Goal: Task Accomplishment & Management: Complete application form

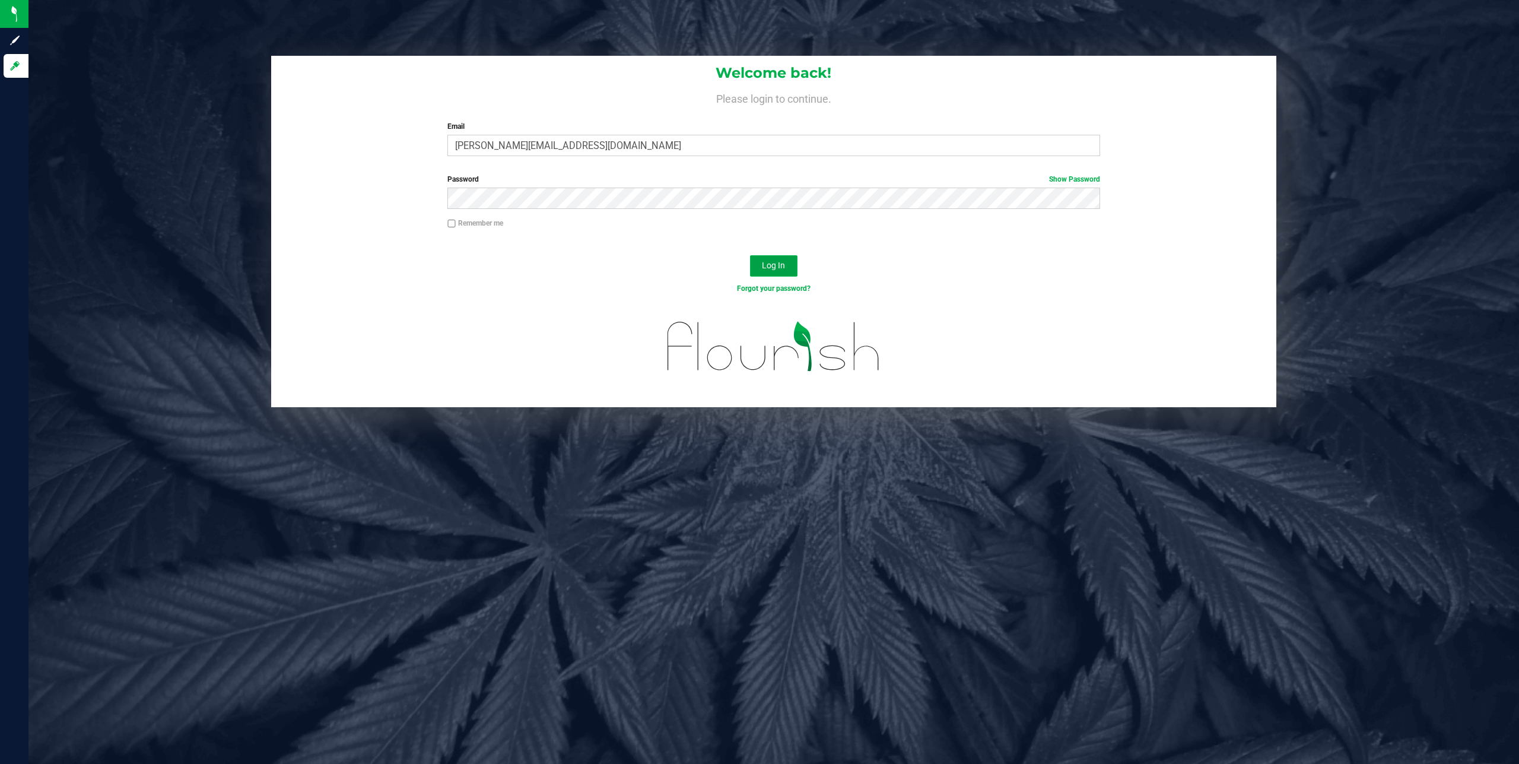
click at [758, 269] on button "Log In" at bounding box center [773, 265] width 47 height 21
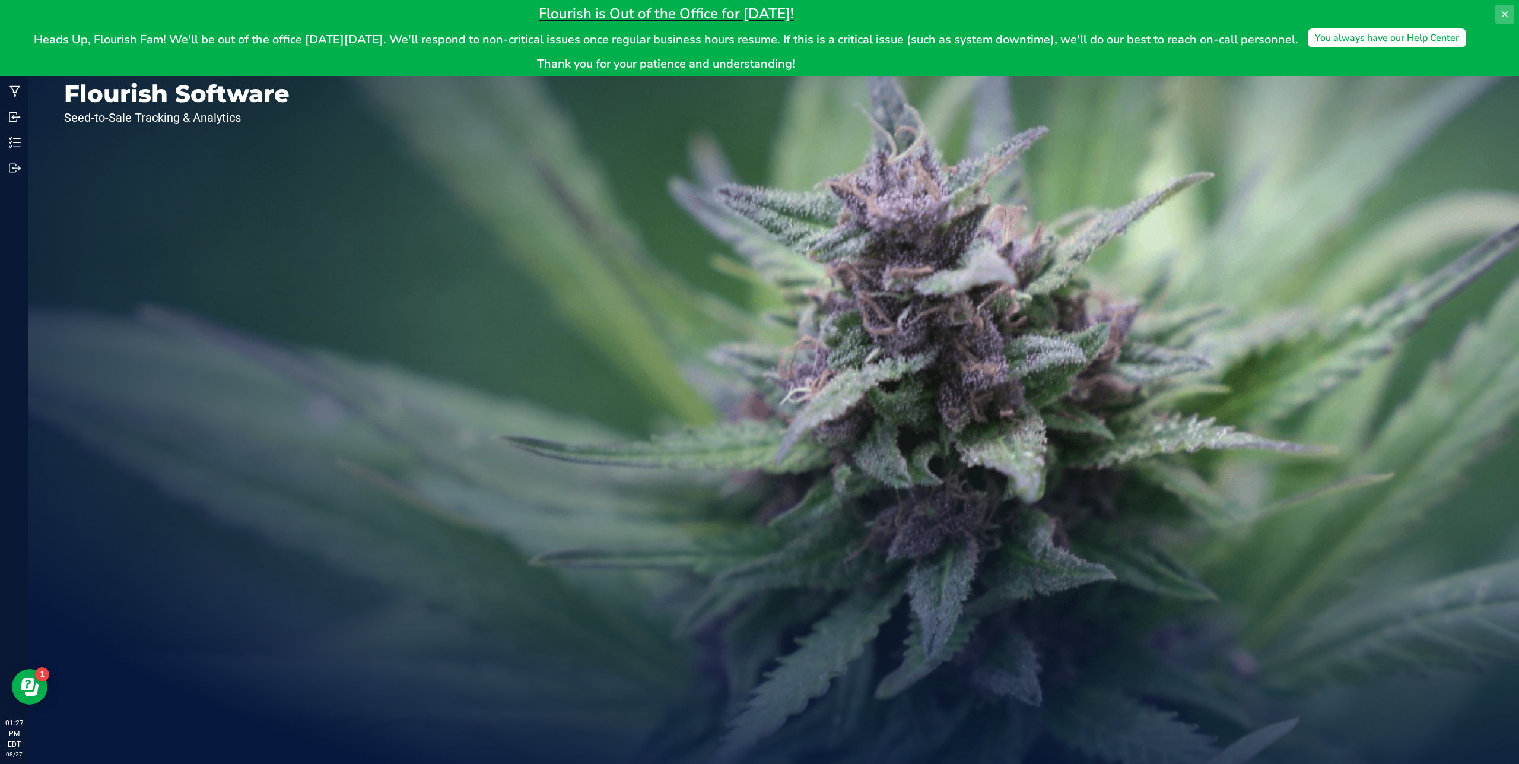
click at [1506, 14] on icon at bounding box center [1504, 13] width 9 height 9
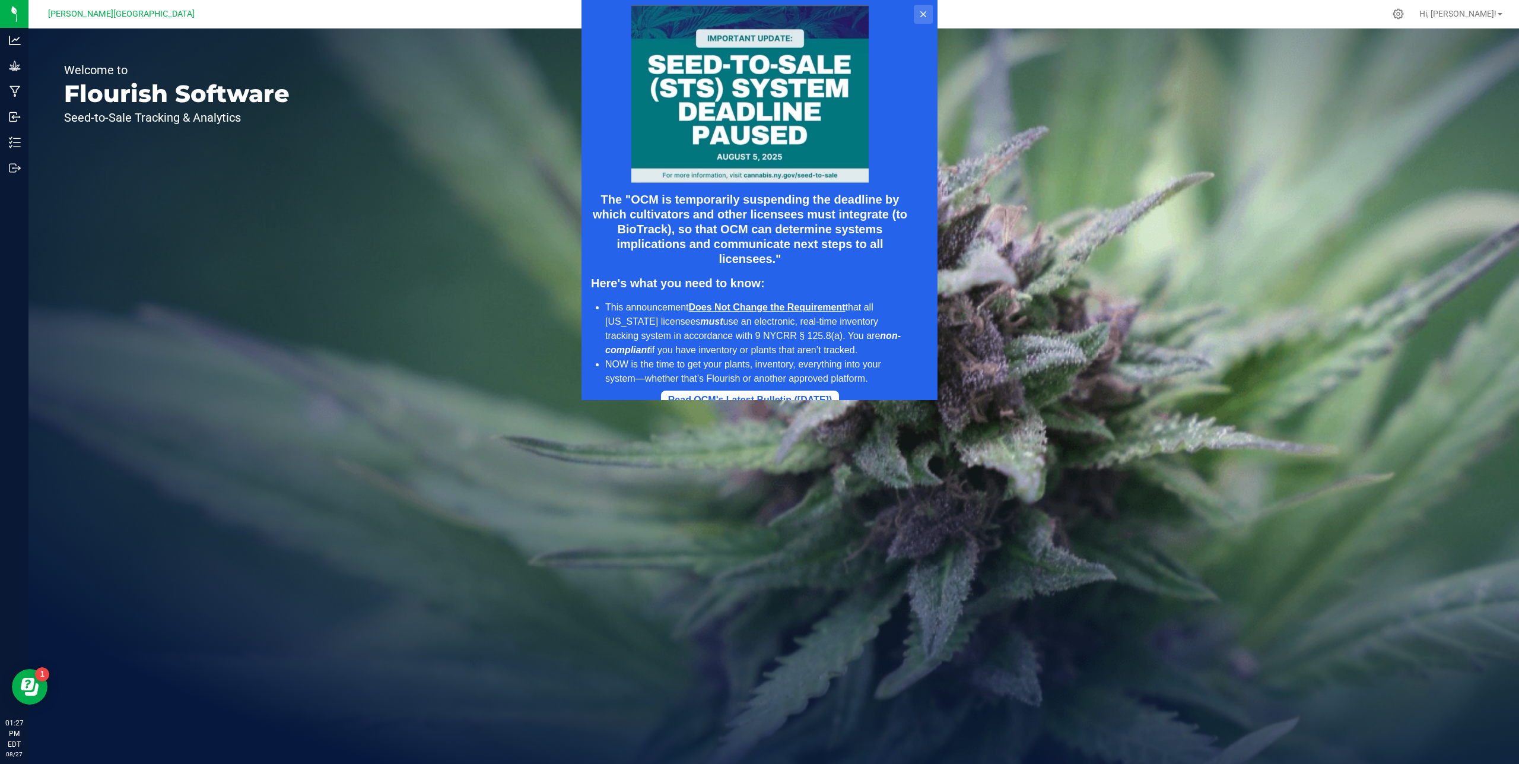
click at [918, 15] on icon at bounding box center [922, 13] width 9 height 9
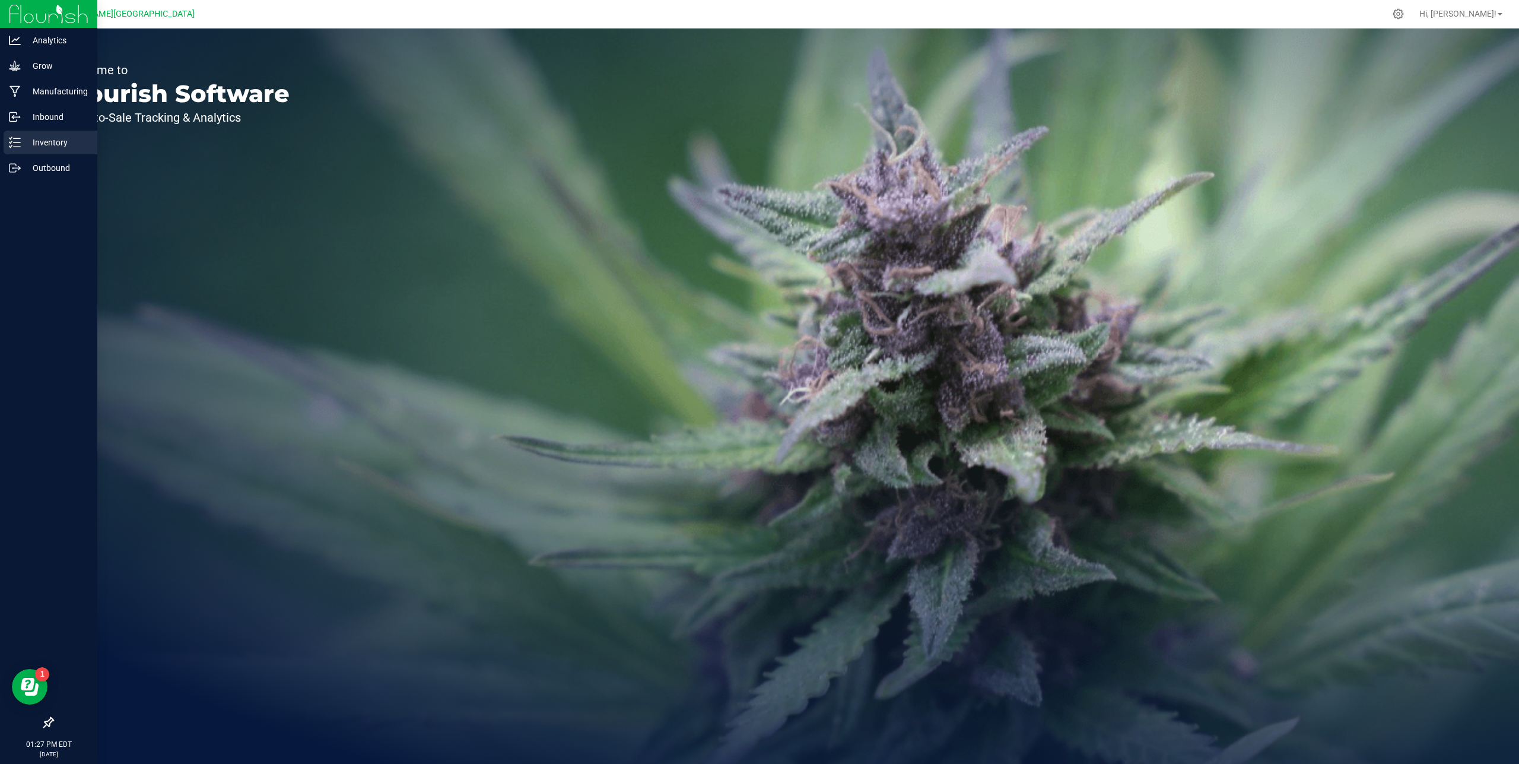
click at [17, 138] on line at bounding box center [17, 138] width 7 height 0
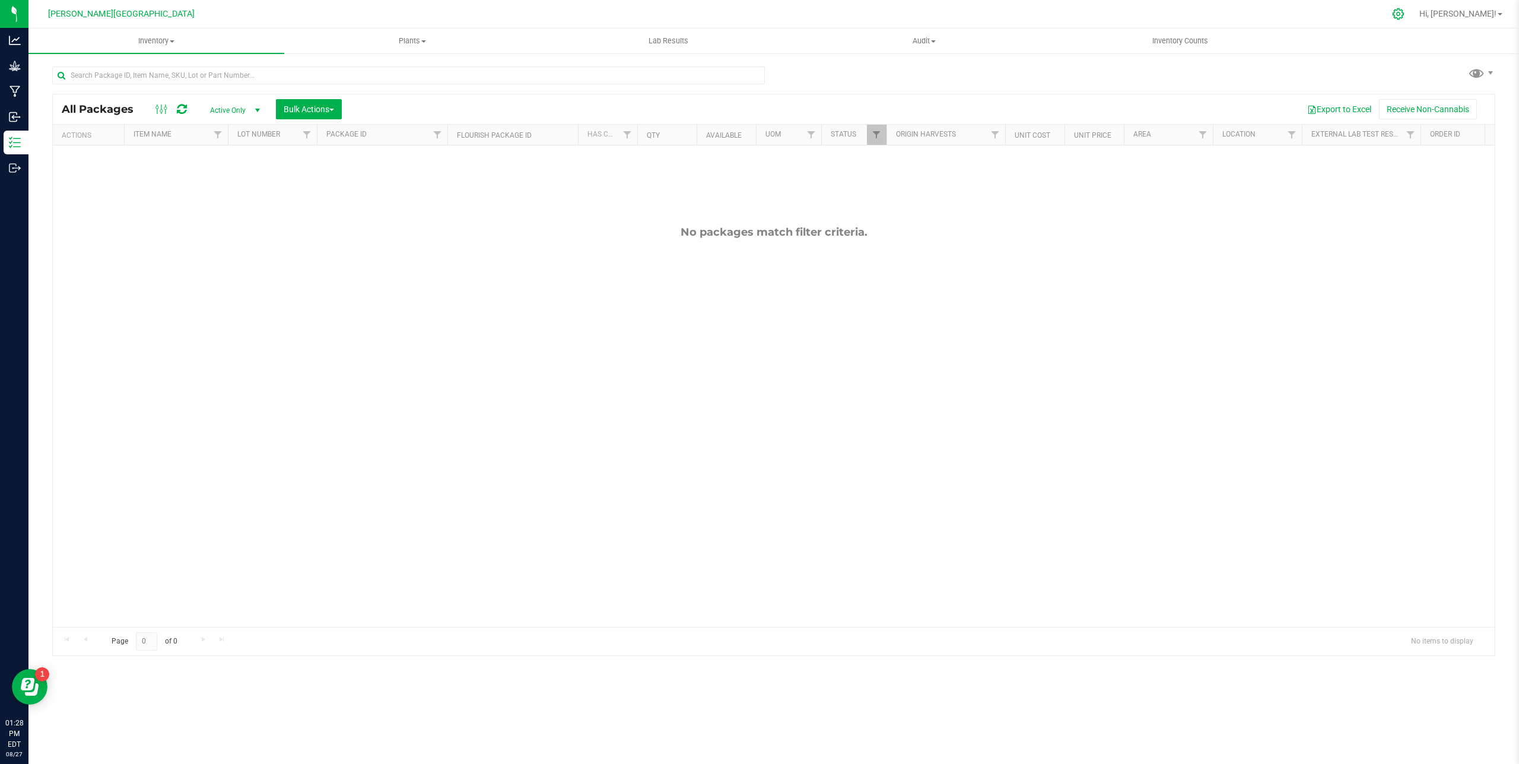
click at [1413, 20] on div at bounding box center [1399, 14] width 30 height 26
click at [1474, 17] on span "Hi, [PERSON_NAME]!" at bounding box center [1457, 13] width 77 height 9
click at [1473, 56] on span "Print Settings" at bounding box center [1466, 62] width 50 height 12
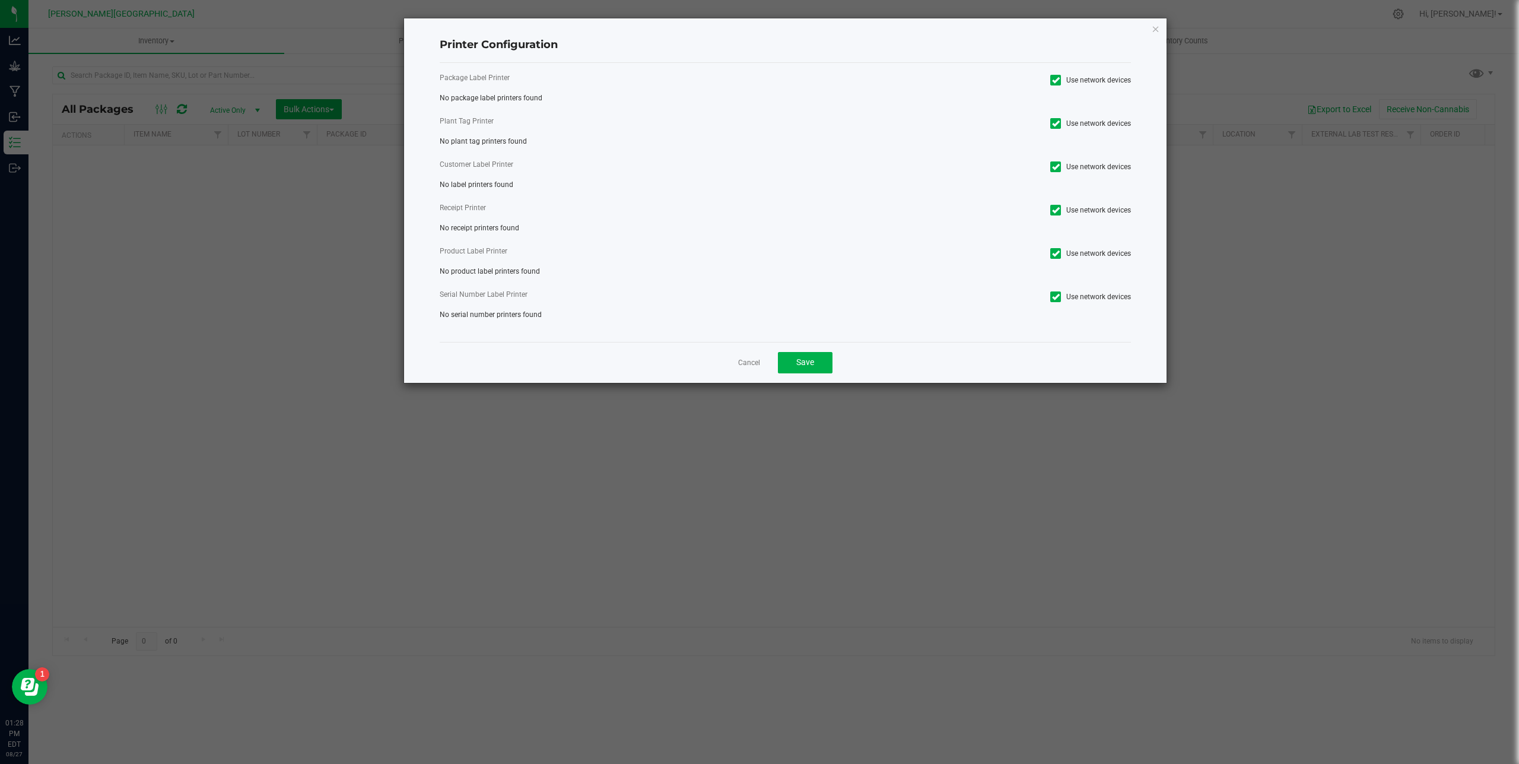
click at [465, 119] on label "Plant Tag Printer" at bounding box center [608, 121] width 337 height 11
click at [465, 122] on label "Plant Tag Printer" at bounding box center [608, 121] width 337 height 11
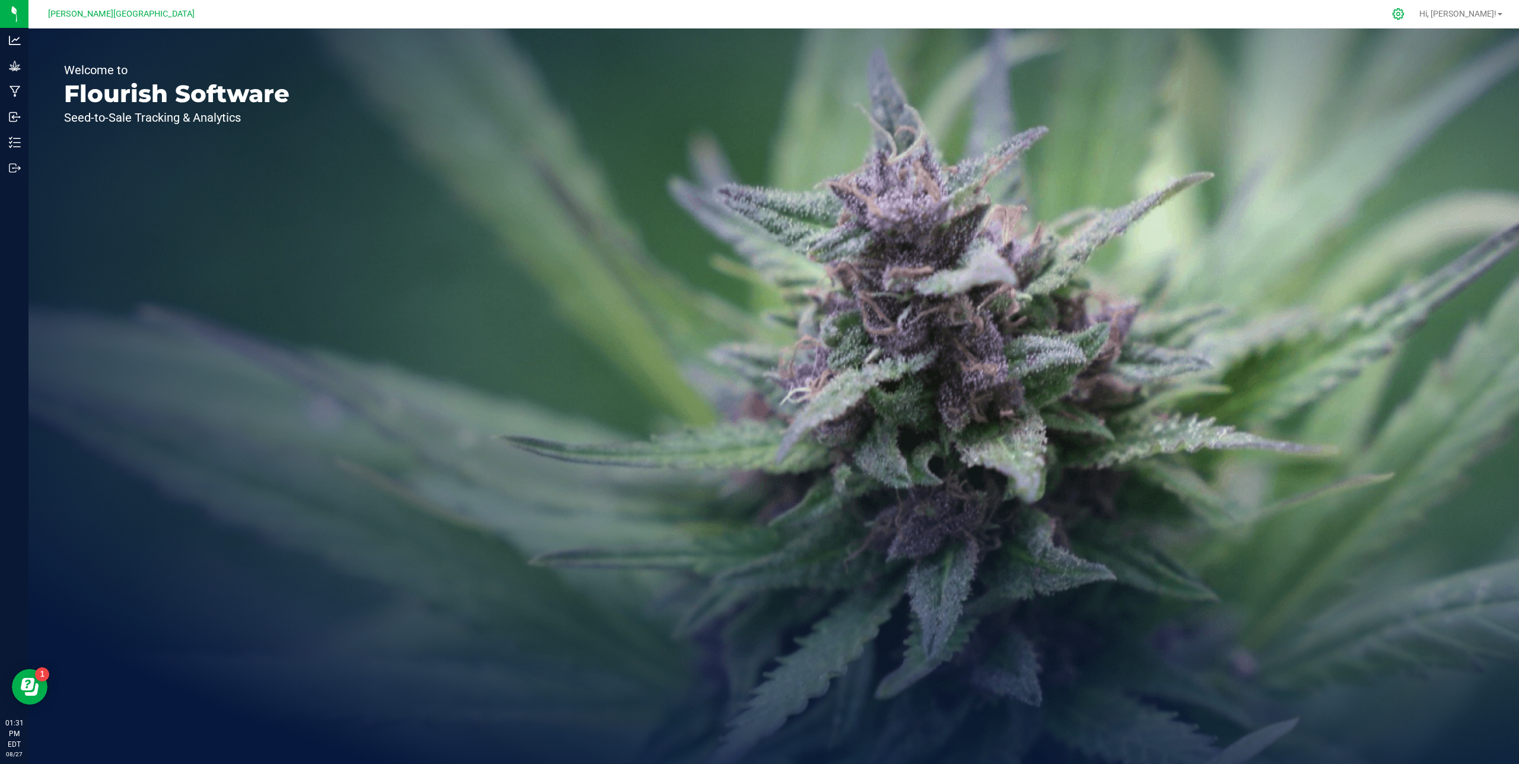
click at [1404, 14] on icon at bounding box center [1398, 14] width 12 height 12
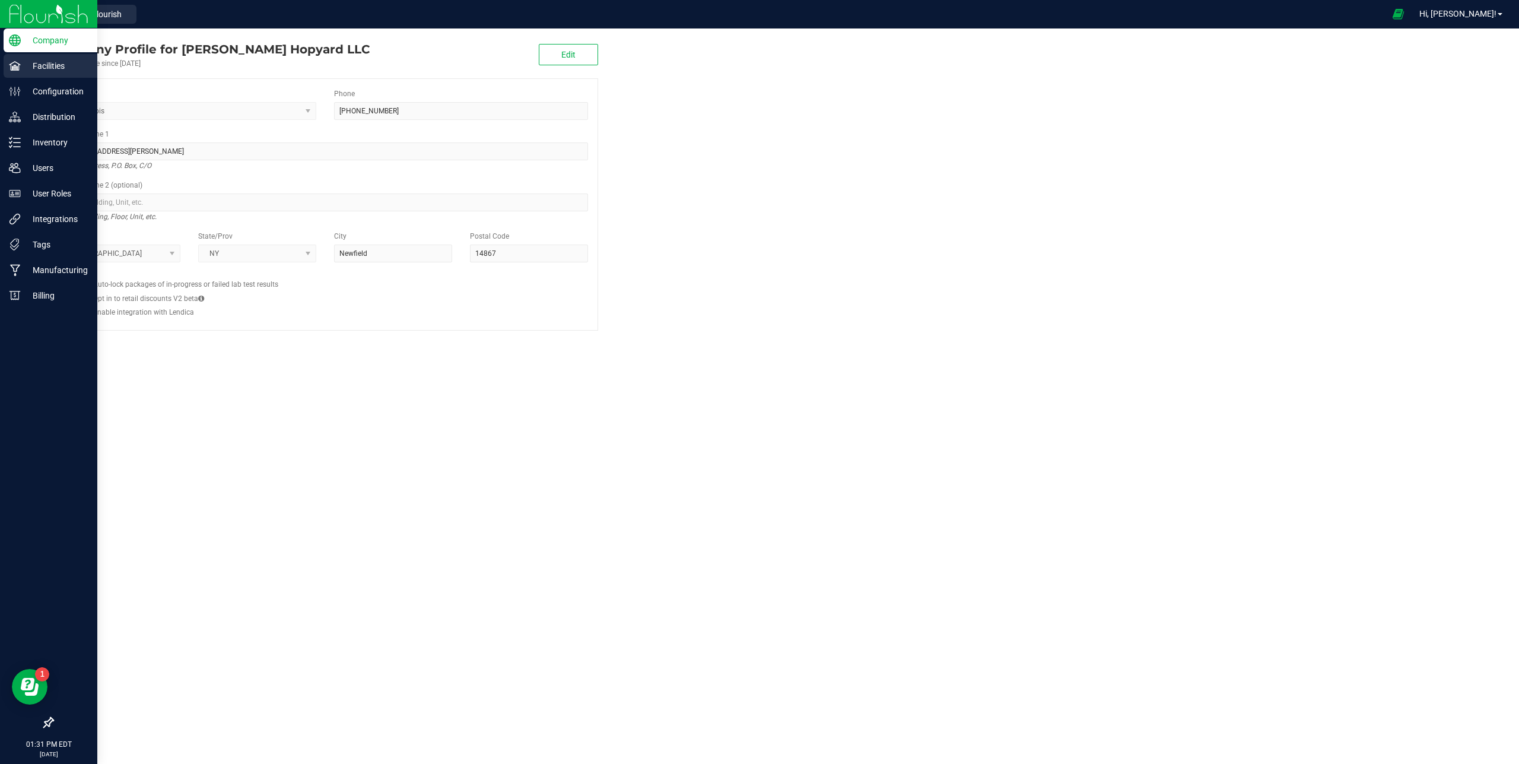
click at [16, 69] on icon at bounding box center [14, 65] width 11 height 9
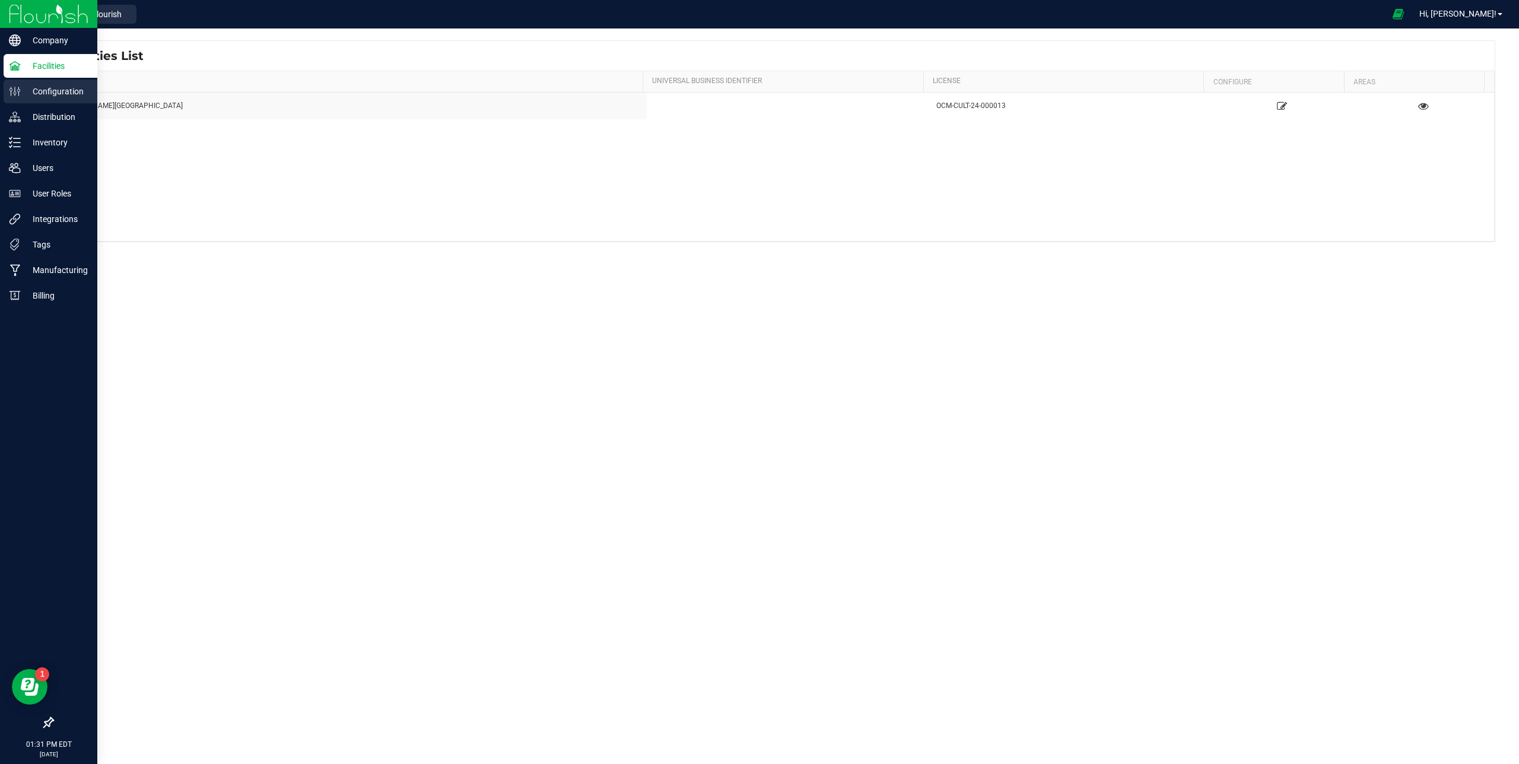
click at [48, 97] on p "Configuration" at bounding box center [56, 91] width 71 height 14
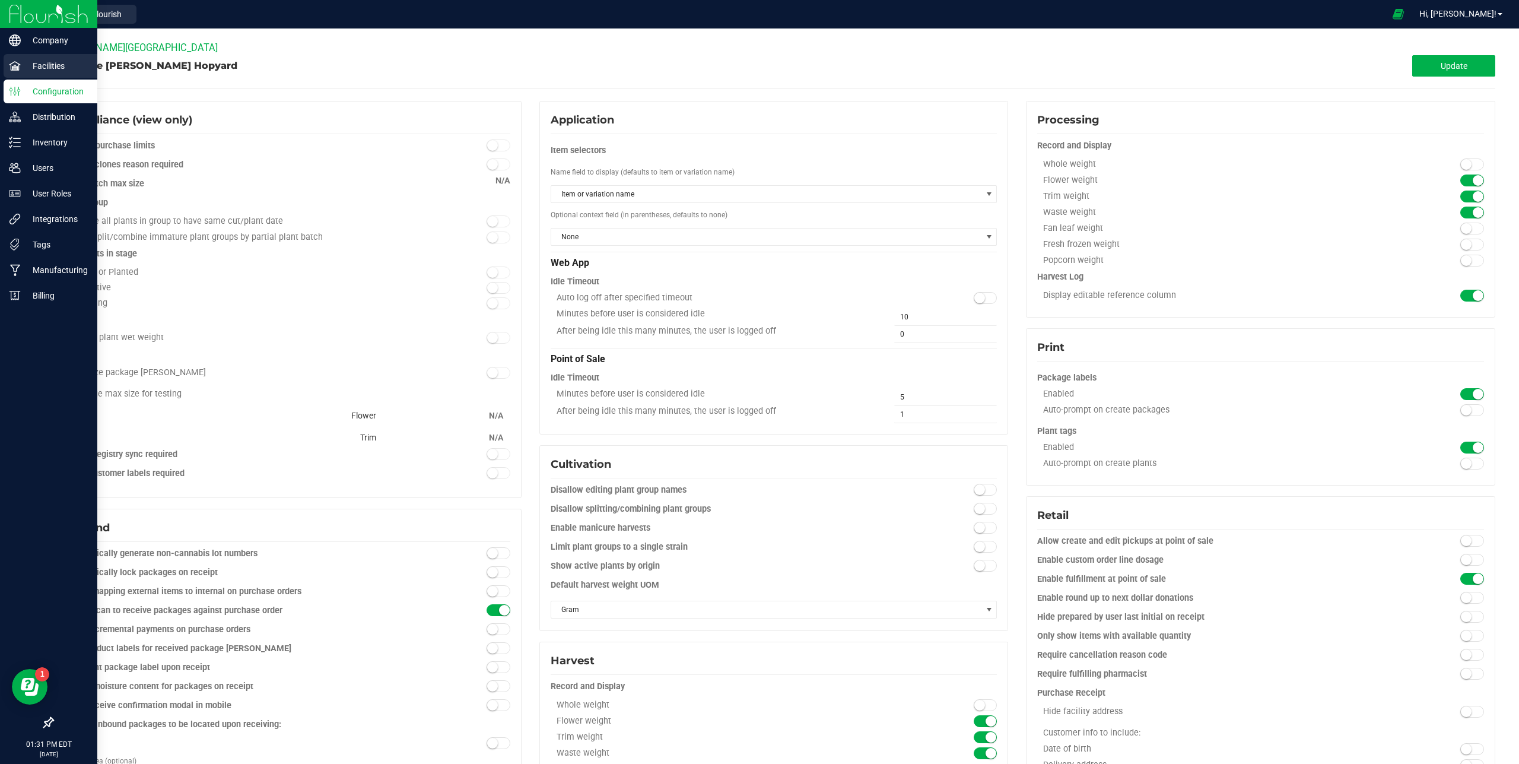
click at [50, 69] on p "Facilities" at bounding box center [56, 66] width 71 height 14
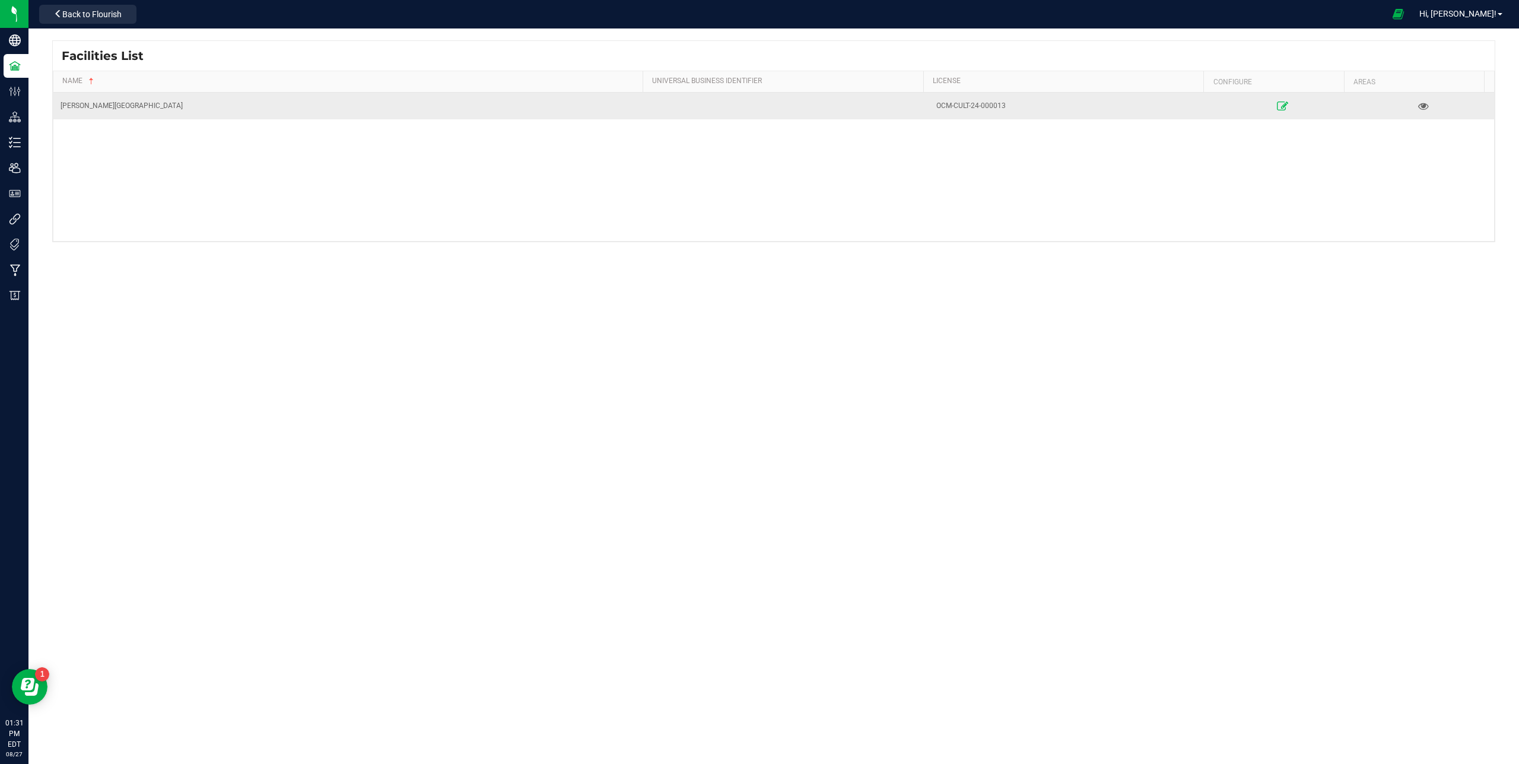
click at [1277, 107] on icon at bounding box center [1282, 105] width 11 height 8
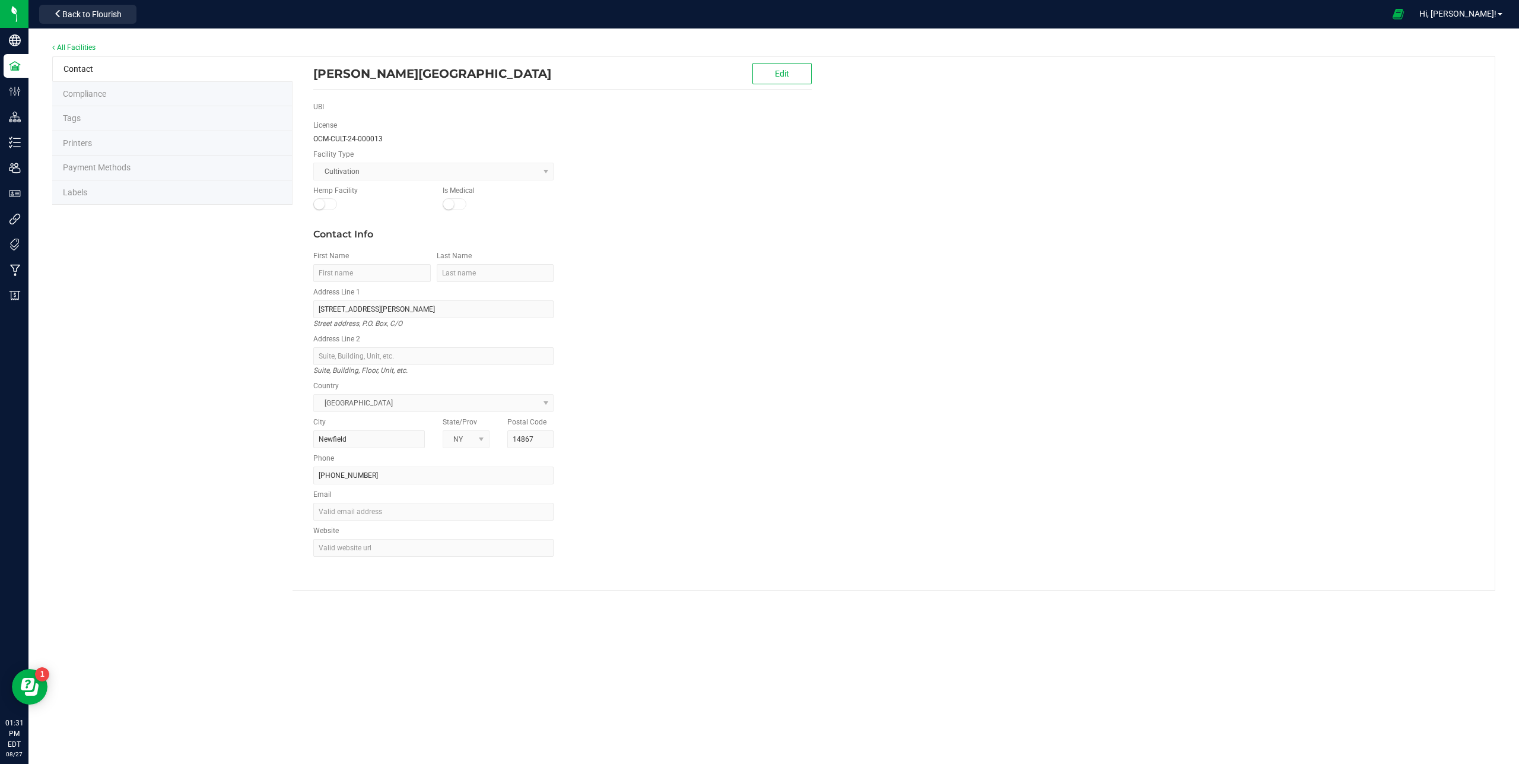
click at [77, 192] on span "Labels" at bounding box center [75, 191] width 24 height 9
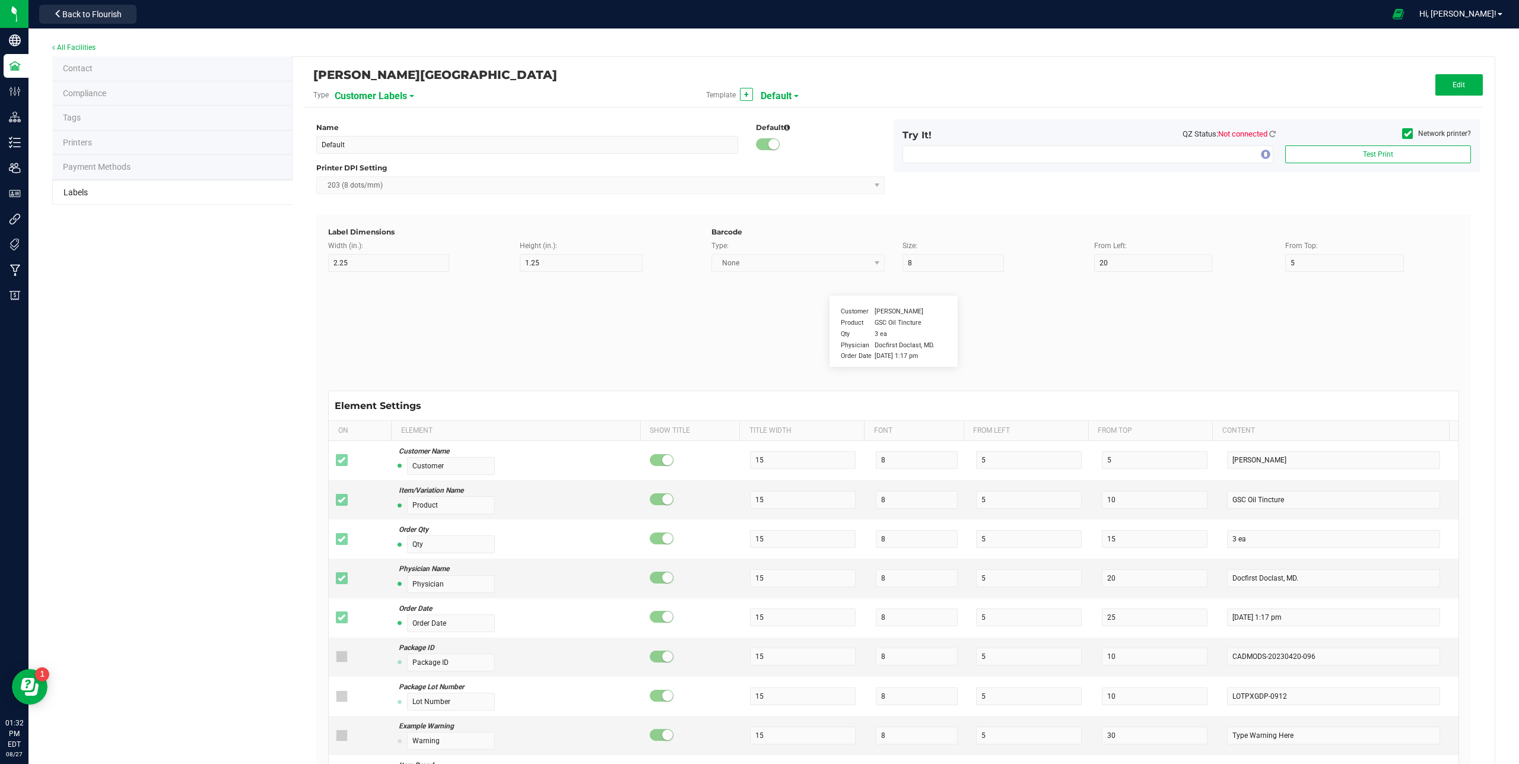
click at [390, 95] on span "Customer Labels" at bounding box center [371, 96] width 72 height 20
click at [367, 192] on li "Plant Labels" at bounding box center [391, 187] width 117 height 21
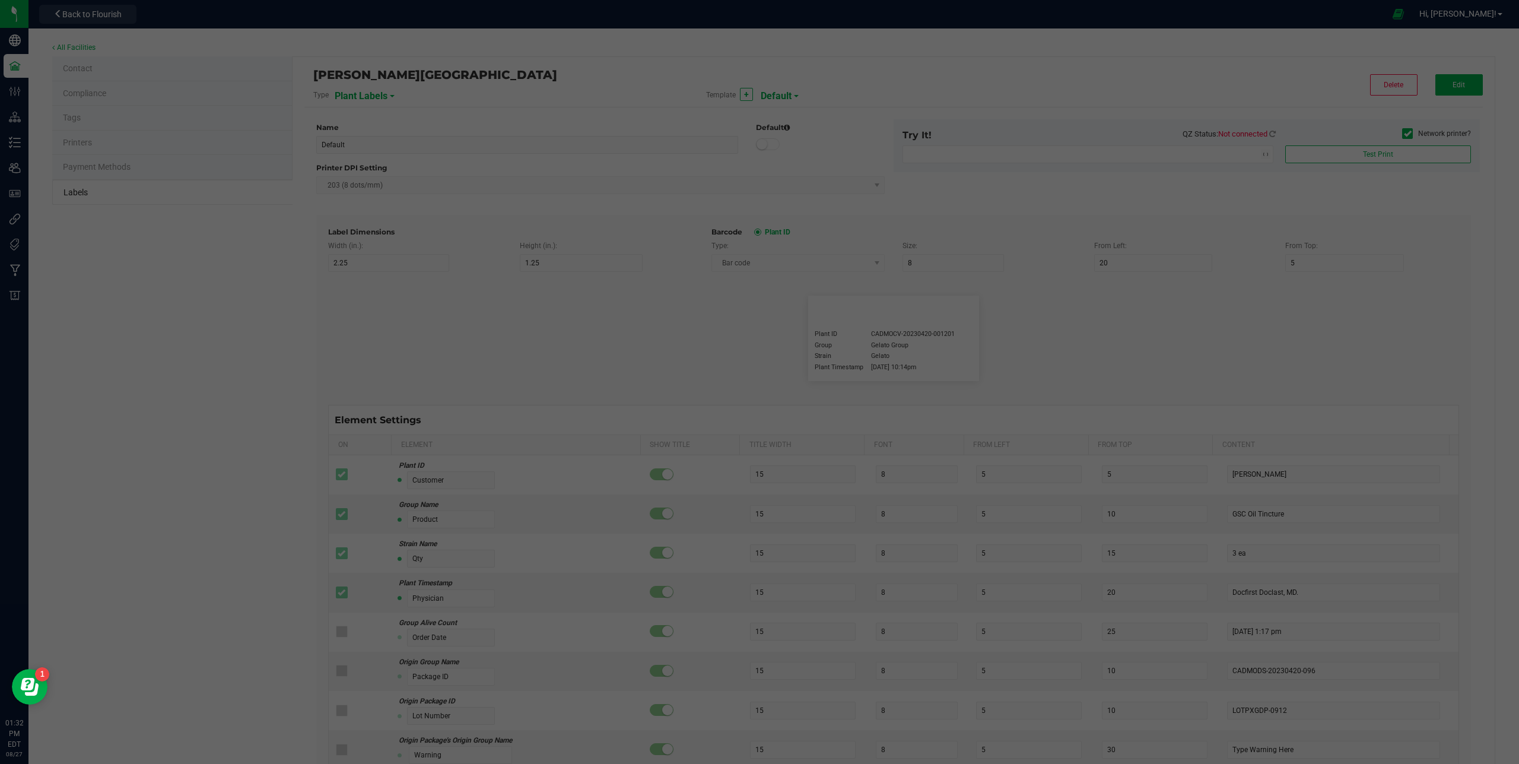
type input "3"
type input "1.5"
type input "10"
type input "0"
type input "2"
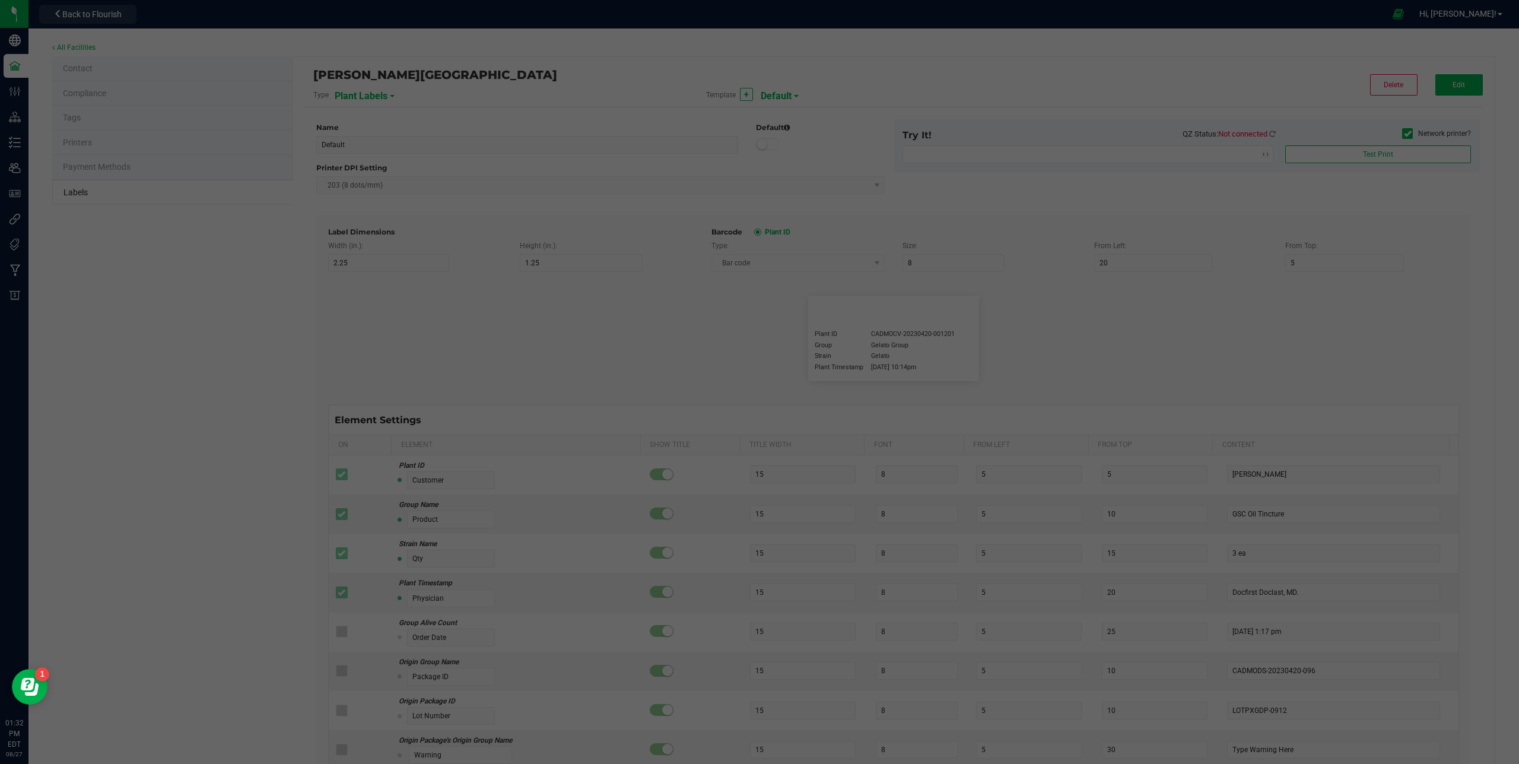
type input "Plant ID"
type input "25"
type input "3"
type input "15"
type input "CADMOCV-20230420-001201"
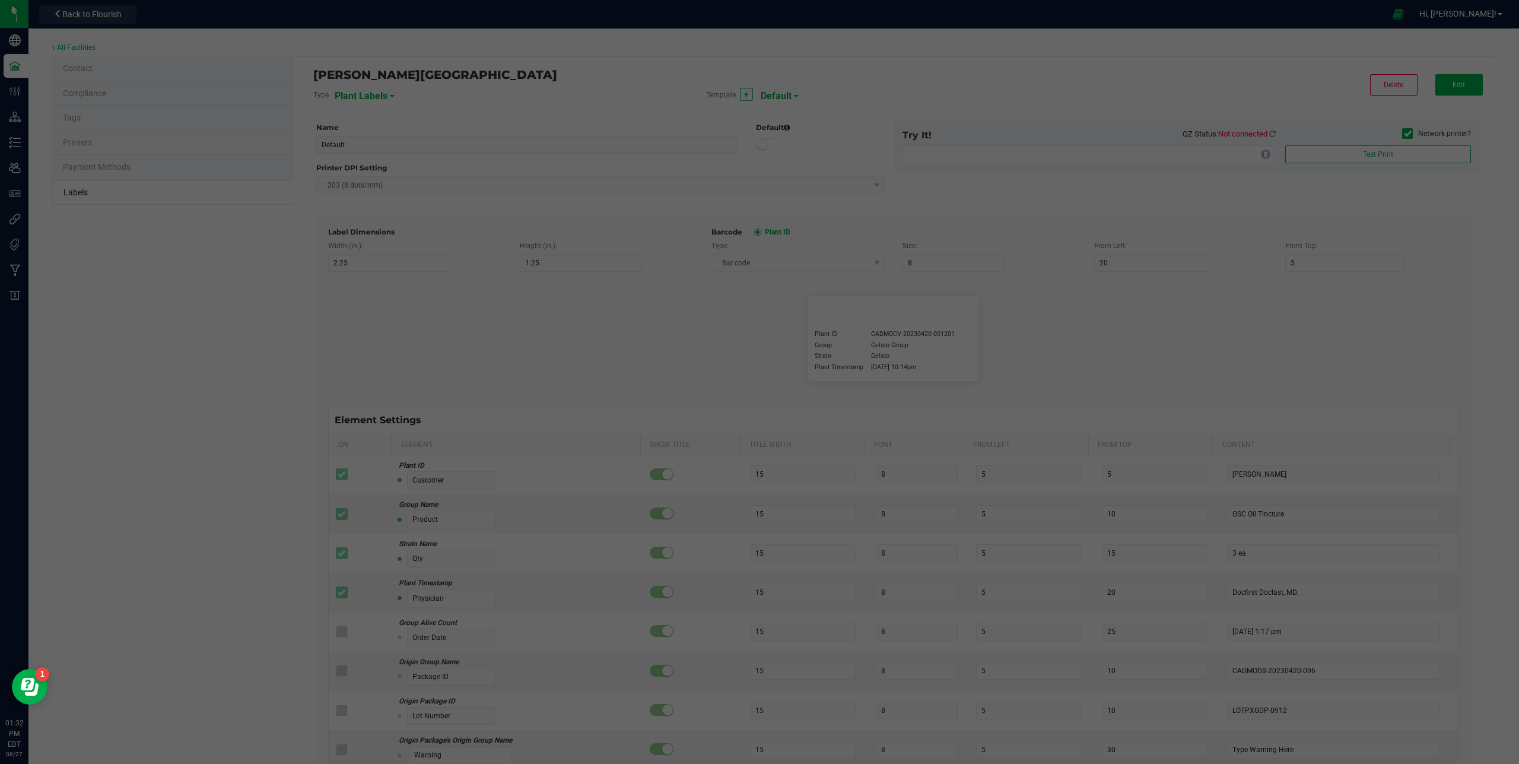
type input "Group"
type input "25"
type input "3"
type input "20"
type input "Gelato Group"
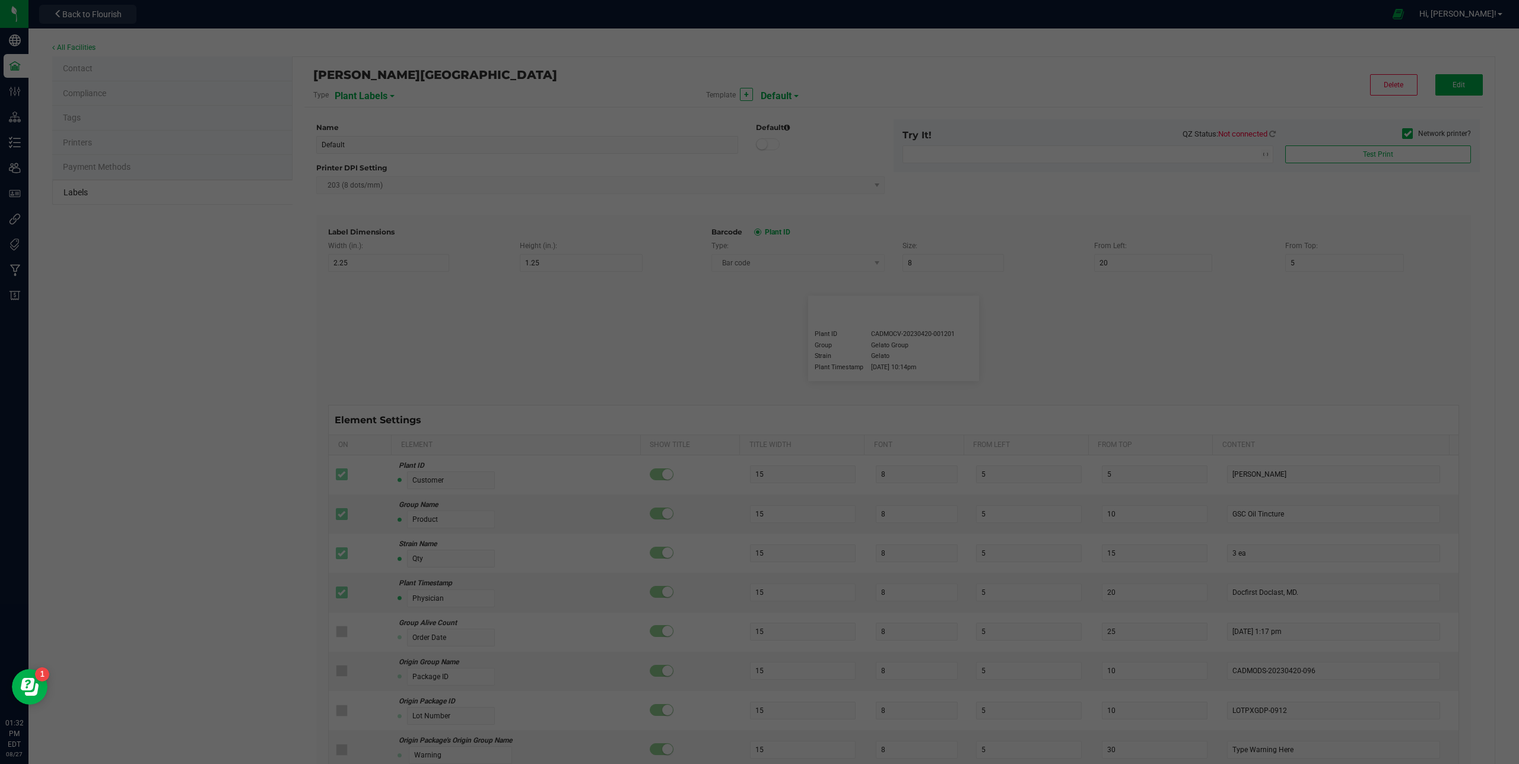
type input "Strain"
type input "25"
type input "3"
type input "25"
type input "Gelato"
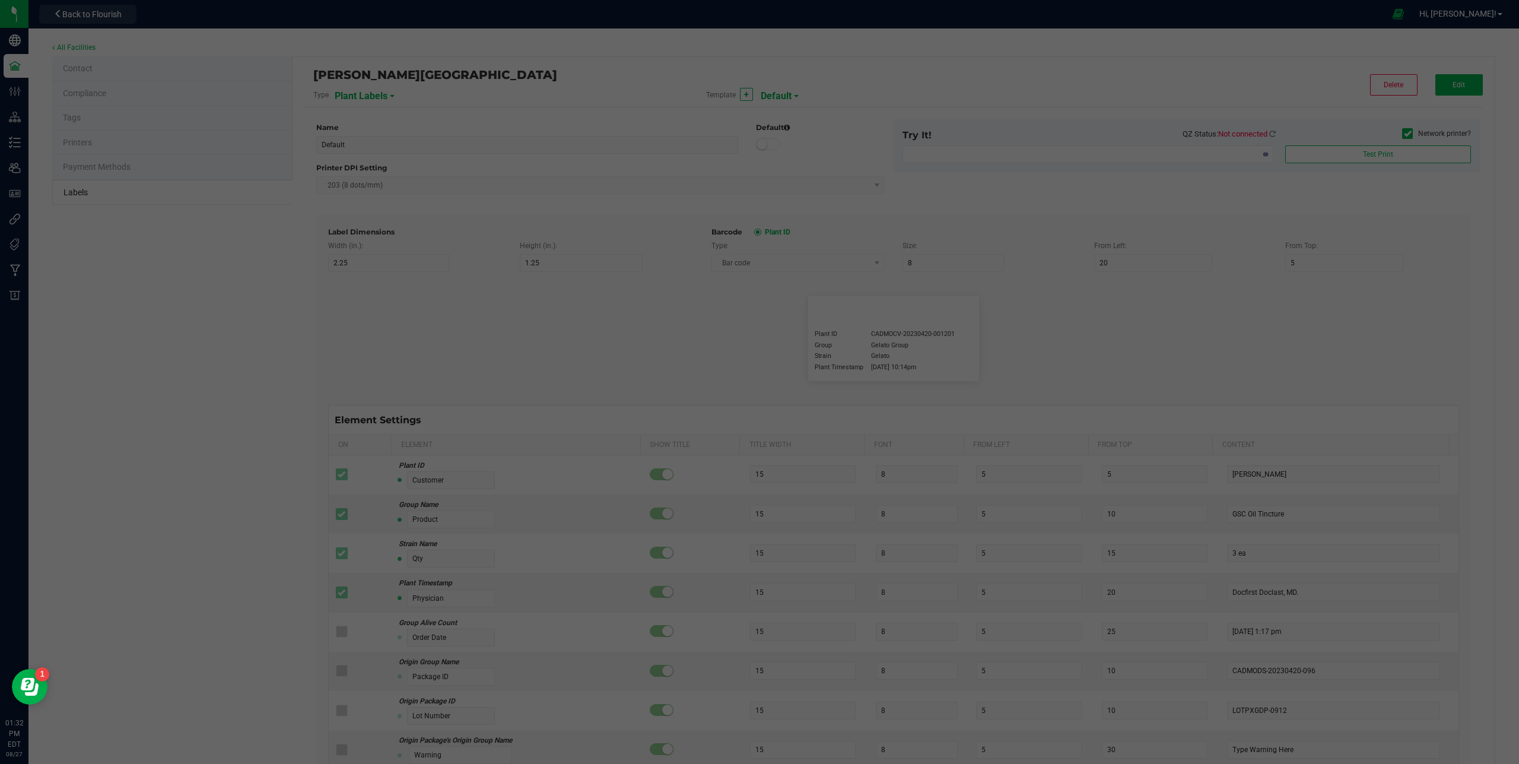
type input "Plant Timestamp"
type input "25"
type input "3"
type input "30"
type input "4/20/2023 10:14pm"
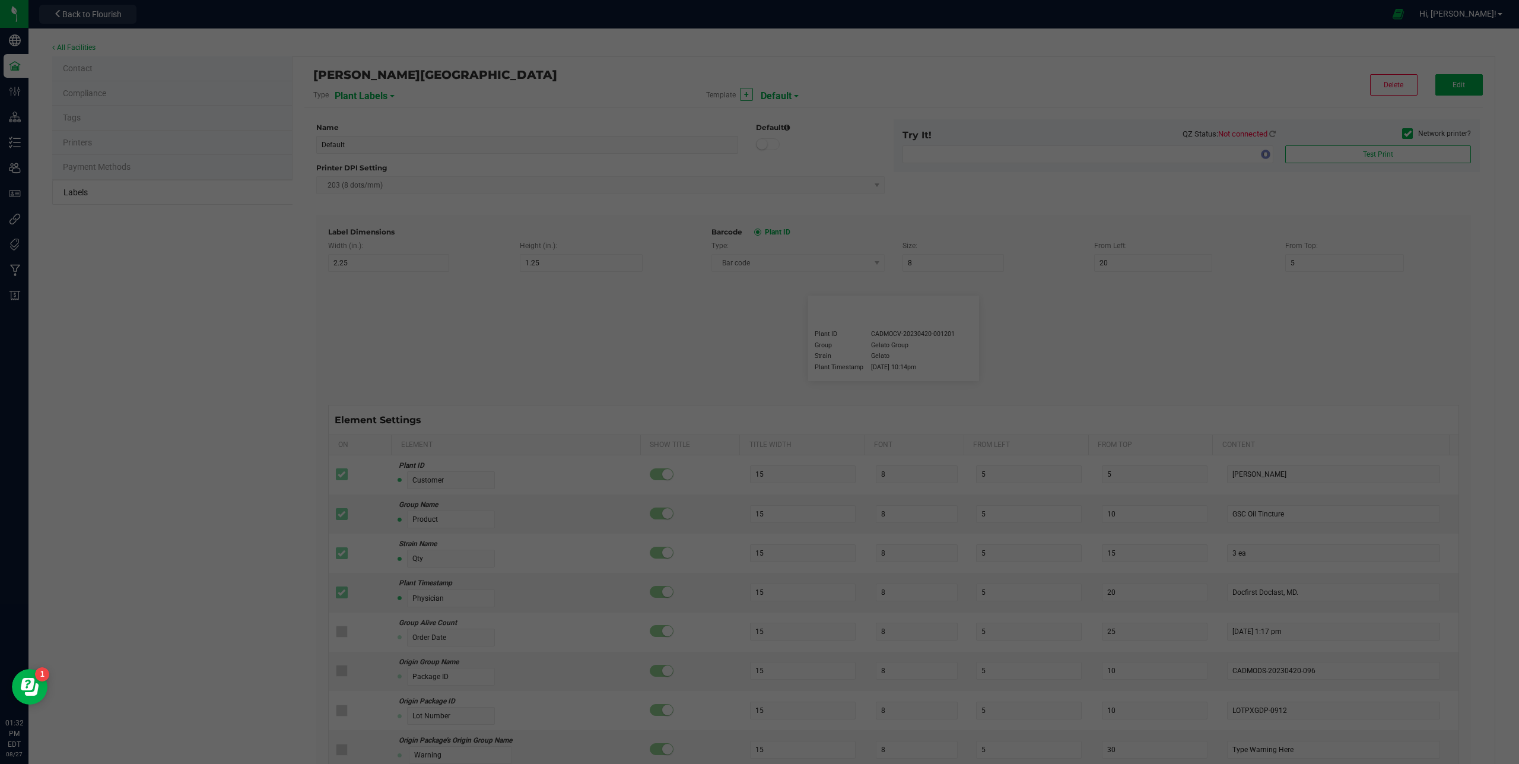
type input "Alive Count"
type input "52"
type input "16"
type input "420"
type input "Origin Group"
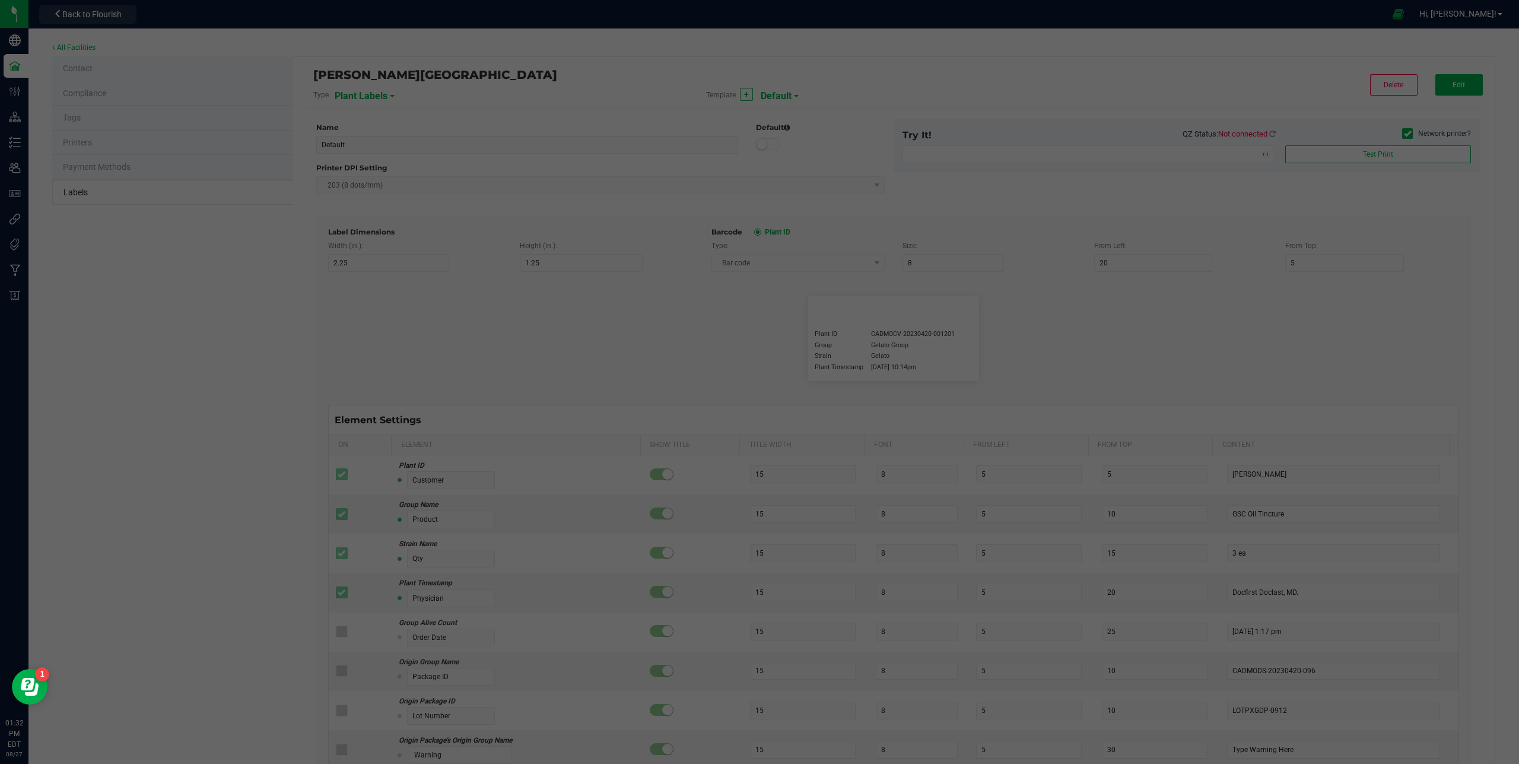
type input "25"
type input "3"
type input "24"
type input "Gelato Group"
type input "Origin Package ID"
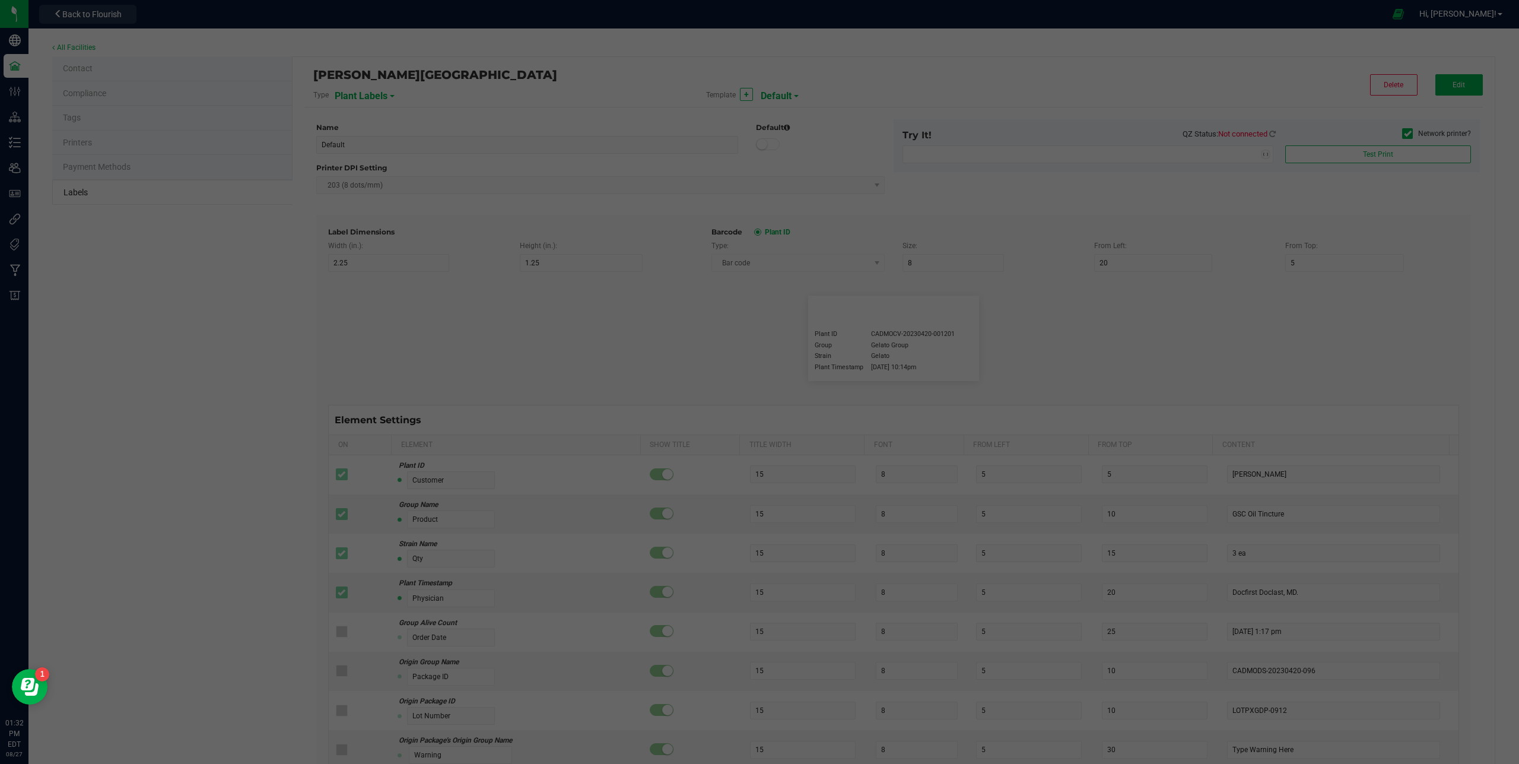
type input "25"
type input "3"
type input "28"
type input "9358338206076023"
type input "Origin Package's Origin Group Name"
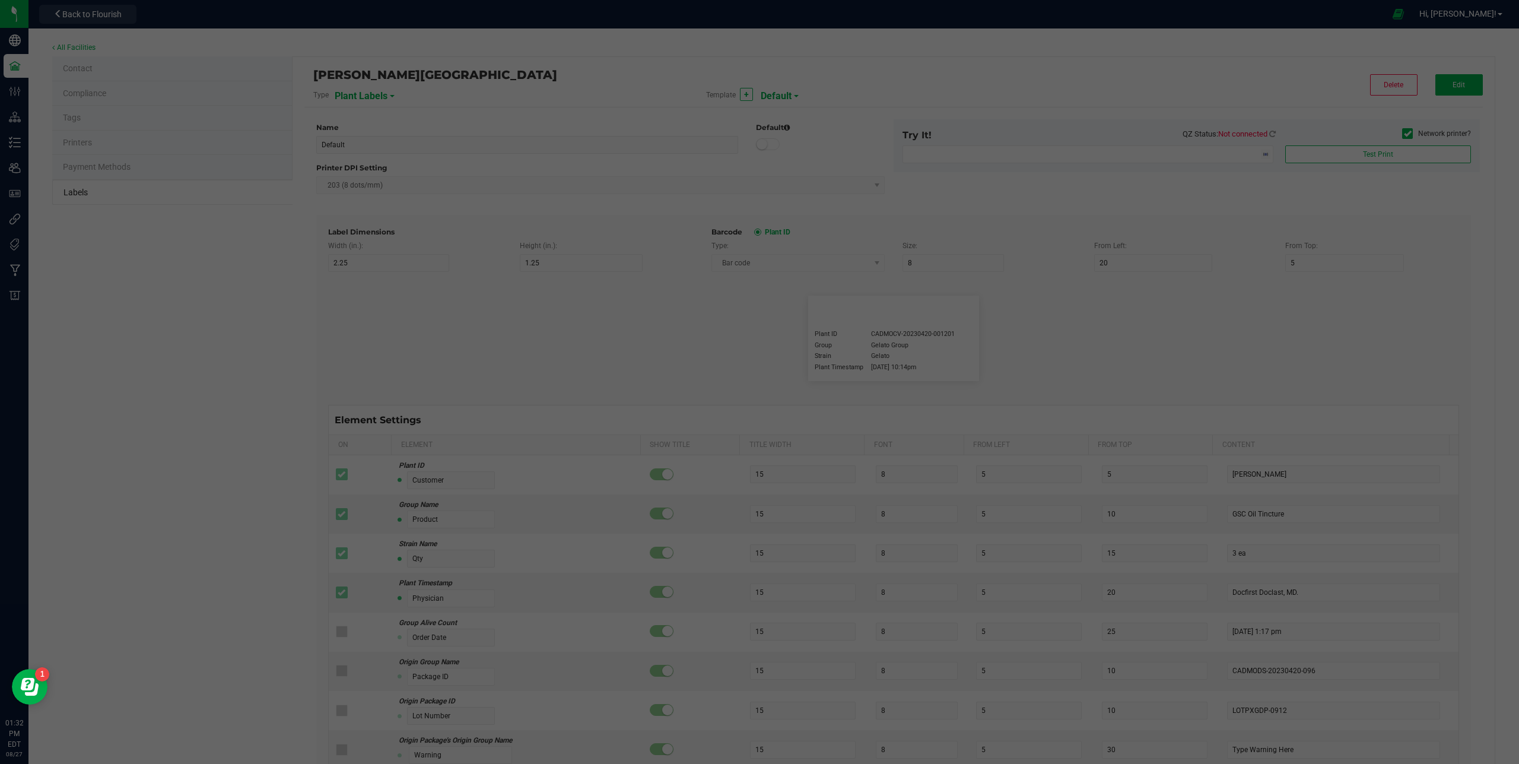
type input "25"
type input "3"
type input "32"
type input "Gelato Group"
type input "Origin Package's Origin Plant ID"
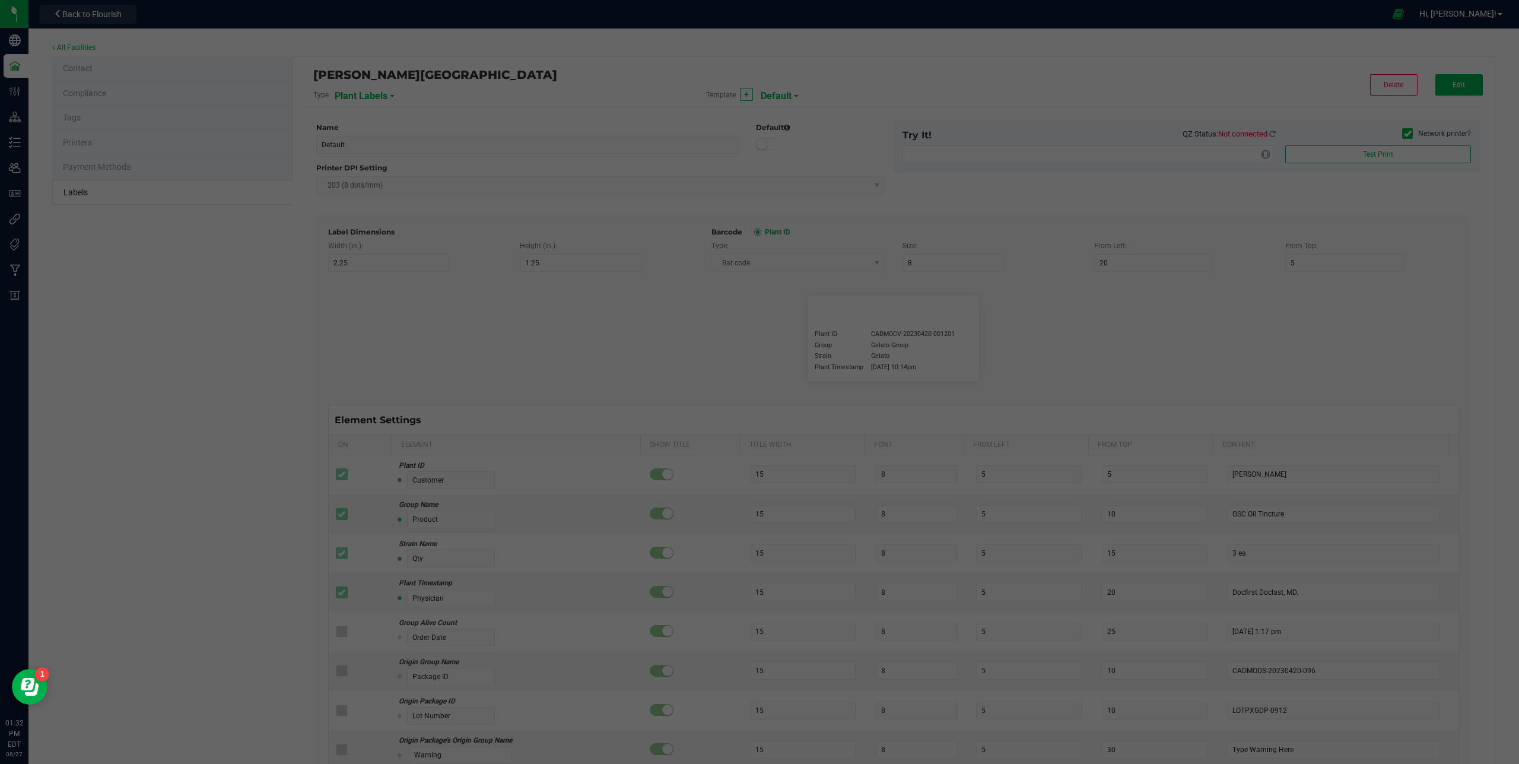
type input "25"
type input "3"
type input "36"
type input "0002068266882390"
type input "Plant Batch"
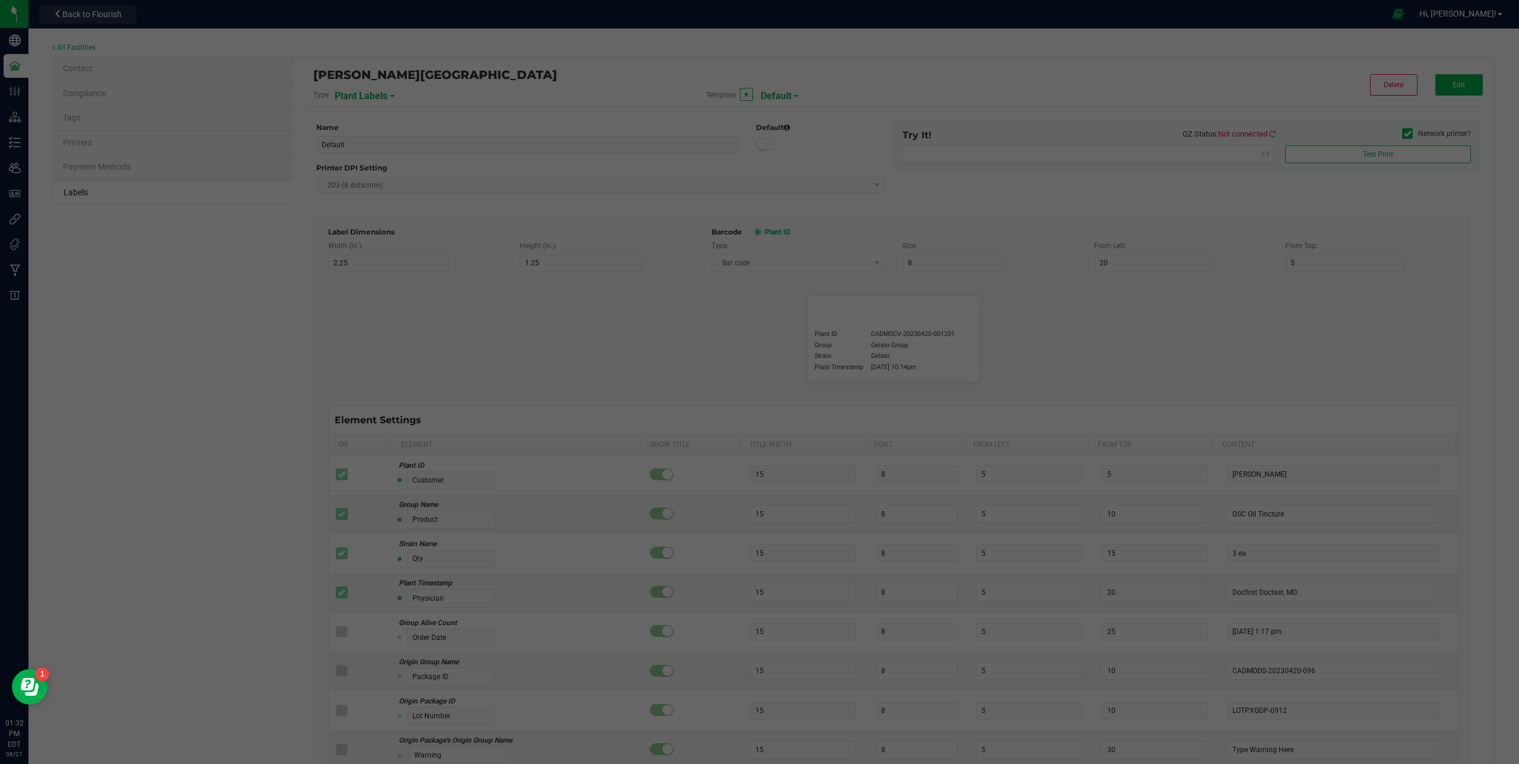
type input "25"
type input "3"
type input "46"
type input "1A400620000DEMO0000001"
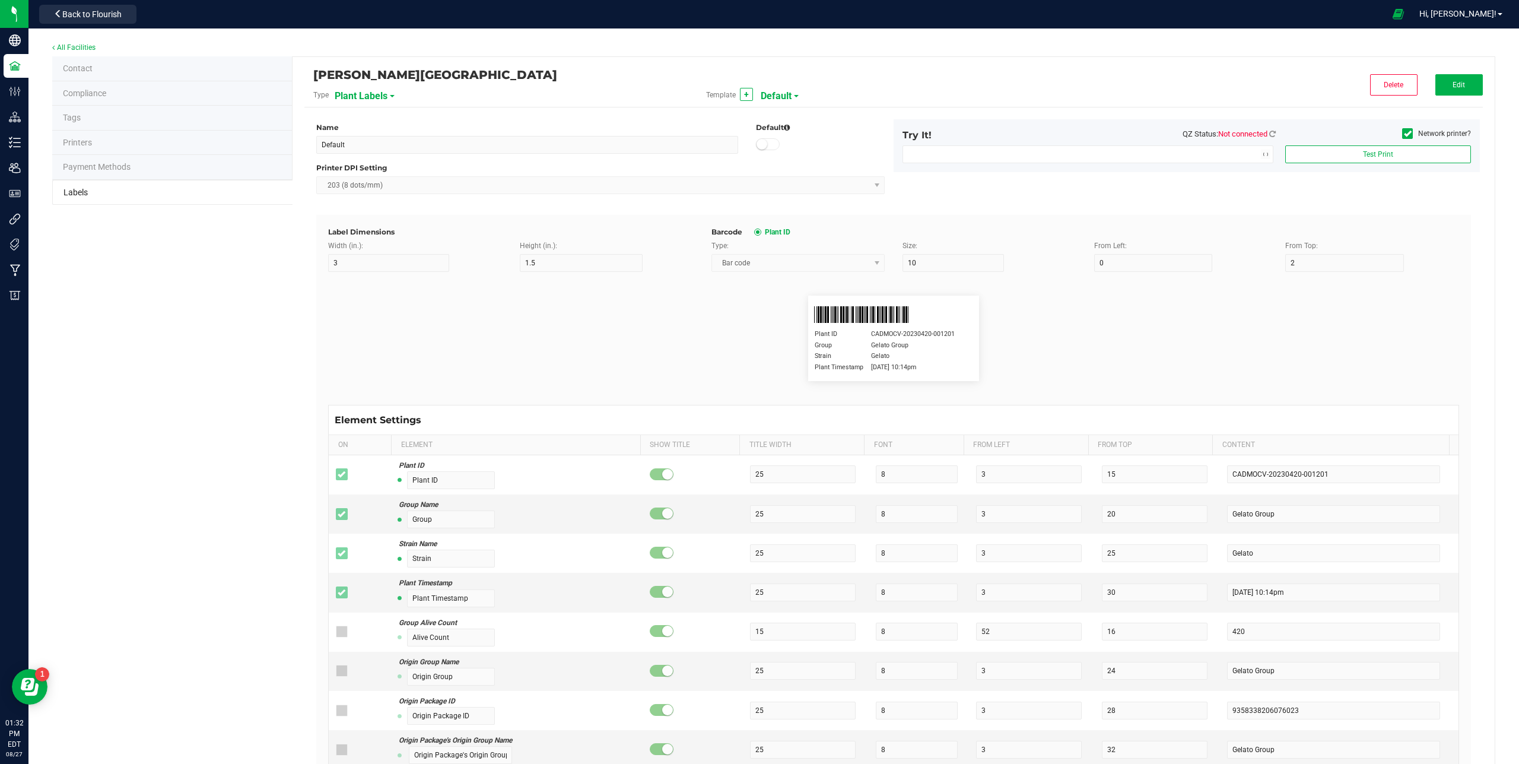
click at [768, 97] on span "Default" at bounding box center [776, 96] width 31 height 20
click at [789, 143] on span "Plant Tag - 4 ZEBRA" at bounding box center [794, 144] width 63 height 8
type input "Plant Tag - 4 ZEBRA"
type input "1"
type input "10"
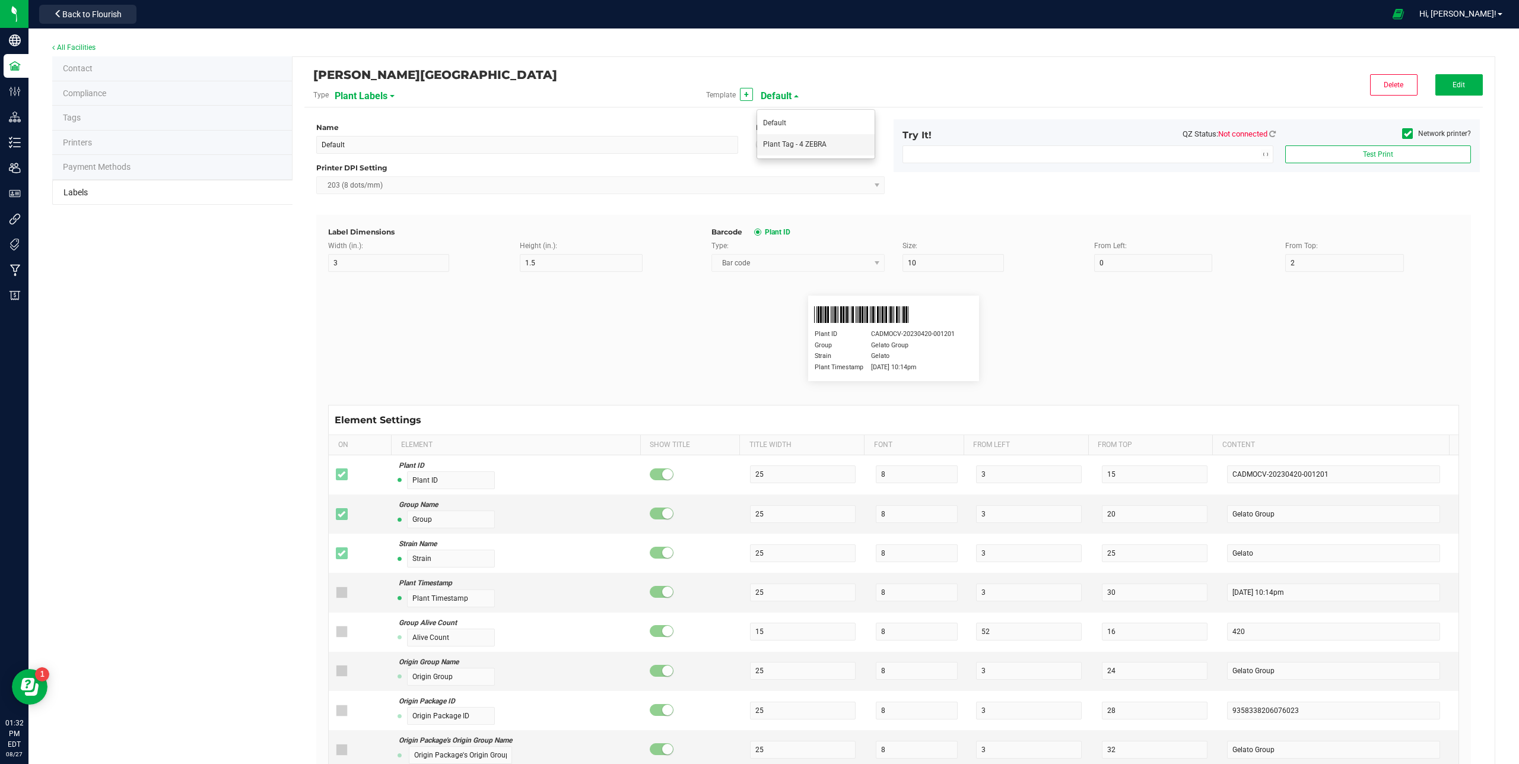
type input "12"
type input "20"
type input "150"
type input "10"
type input "20"
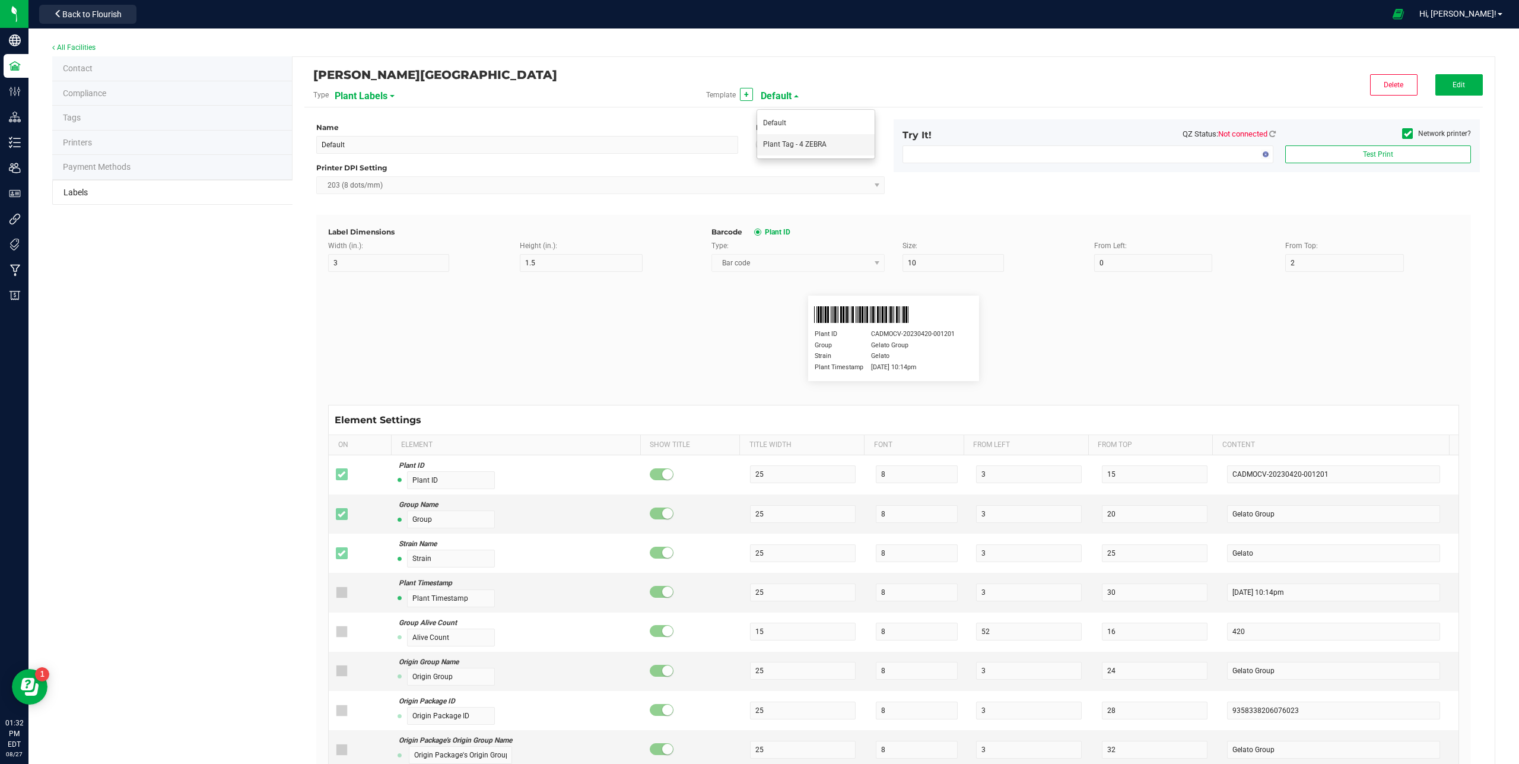
type input "130"
type input "Strain"
type input "12"
type input "20"
type input "140"
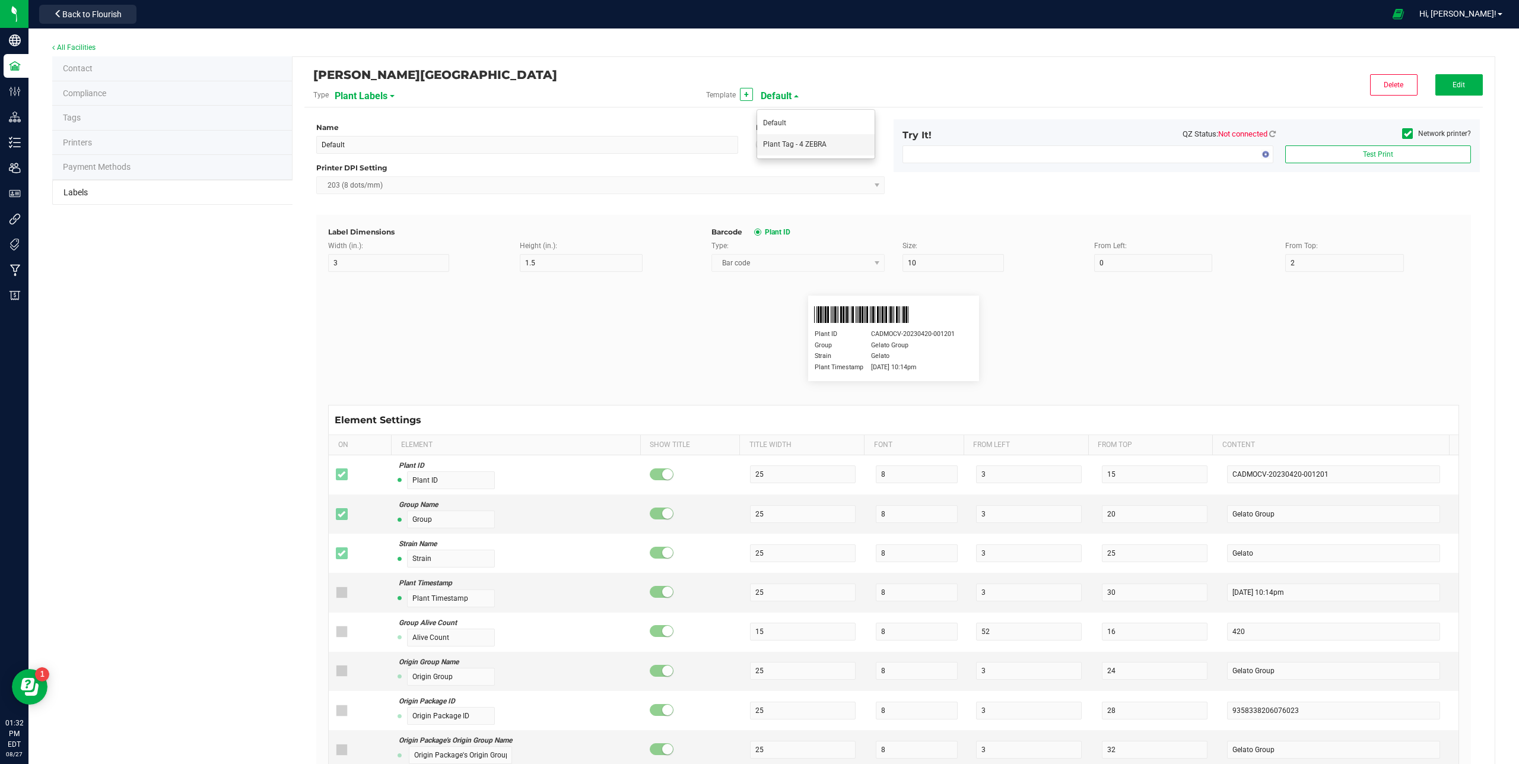
type input "Gelato Plant"
type input "Plant Timestamp"
type input "50"
type input "140"
type input "4/20/2023 10:14pm"
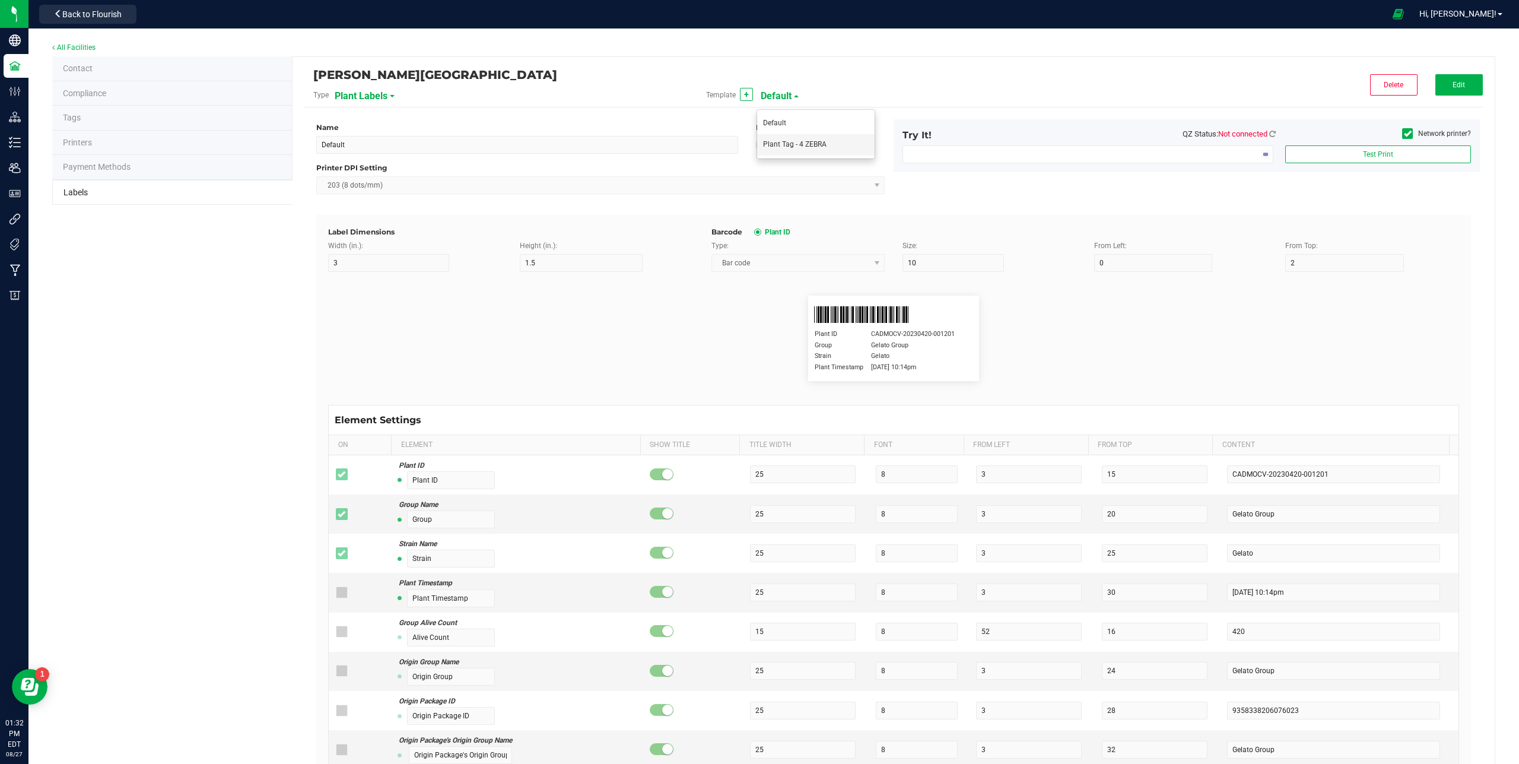
type input "Group"
type input "16"
type input "Gelato Group"
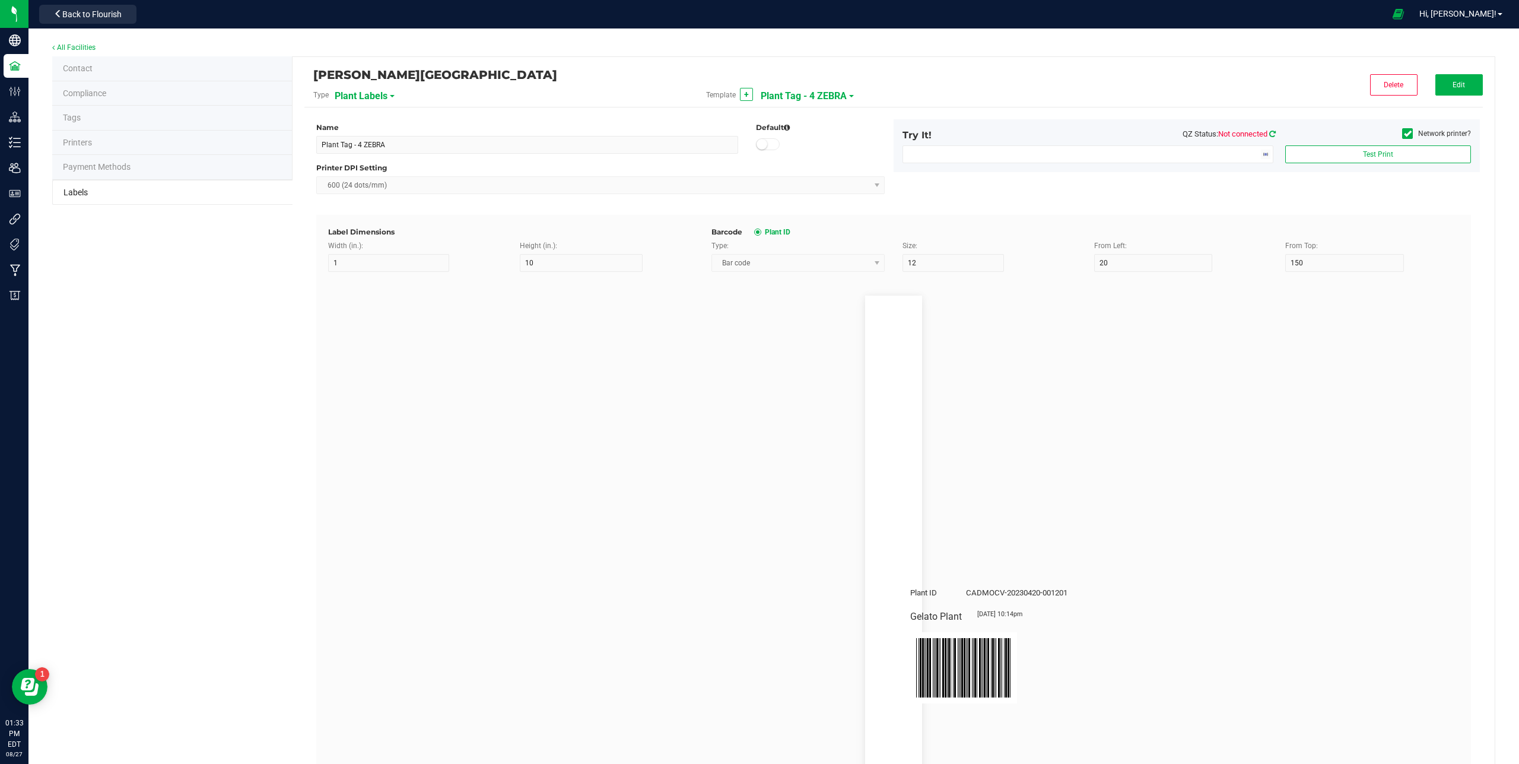
click at [1269, 133] on icon at bounding box center [1272, 134] width 7 height 8
click at [1269, 135] on icon at bounding box center [1272, 134] width 7 height 8
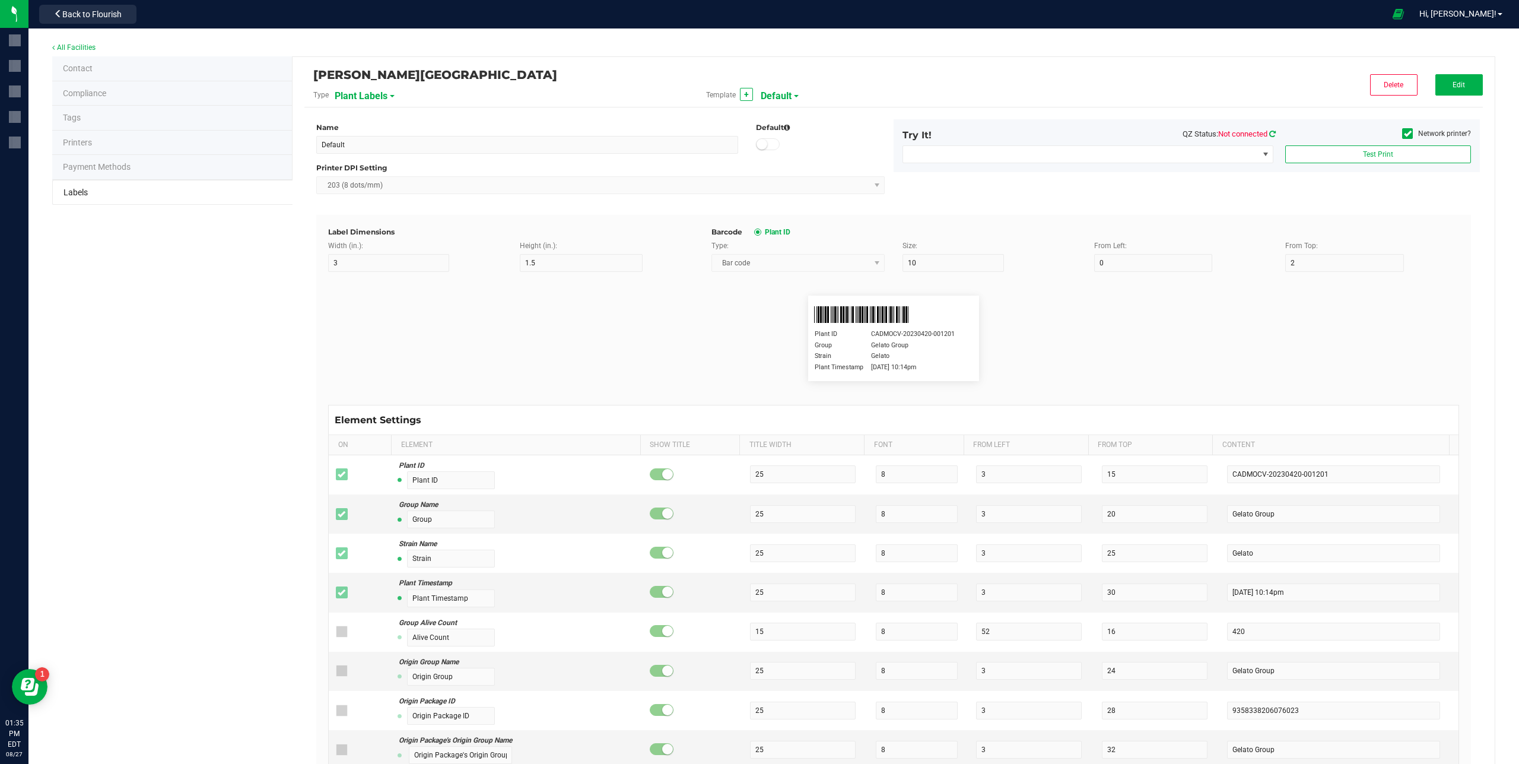
click at [1269, 134] on icon at bounding box center [1272, 134] width 7 height 8
click at [1269, 135] on icon at bounding box center [1272, 134] width 7 height 8
click at [1499, 14] on span at bounding box center [1500, 14] width 5 height 2
click at [1463, 100] on span "Sign Out" at bounding box center [1457, 105] width 34 height 12
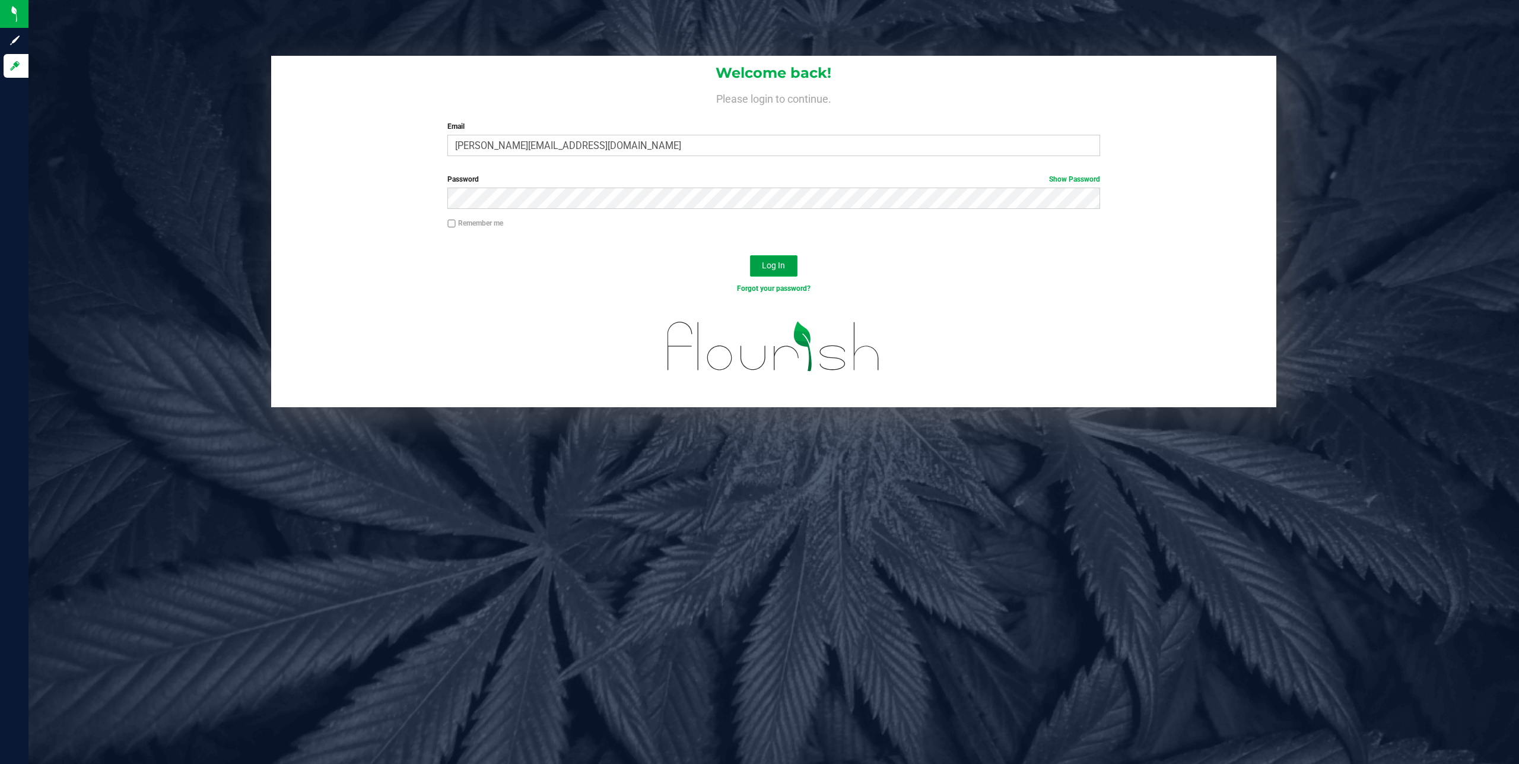
click at [778, 268] on span "Log In" at bounding box center [773, 264] width 23 height 9
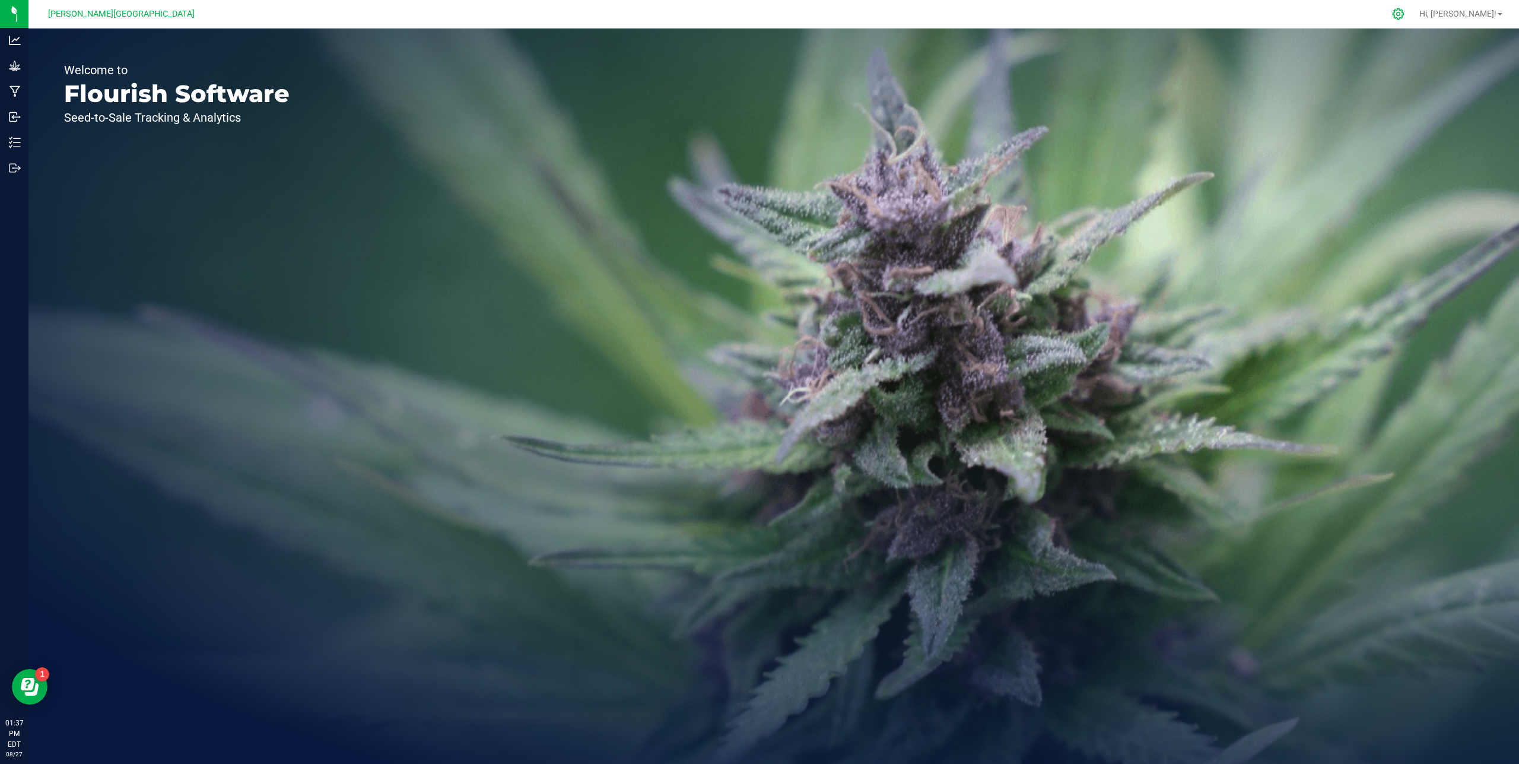
click at [1413, 21] on div at bounding box center [1399, 14] width 30 height 26
click at [1404, 17] on icon at bounding box center [1398, 14] width 12 height 12
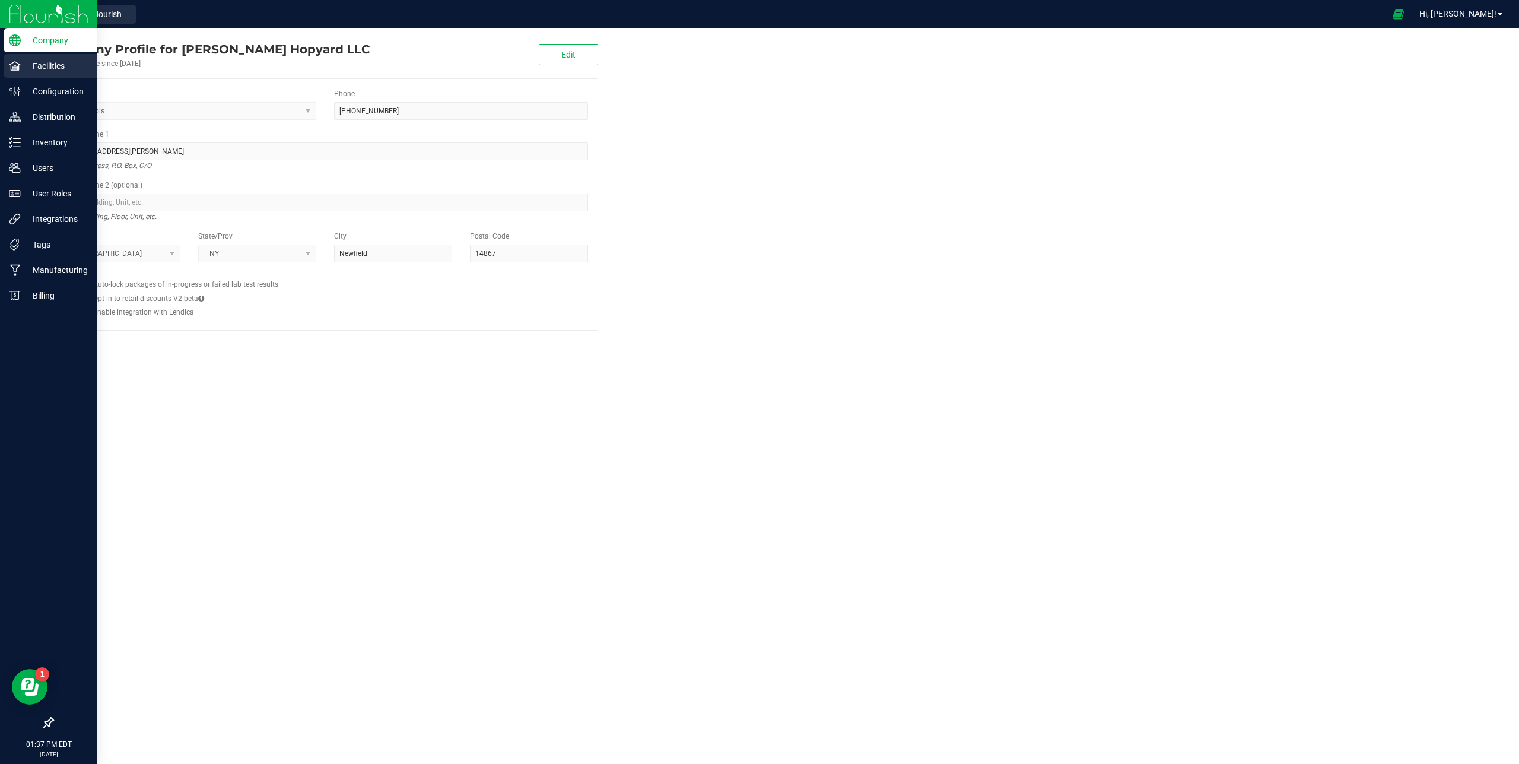
click at [27, 73] on div "Facilities" at bounding box center [51, 66] width 94 height 24
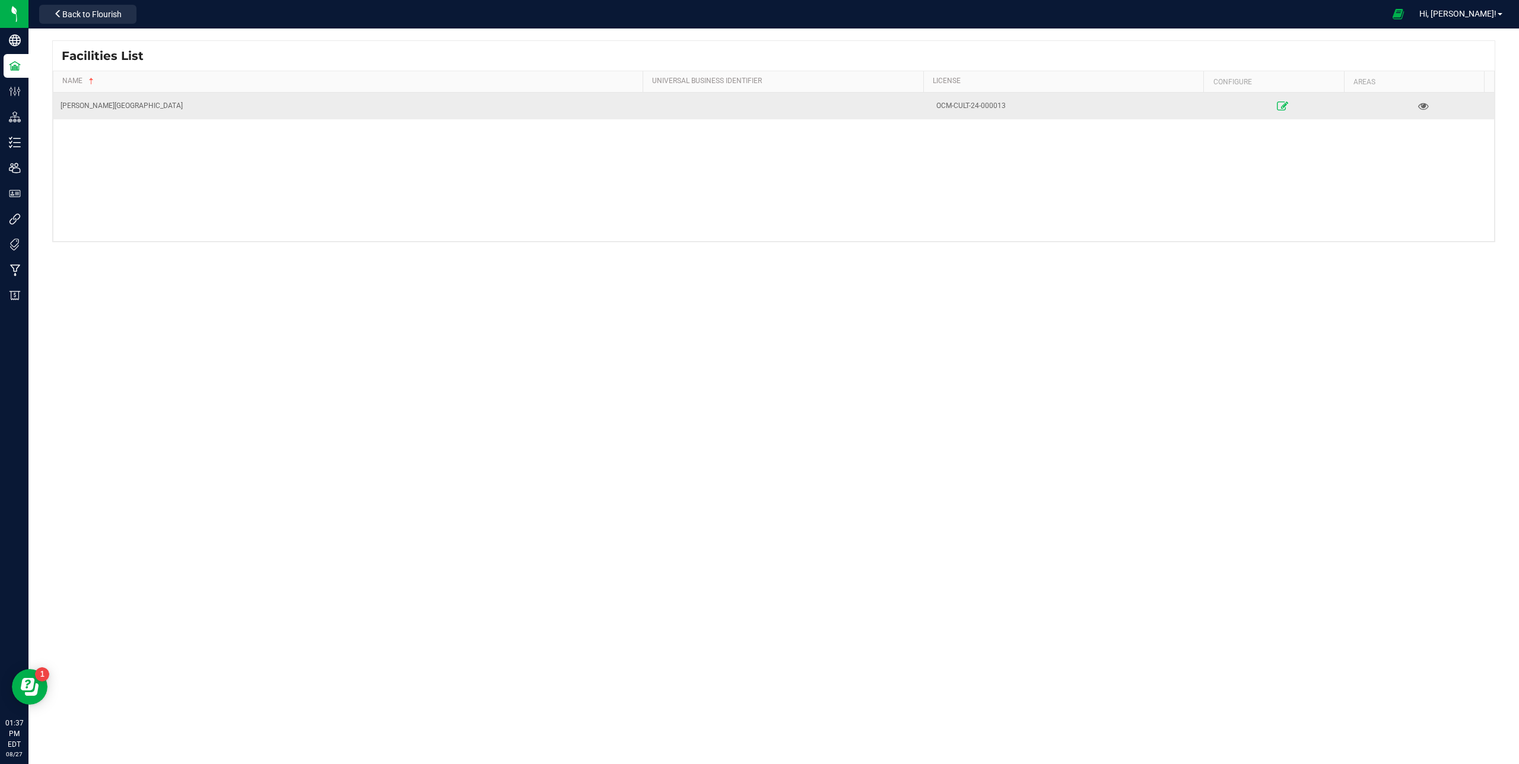
click at [1277, 104] on icon at bounding box center [1282, 105] width 11 height 8
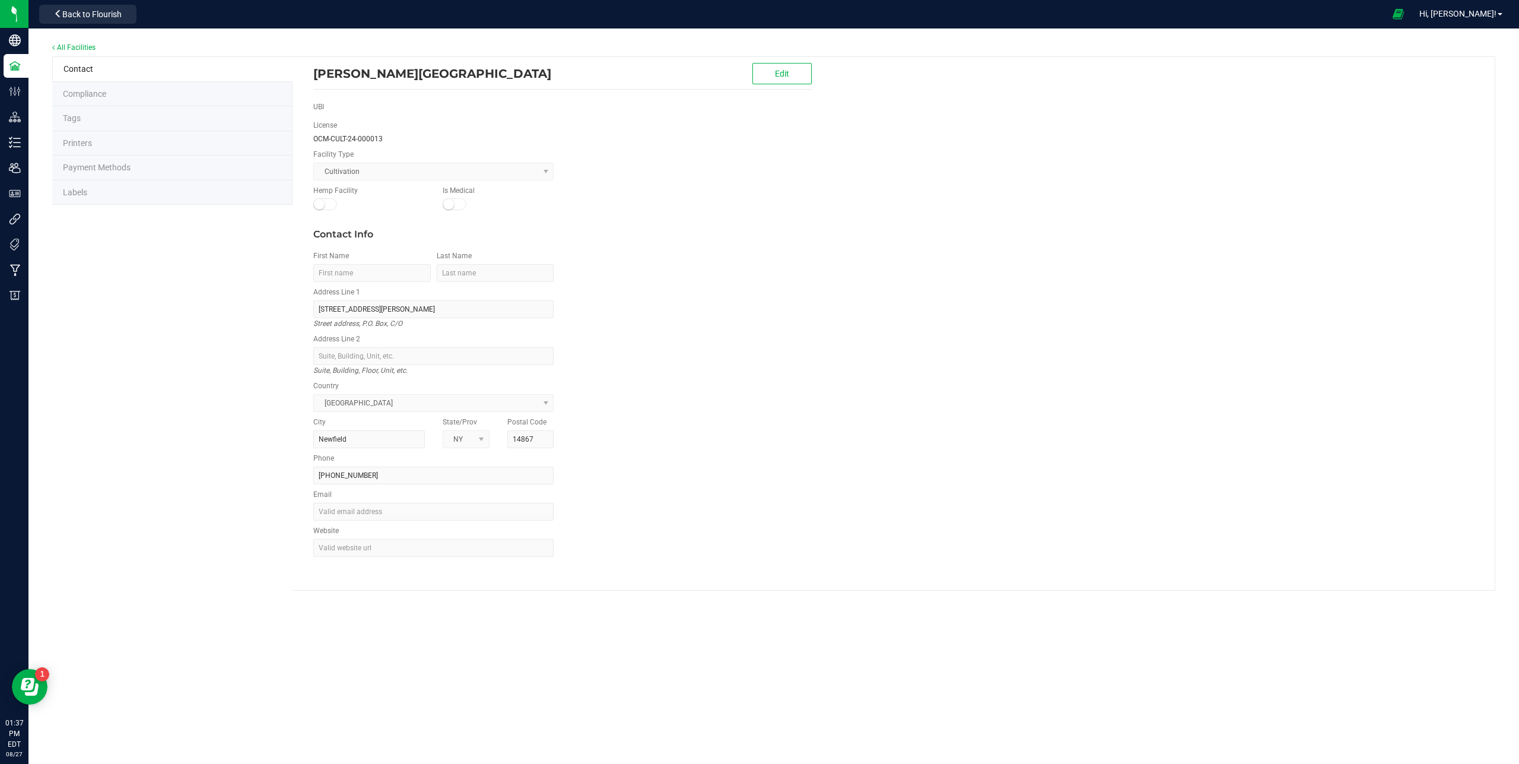
click at [88, 192] on li "Labels" at bounding box center [172, 192] width 240 height 25
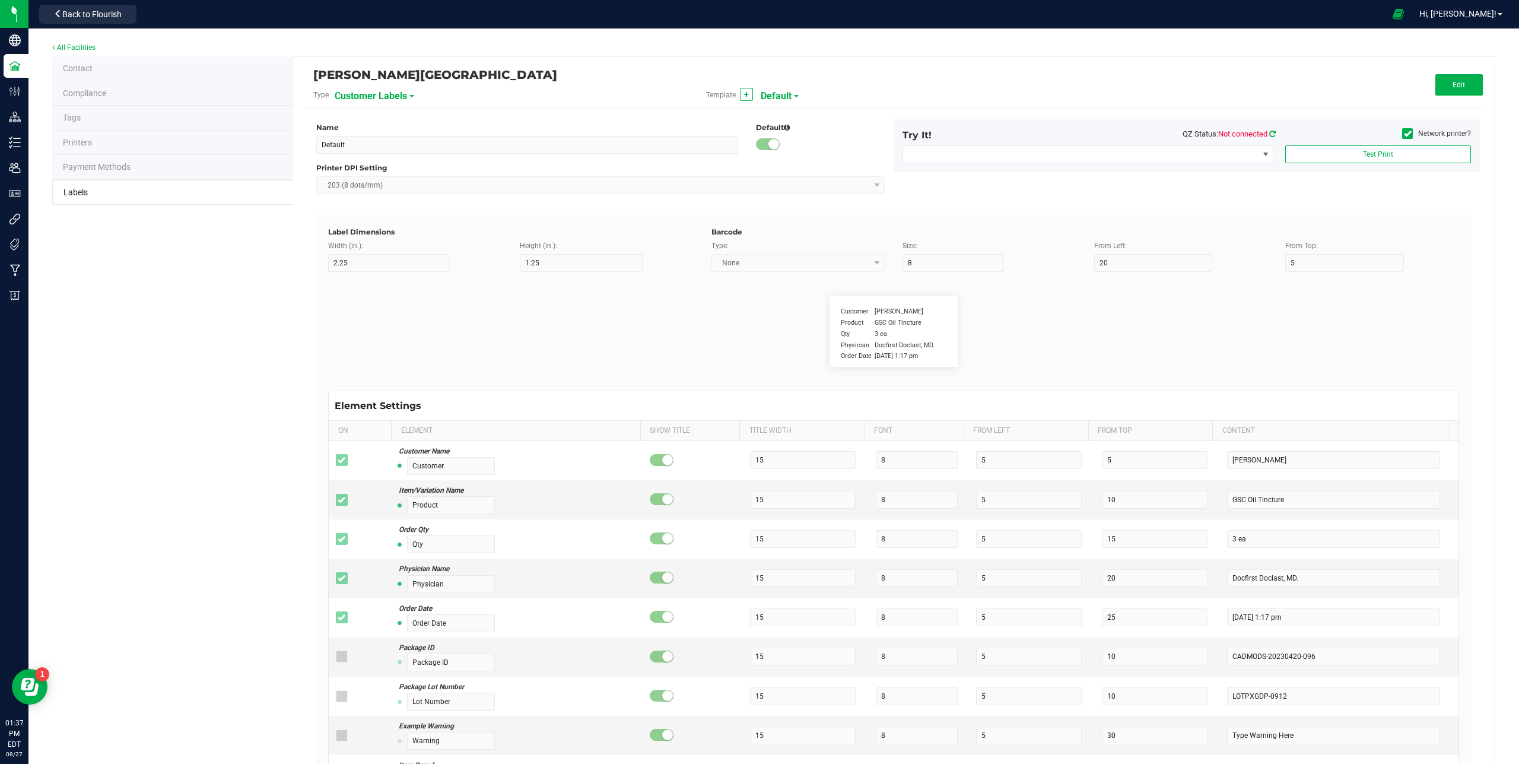
click at [1269, 135] on icon at bounding box center [1272, 134] width 7 height 8
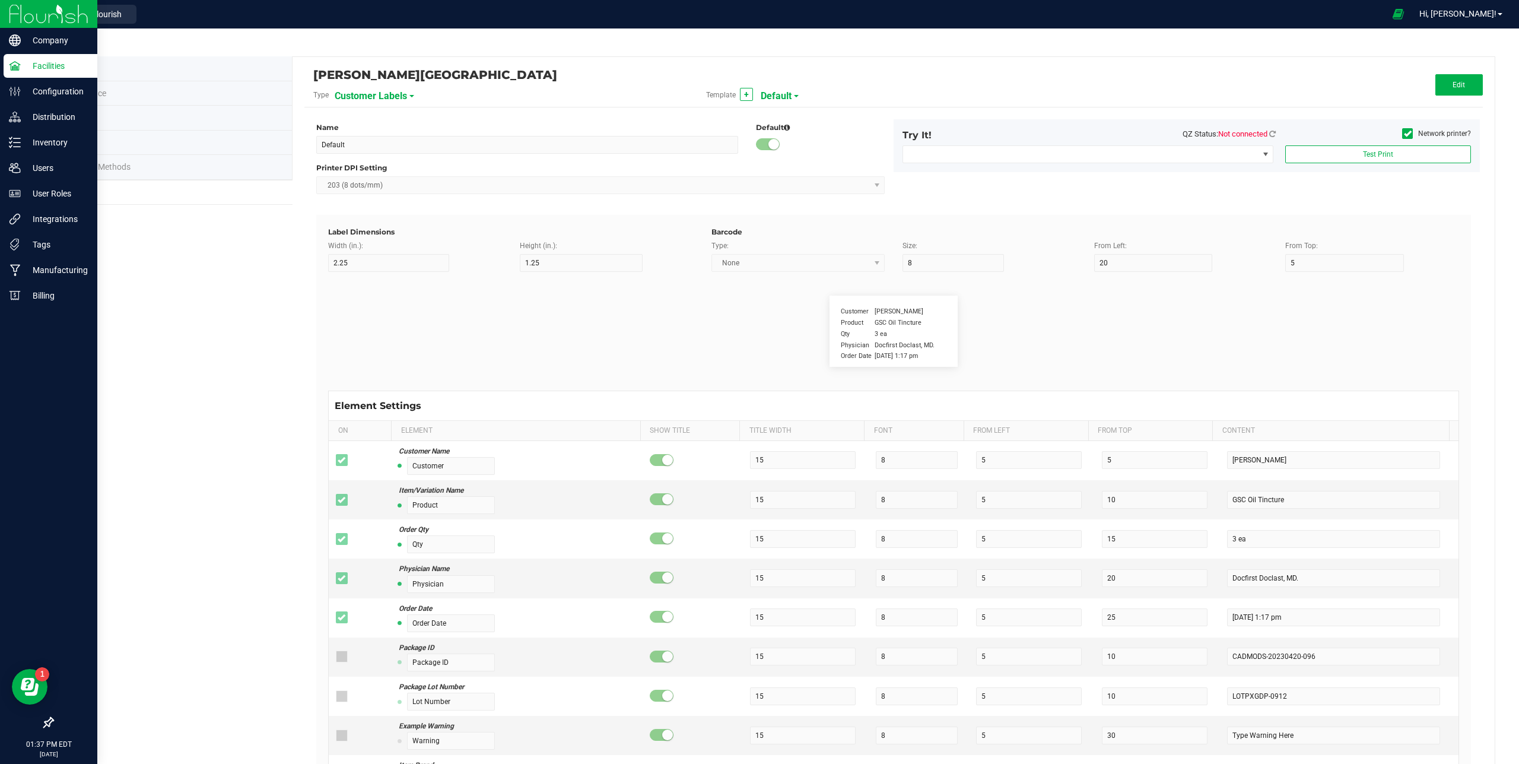
click at [13, 14] on img at bounding box center [49, 14] width 80 height 28
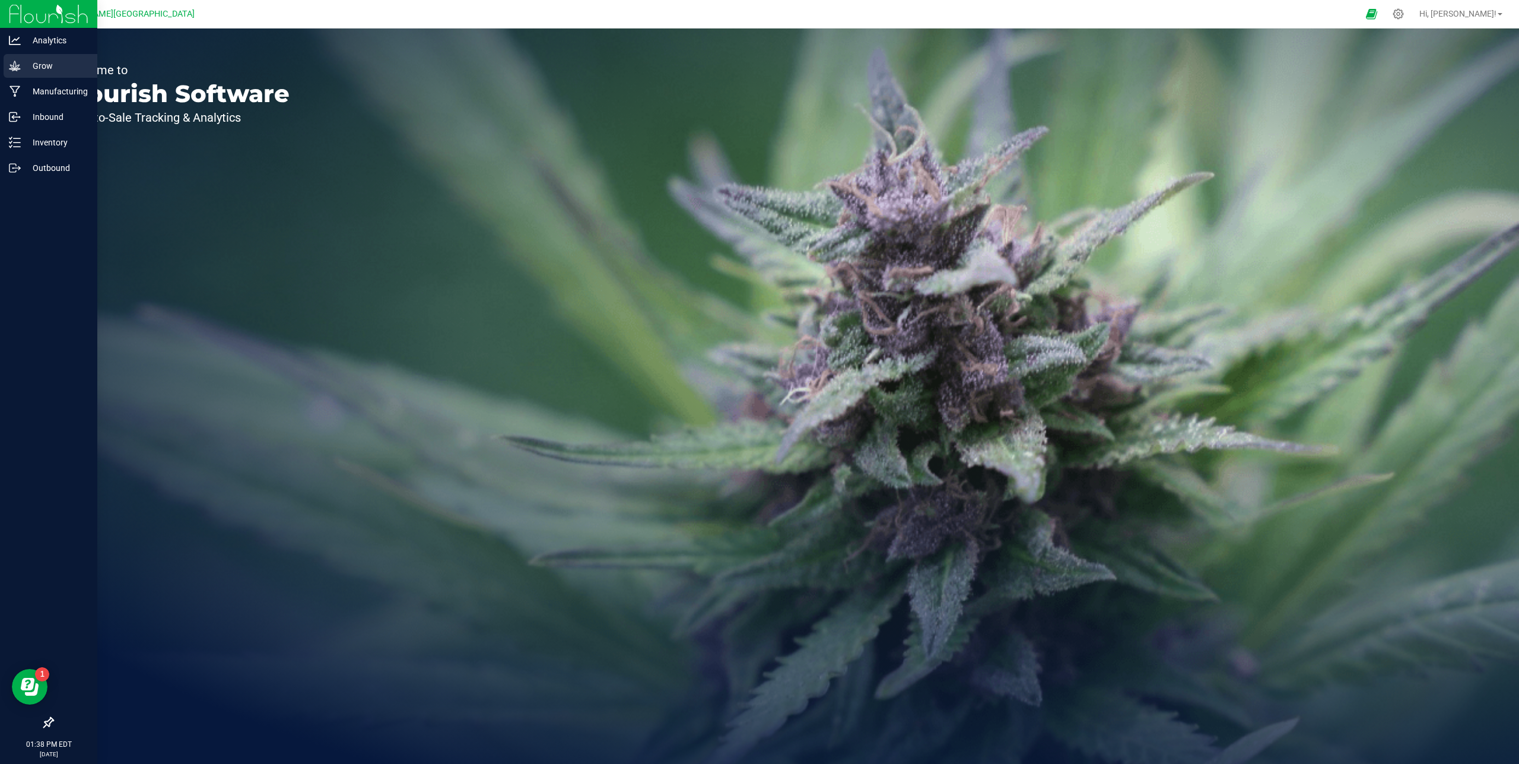
click at [34, 62] on p "Grow" at bounding box center [56, 66] width 71 height 14
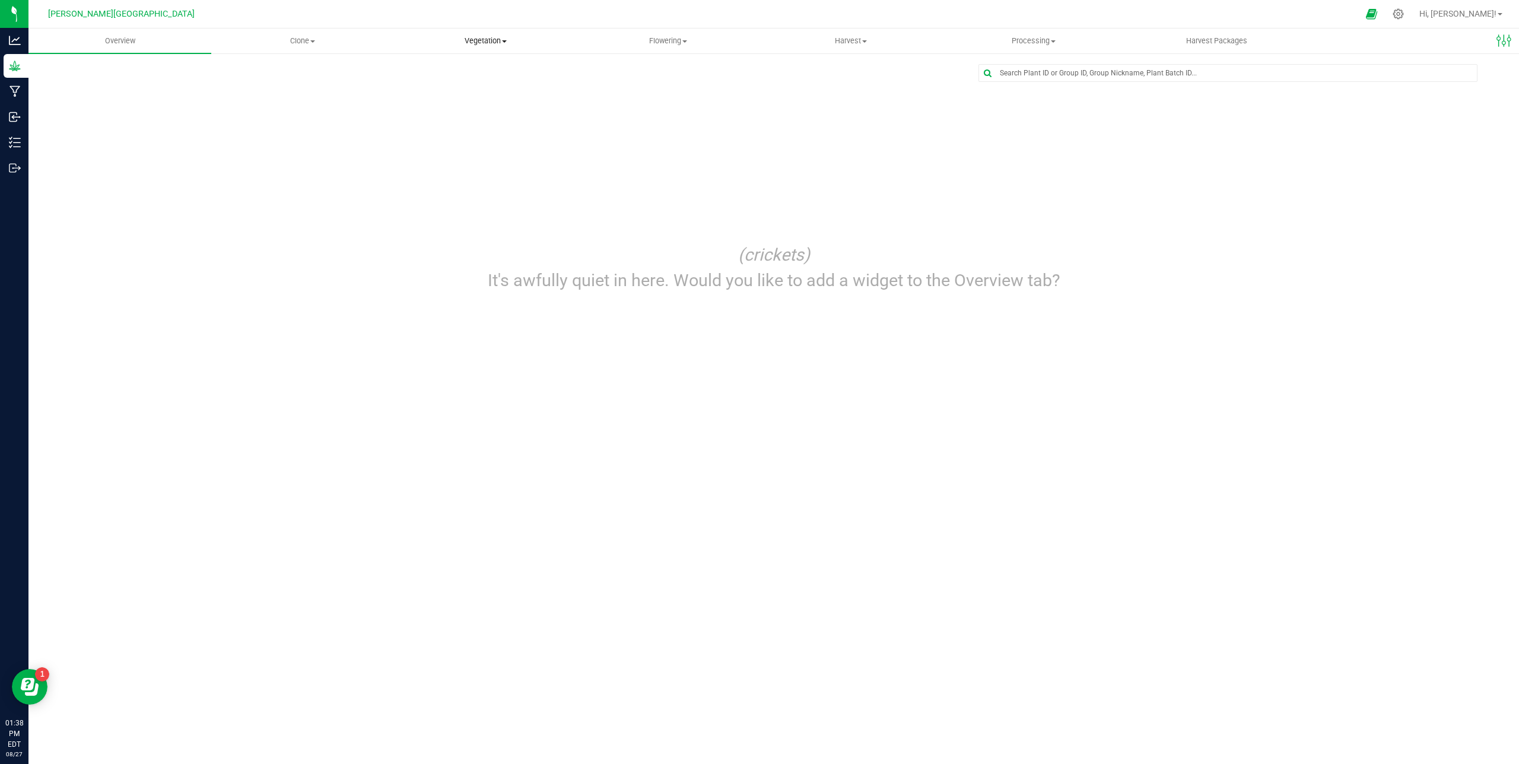
click at [498, 43] on span "Vegetation" at bounding box center [486, 41] width 182 height 11
click at [444, 73] on span "Veg groups" at bounding box center [431, 71] width 75 height 10
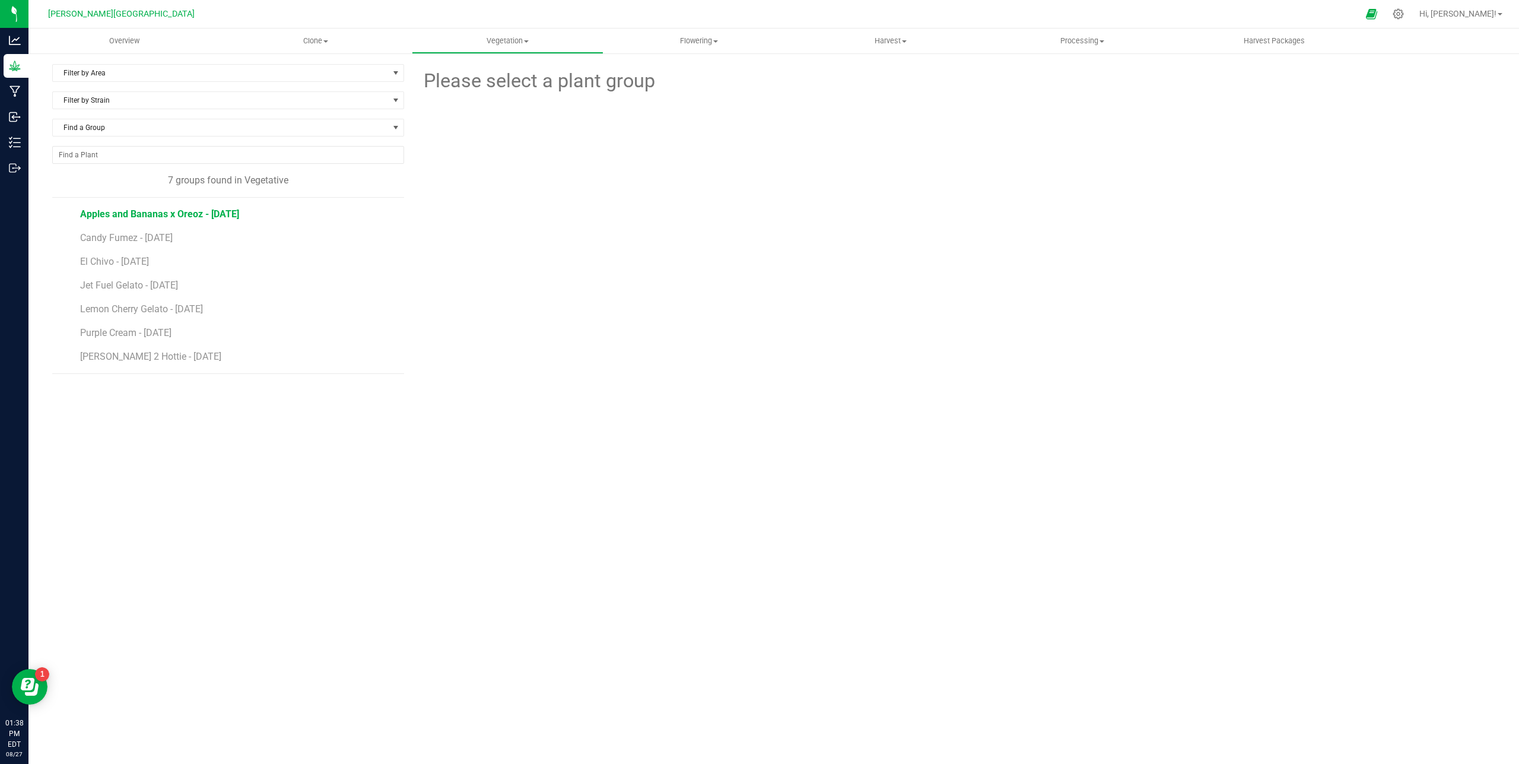
click at [132, 213] on span "Apples and Bananas x Oreoz - [DATE]" at bounding box center [159, 213] width 159 height 11
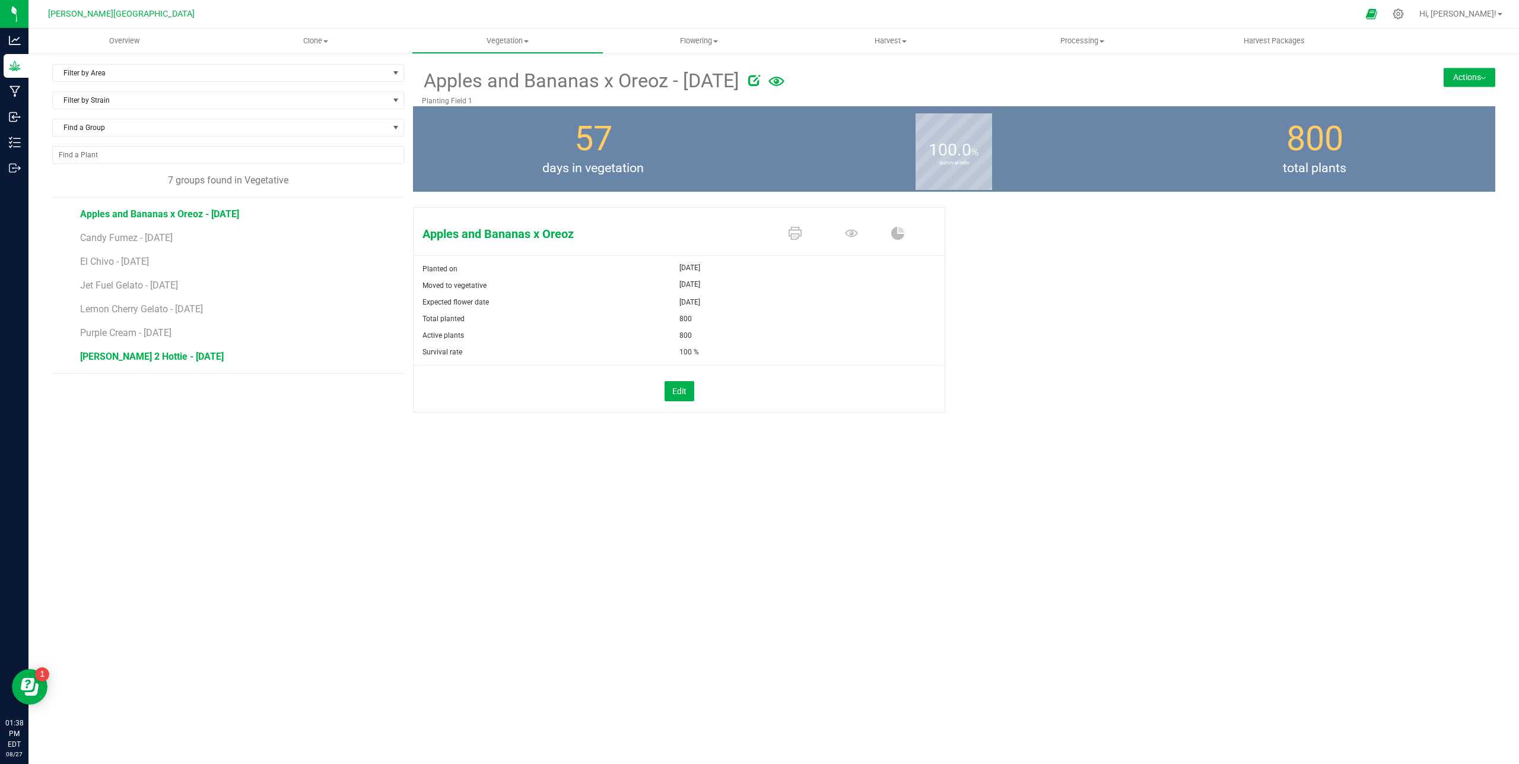
click at [131, 355] on span "Scotty 2 Hottie - [DATE]" at bounding box center [152, 356] width 144 height 11
click at [793, 233] on icon at bounding box center [795, 233] width 13 height 13
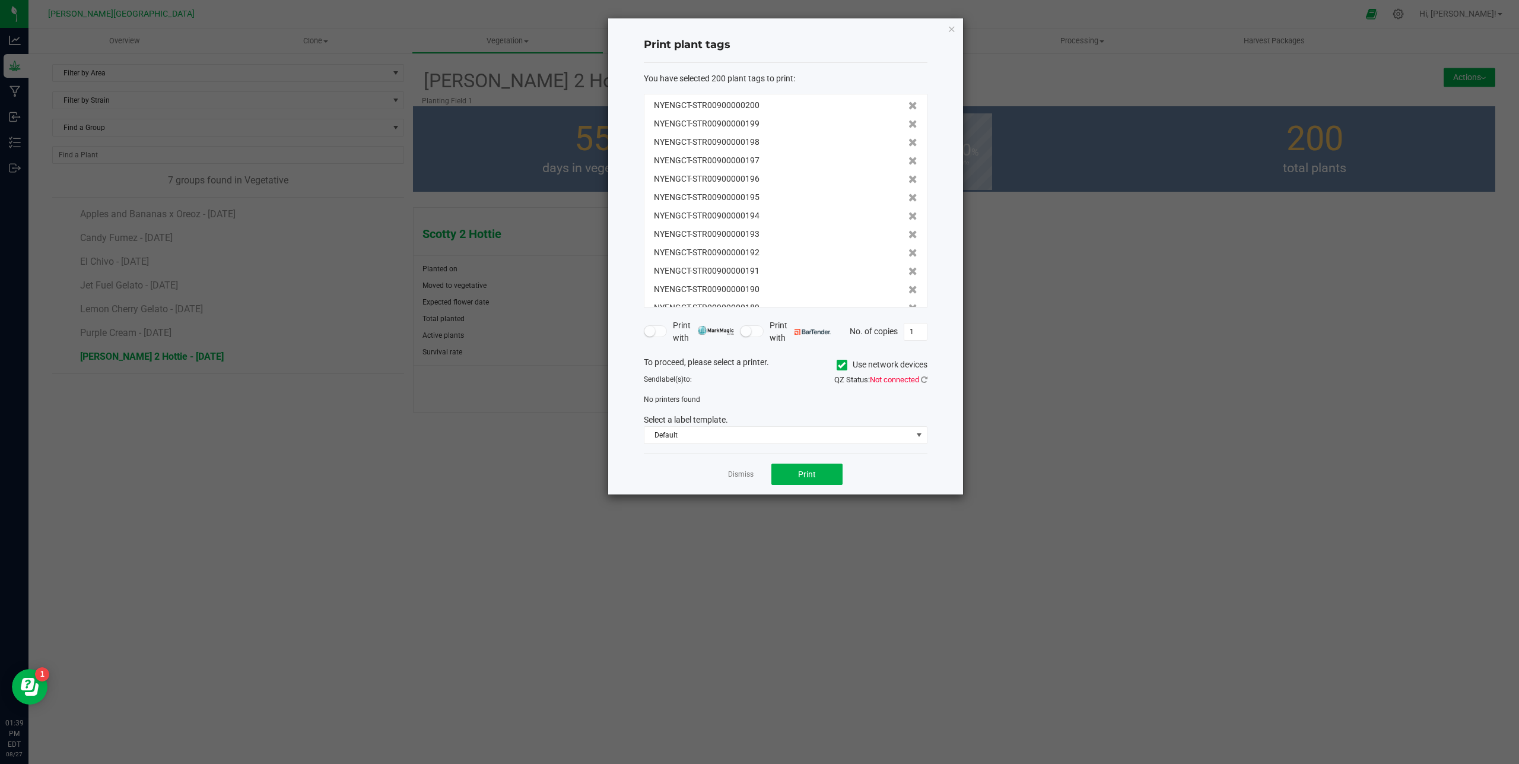
click at [840, 365] on icon at bounding box center [842, 365] width 8 height 0
click at [0, 0] on input "Use network devices" at bounding box center [0, 0] width 0 height 0
click at [923, 380] on icon at bounding box center [924, 380] width 7 height 8
click at [747, 476] on link "Dismiss" at bounding box center [741, 474] width 26 height 10
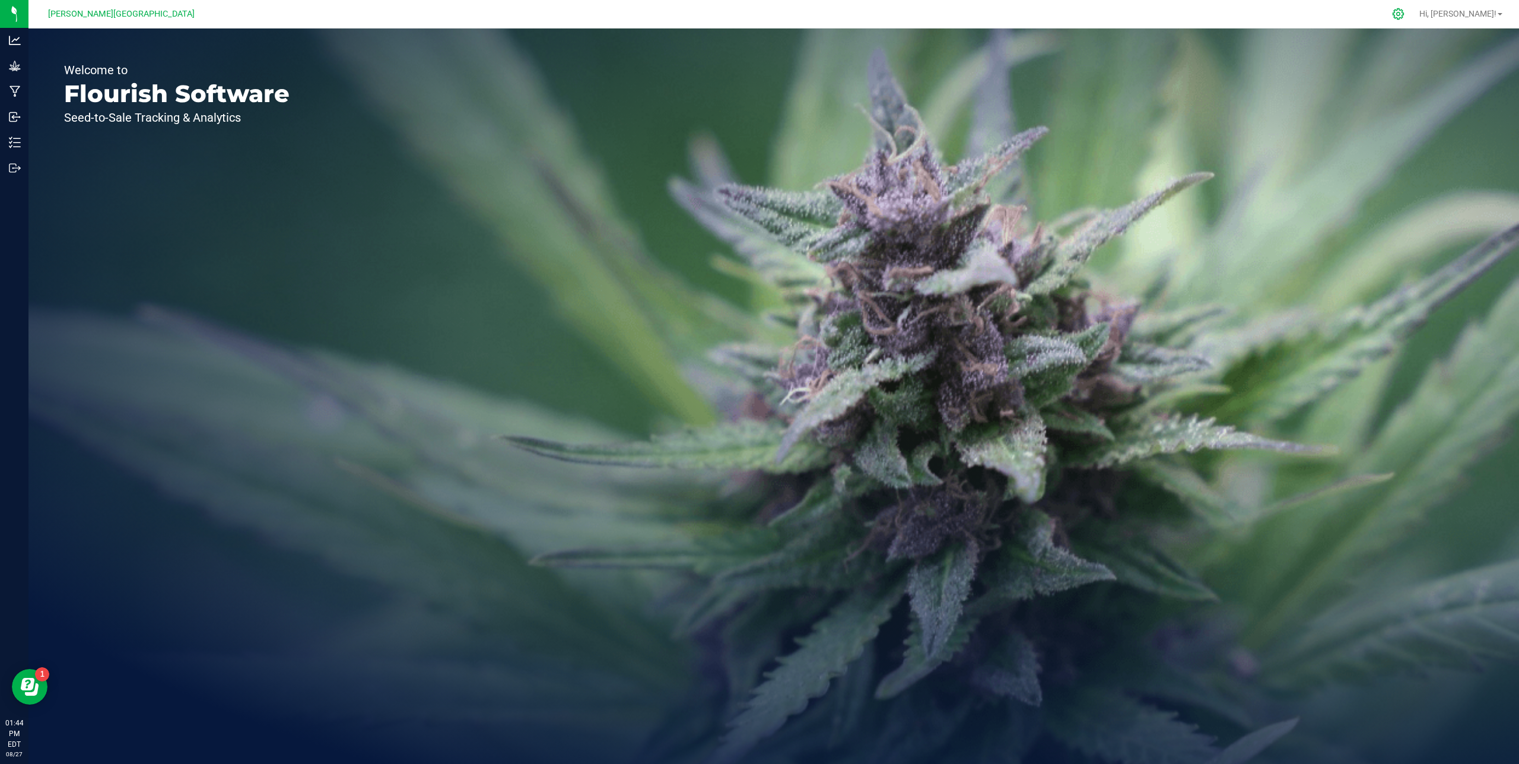
click at [1413, 15] on div at bounding box center [1399, 14] width 30 height 26
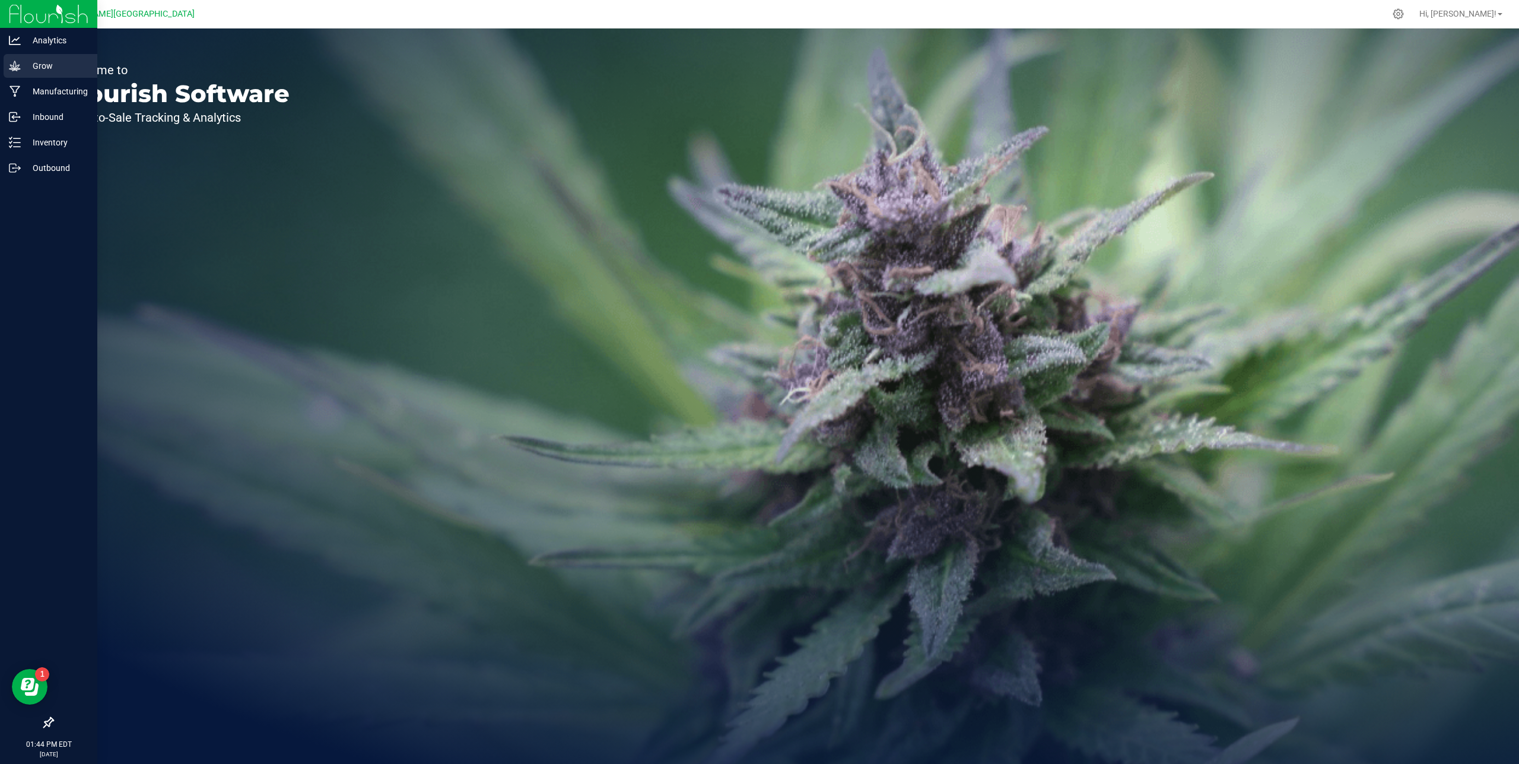
click at [28, 68] on p "Grow" at bounding box center [56, 66] width 71 height 14
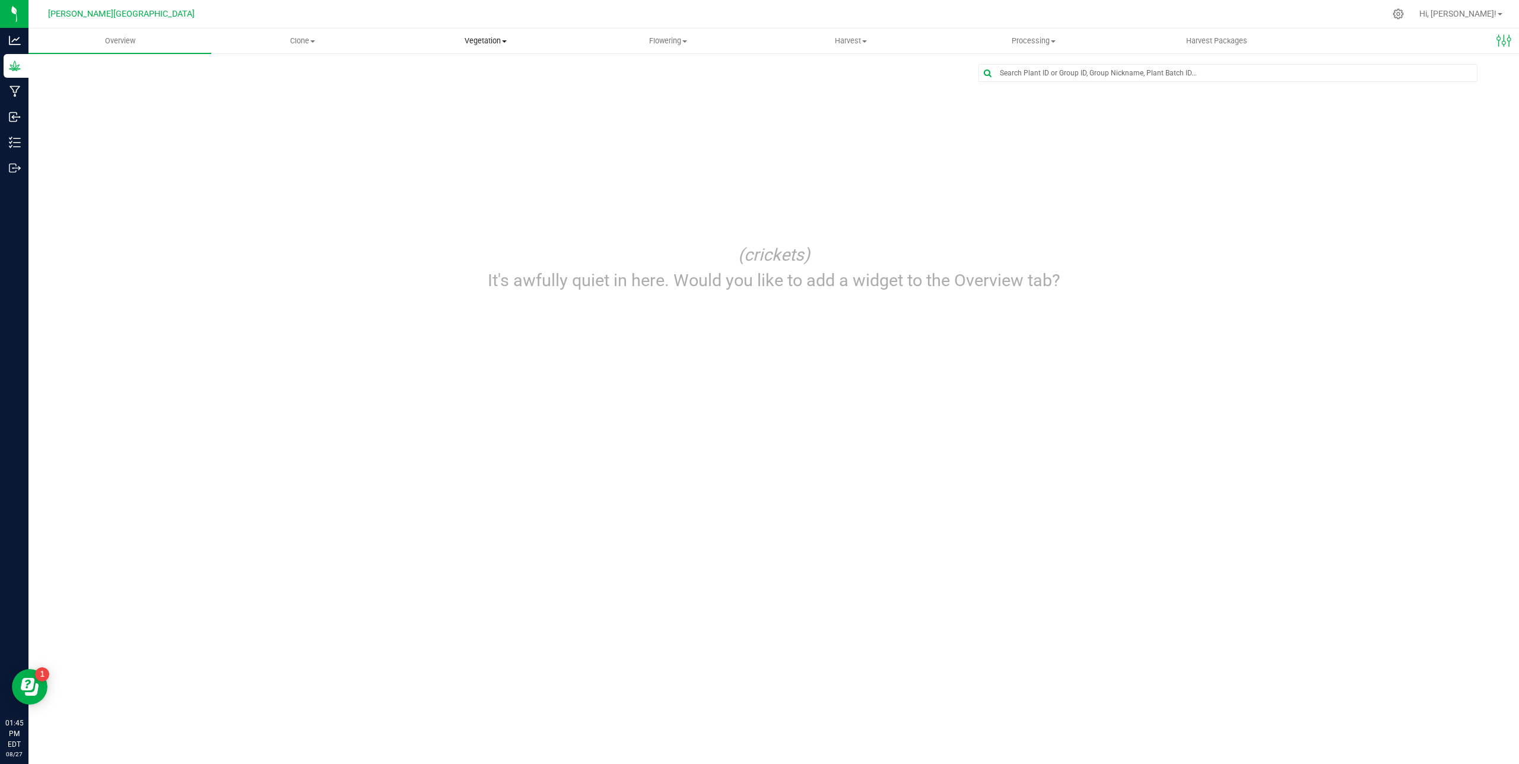
click at [477, 44] on span "Vegetation" at bounding box center [486, 41] width 182 height 11
click at [454, 72] on span "Veg groups" at bounding box center [431, 71] width 75 height 10
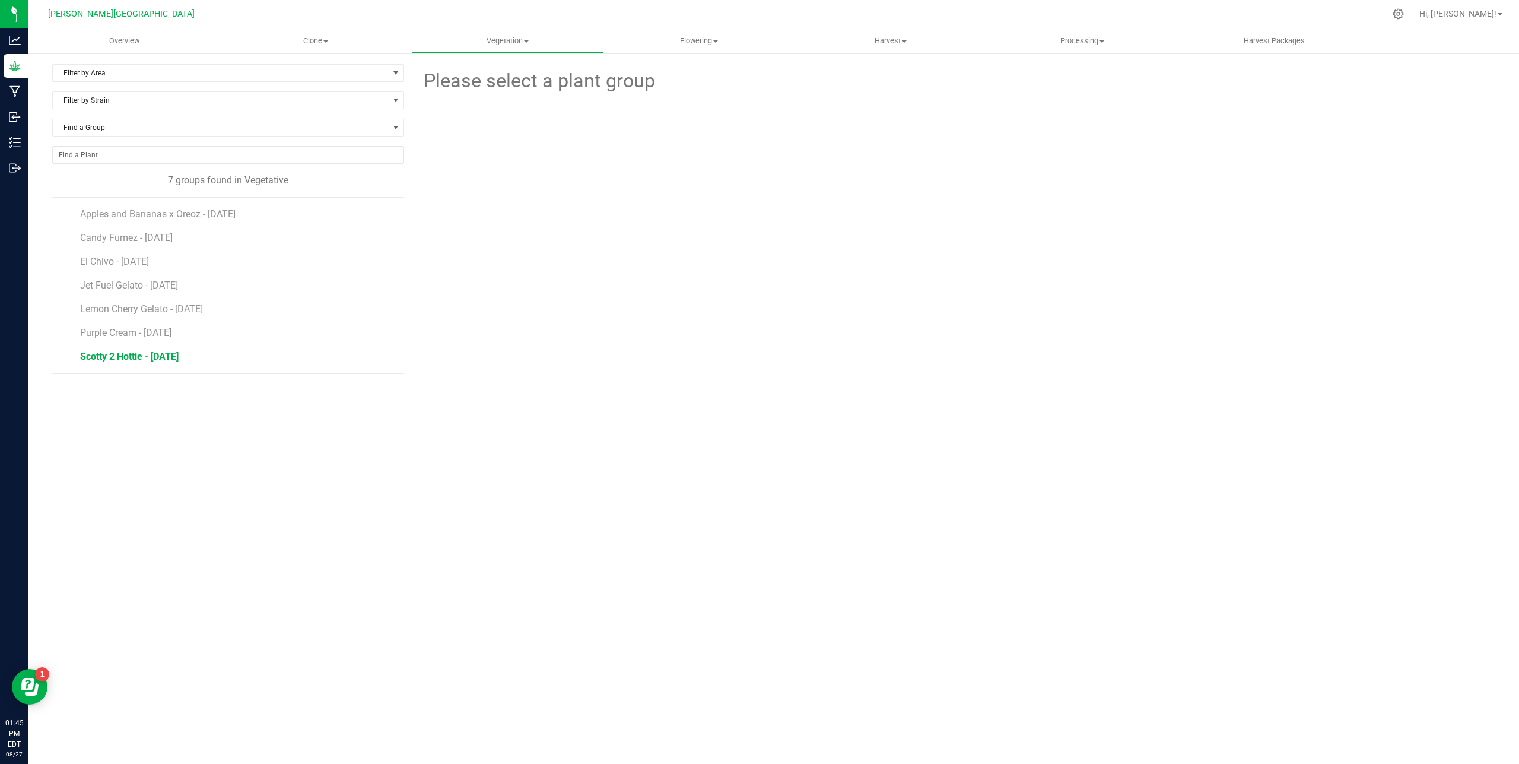
click at [144, 354] on span "Scotty 2 Hottie - [DATE]" at bounding box center [129, 356] width 98 height 11
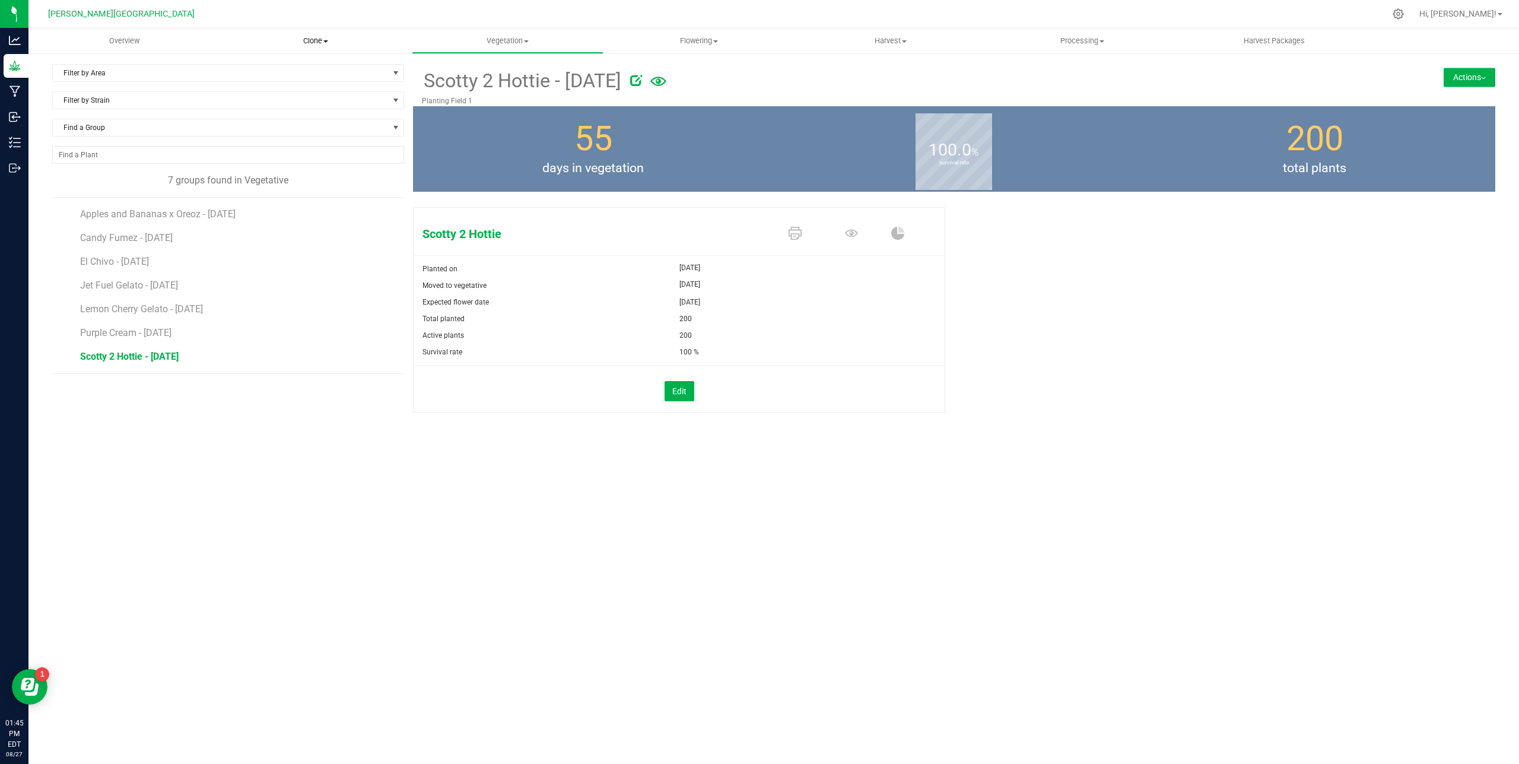
click at [306, 45] on span "Clone" at bounding box center [316, 41] width 190 height 11
click at [278, 69] on span "Create plants" at bounding box center [262, 71] width 84 height 10
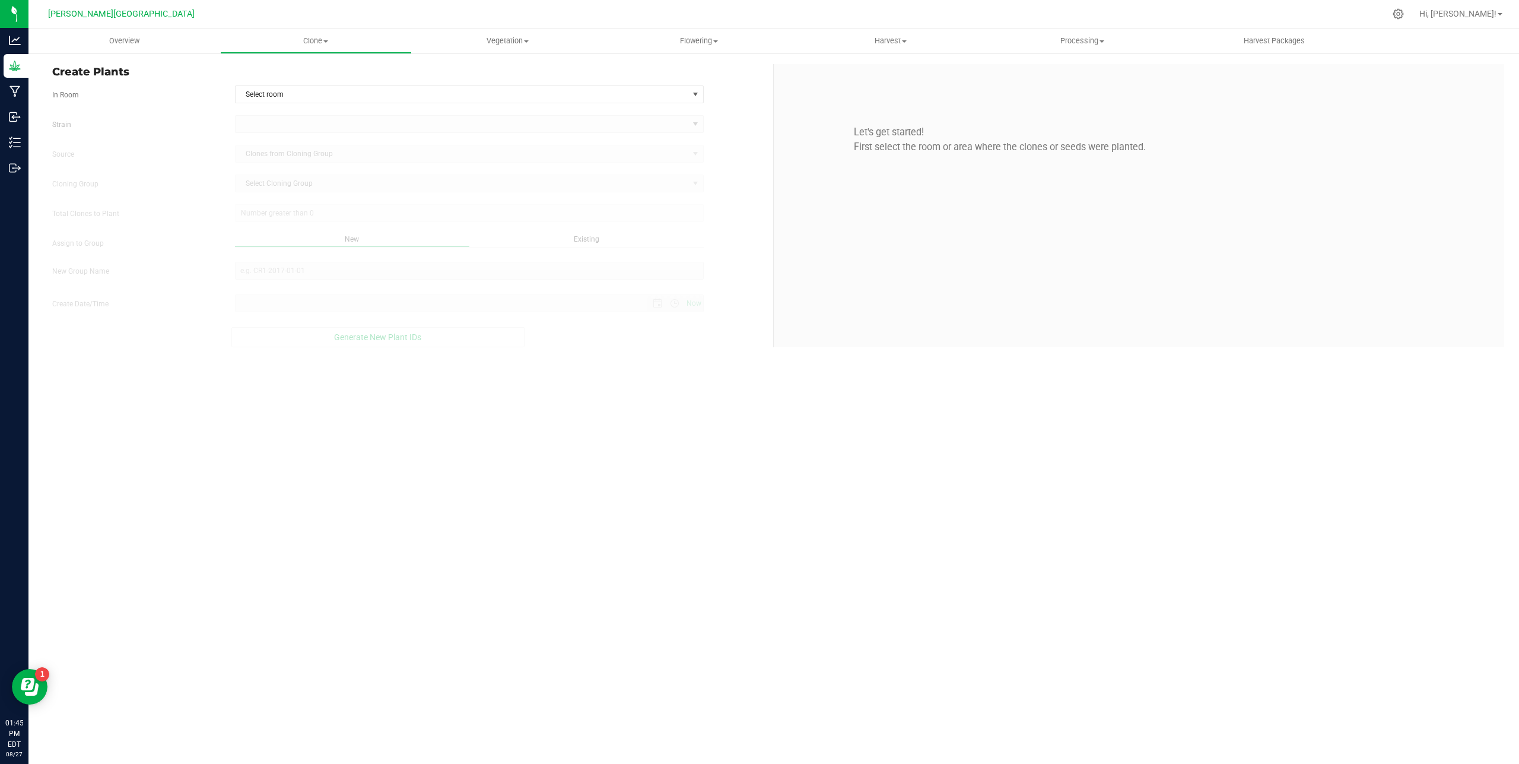
type input "[DATE] 1:45 PM"
click at [306, 93] on span "Select room" at bounding box center [462, 94] width 453 height 17
click at [309, 113] on li "High Tunnel/Greenhouse" at bounding box center [470, 115] width 468 height 18
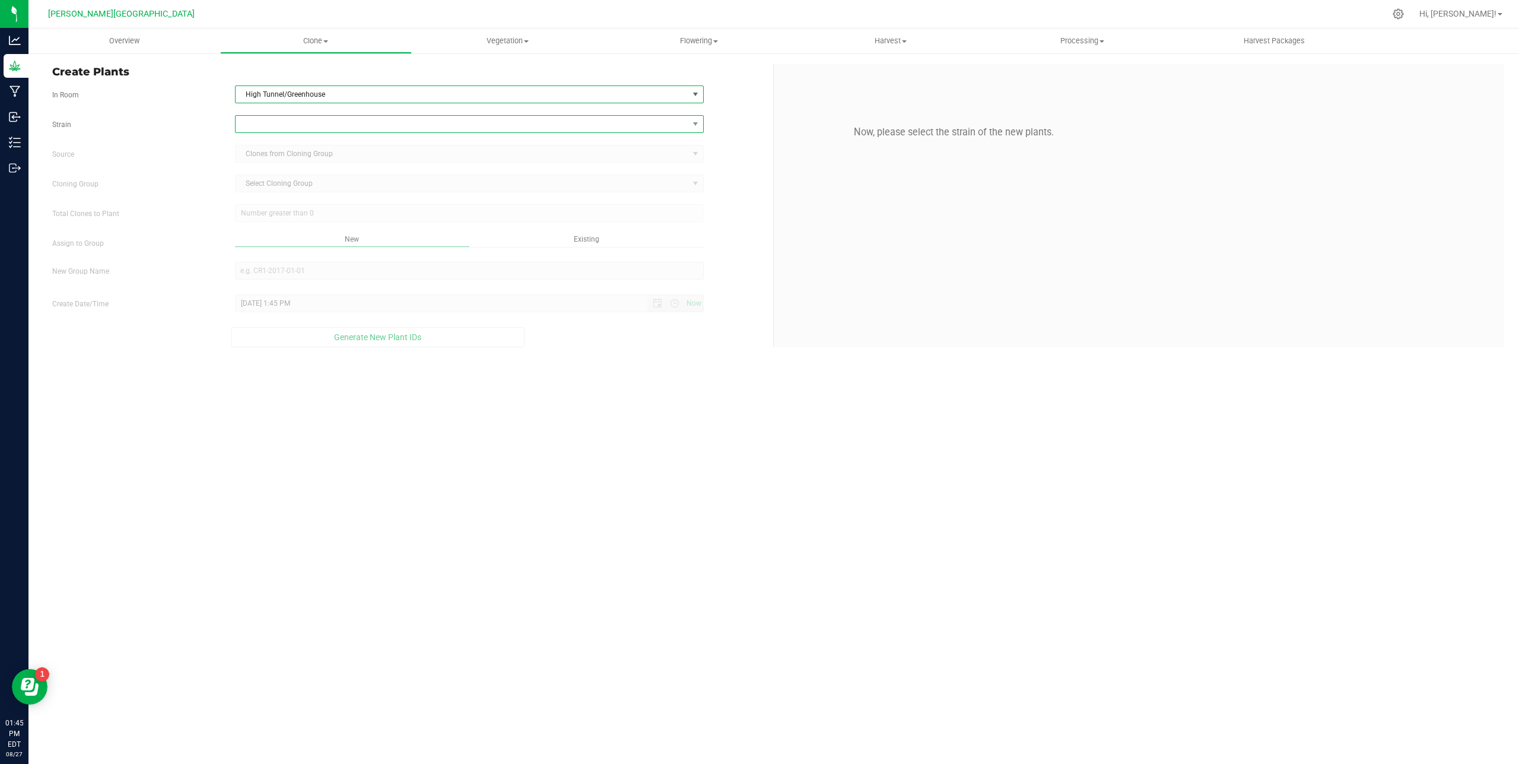
click at [433, 123] on span at bounding box center [462, 124] width 453 height 17
click at [284, 279] on li "Oreoz x Gelato 41" at bounding box center [470, 273] width 468 height 17
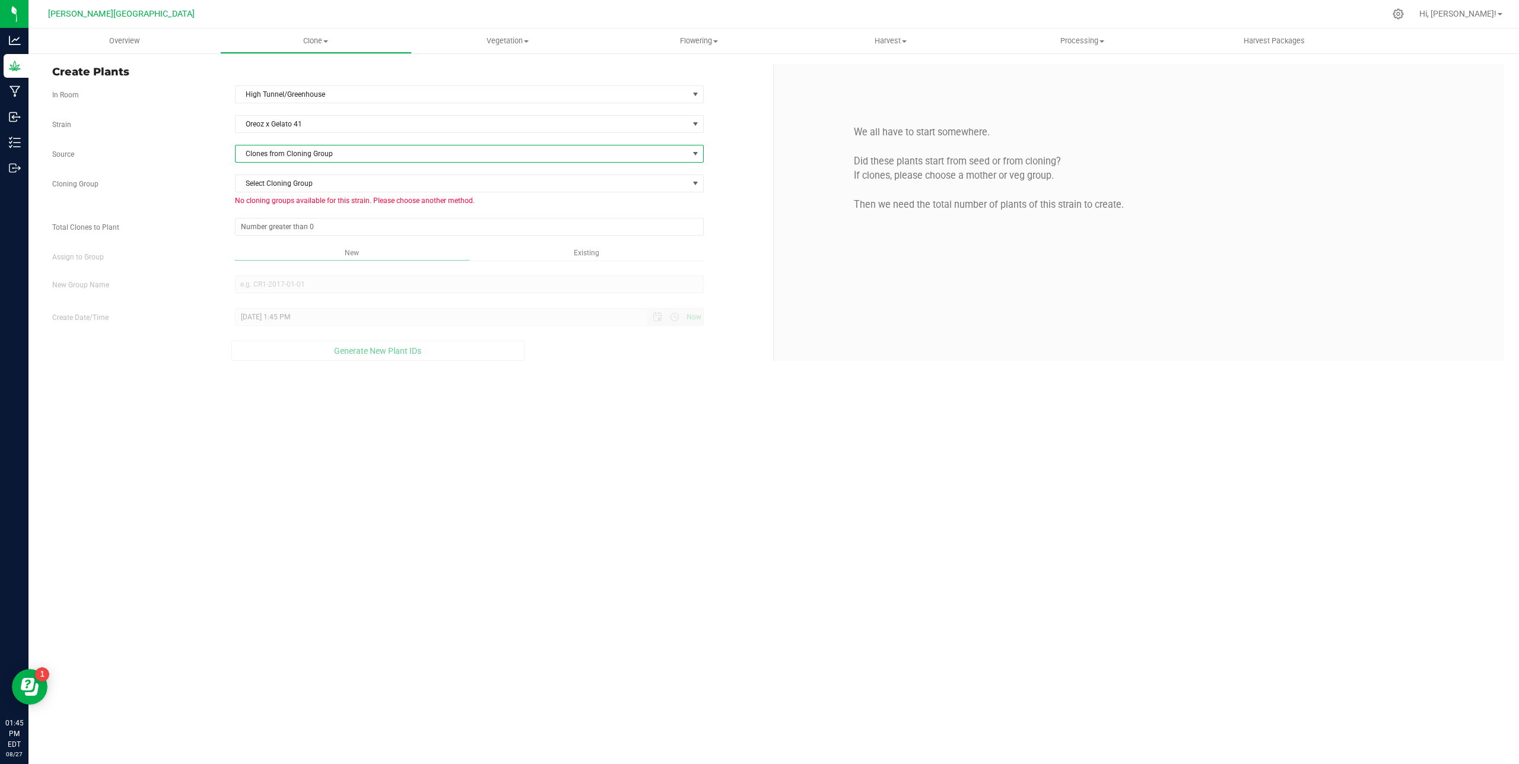
click at [309, 157] on span "Clones from Cloning Group" at bounding box center [462, 153] width 453 height 17
click at [266, 273] on li "Seeds" at bounding box center [470, 276] width 468 height 20
click at [279, 190] on span at bounding box center [469, 183] width 469 height 18
type input "8"
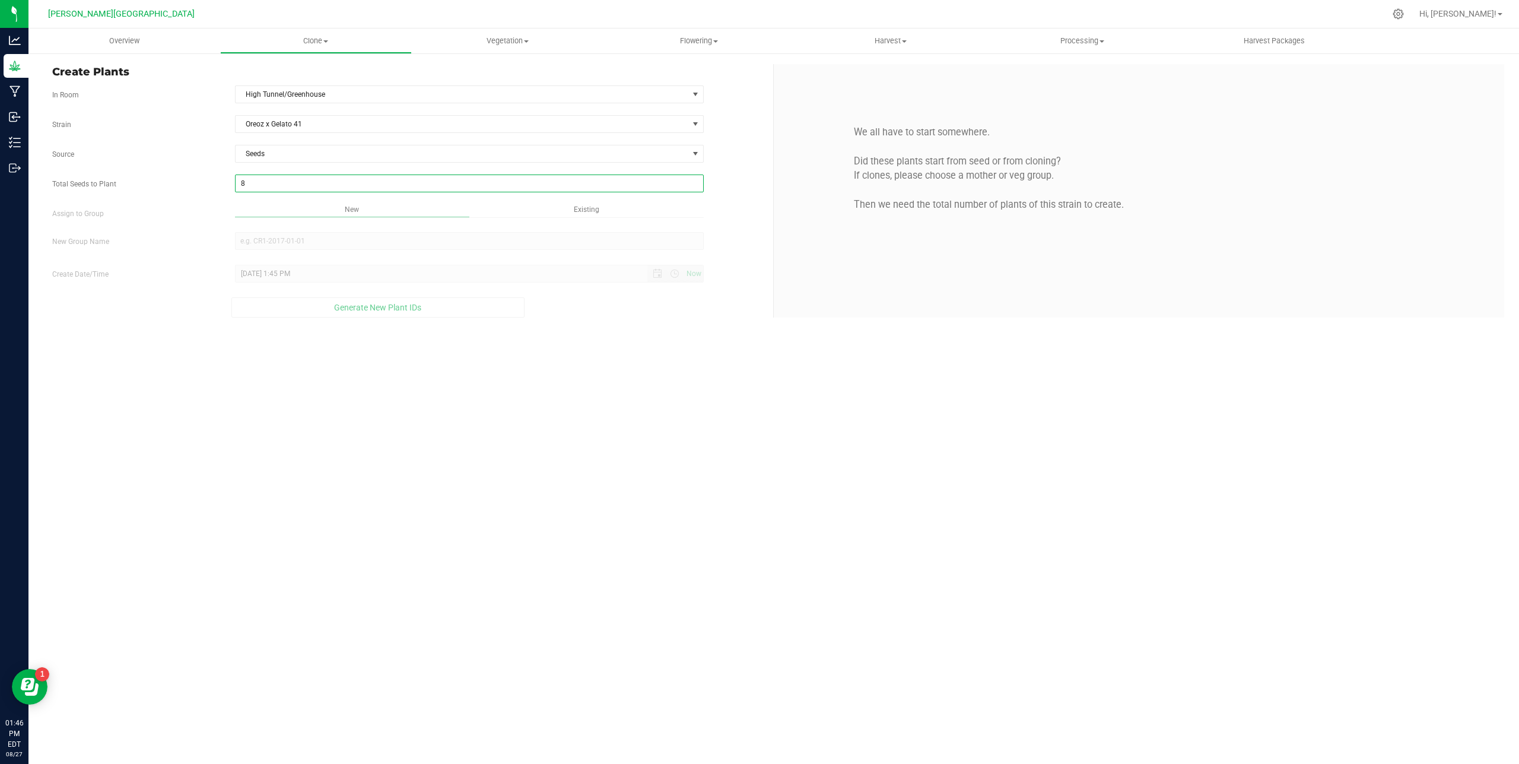
type input "8"
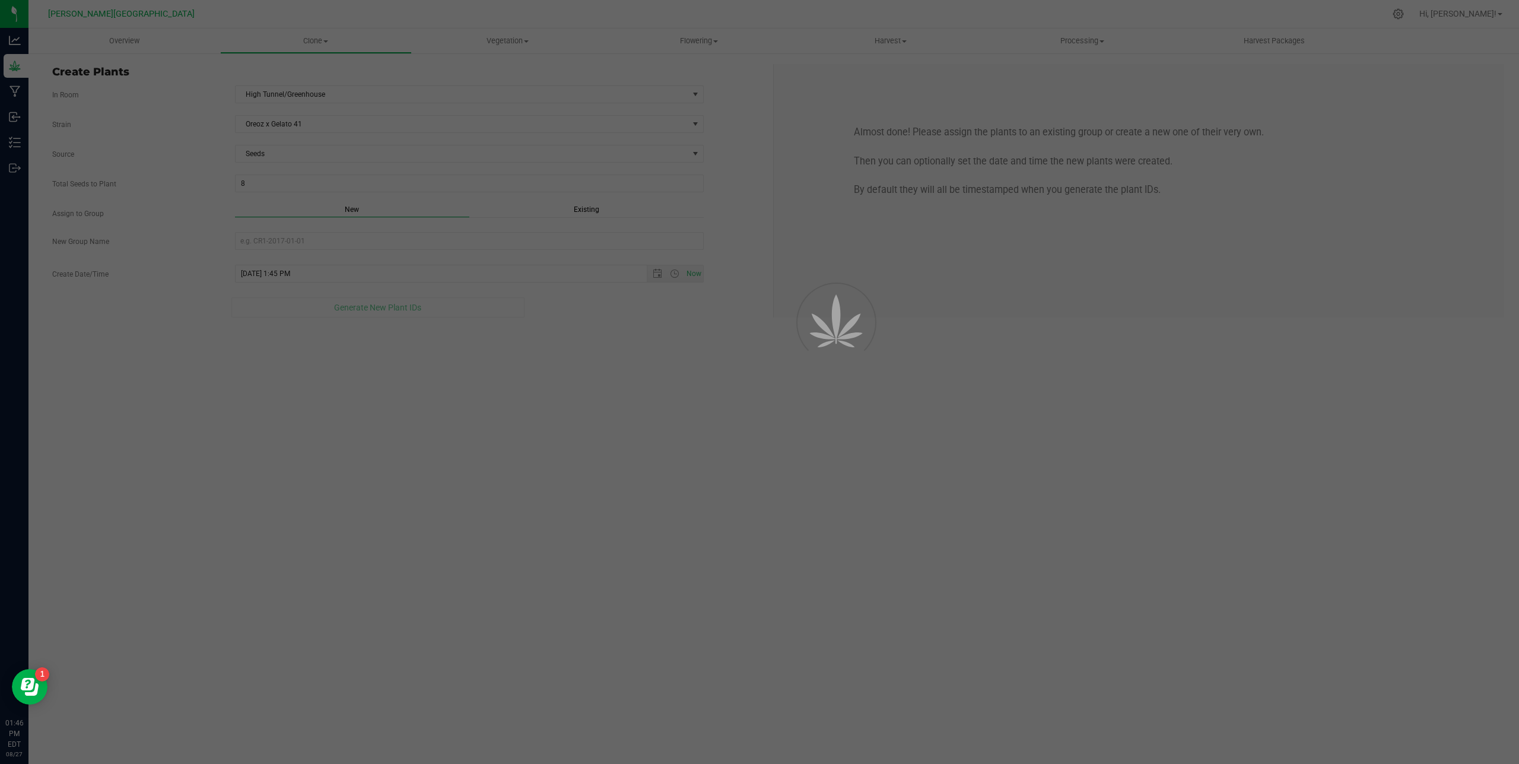
click at [360, 209] on div "New" at bounding box center [352, 211] width 234 height 14
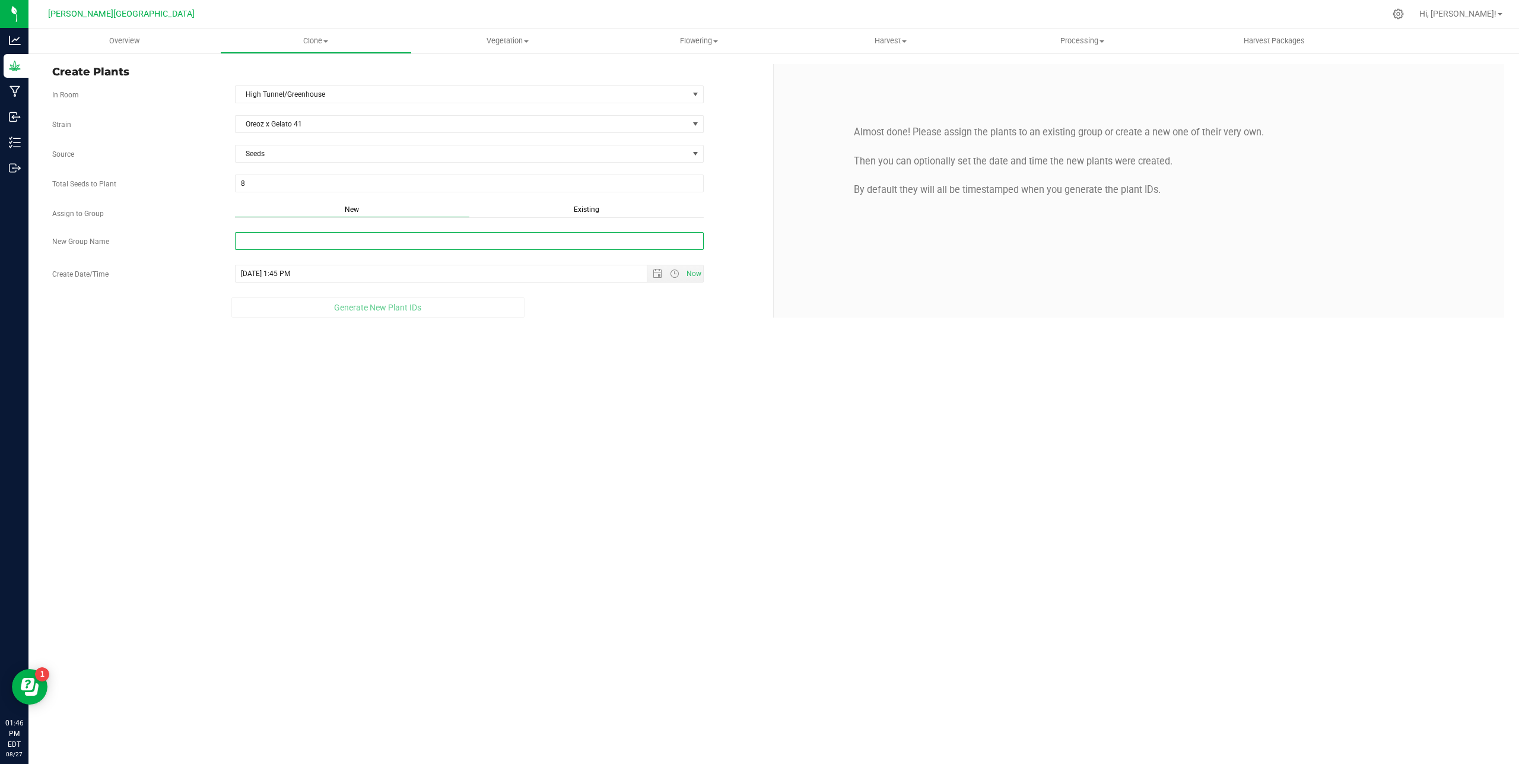
click at [338, 237] on input "New Group Name" at bounding box center [469, 241] width 469 height 18
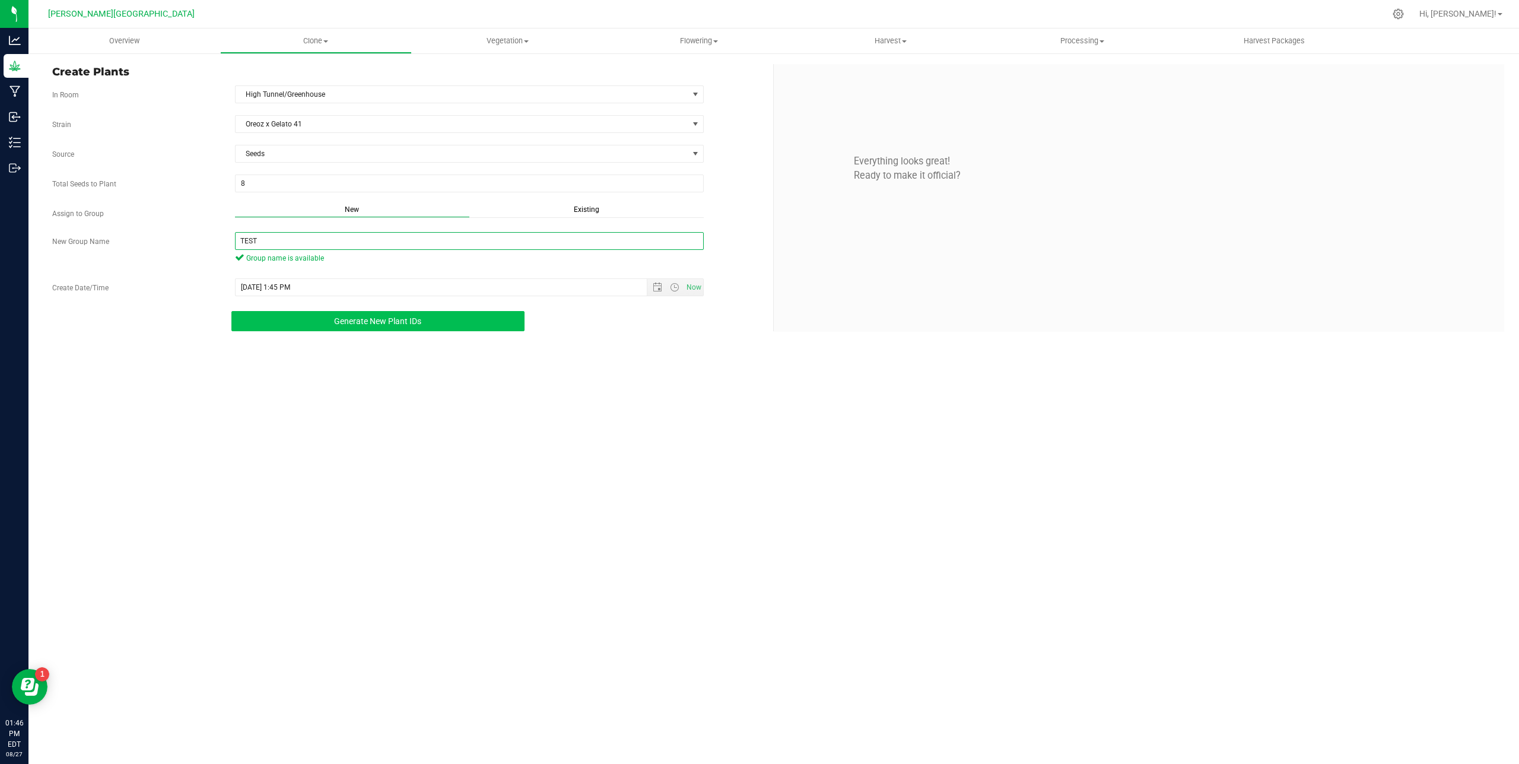
type input "TEST"
click at [365, 322] on span "Generate New Plant IDs" at bounding box center [377, 320] width 87 height 9
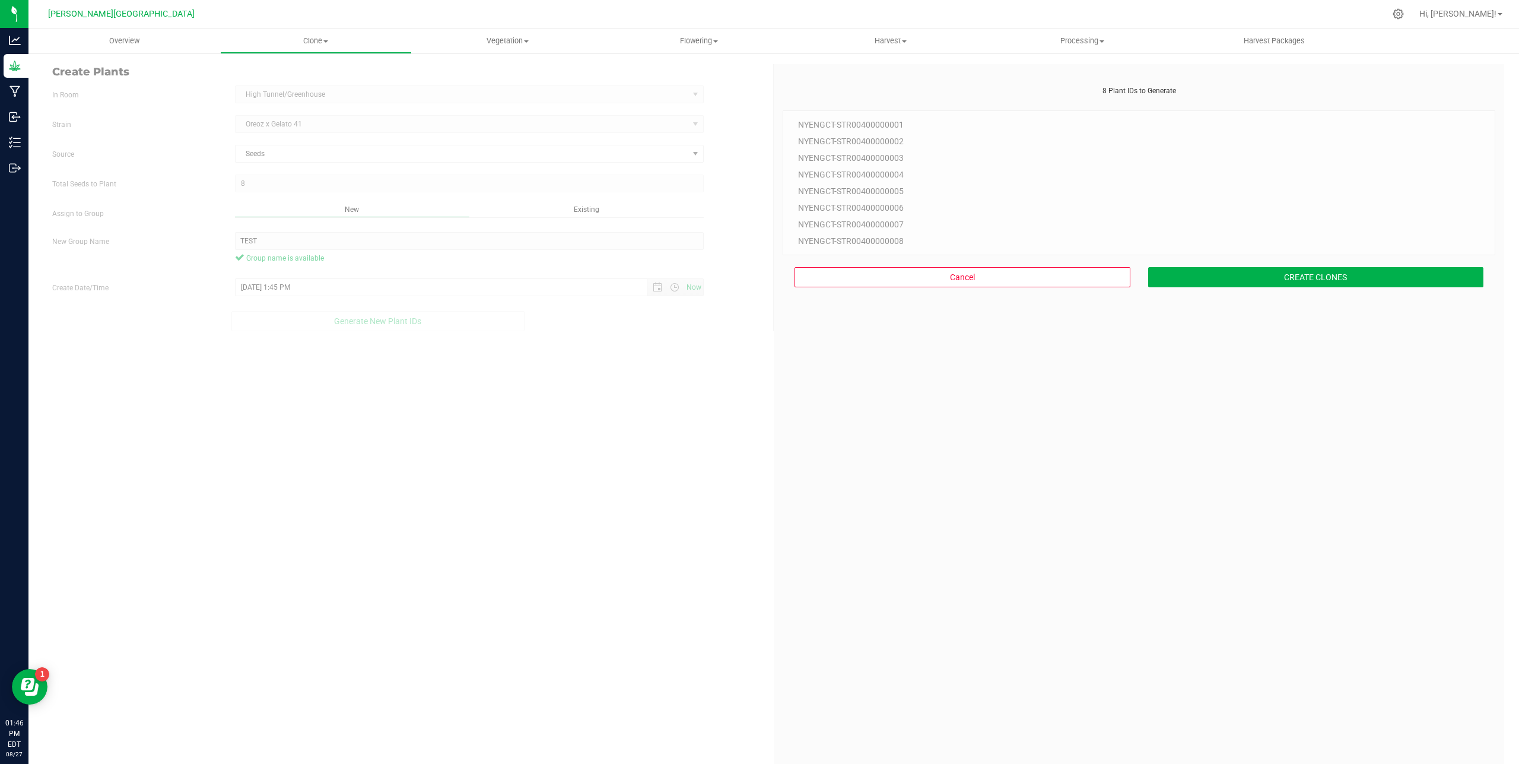
scroll to position [36, 0]
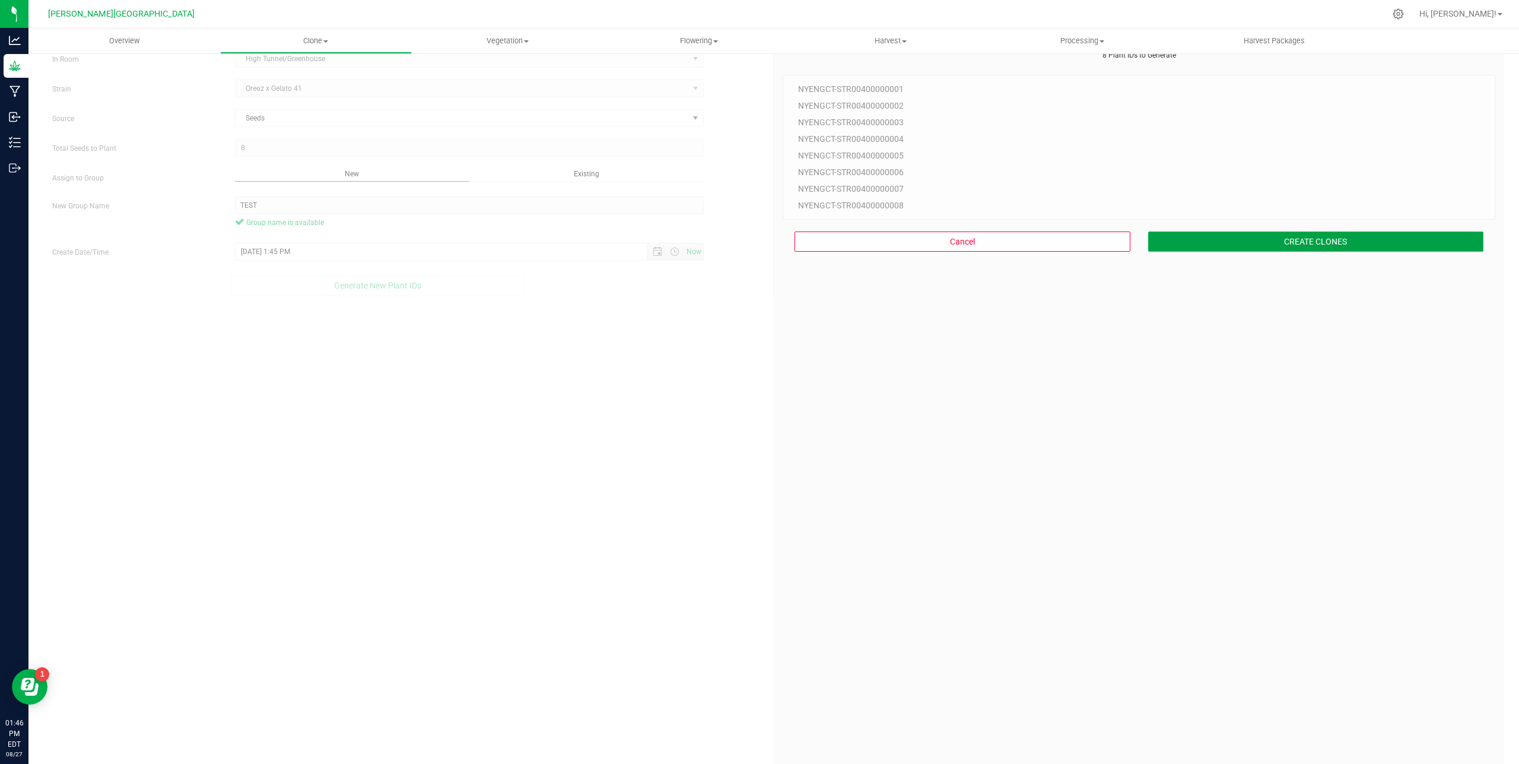
click at [1288, 238] on button "CREATE CLONES" at bounding box center [1316, 241] width 336 height 20
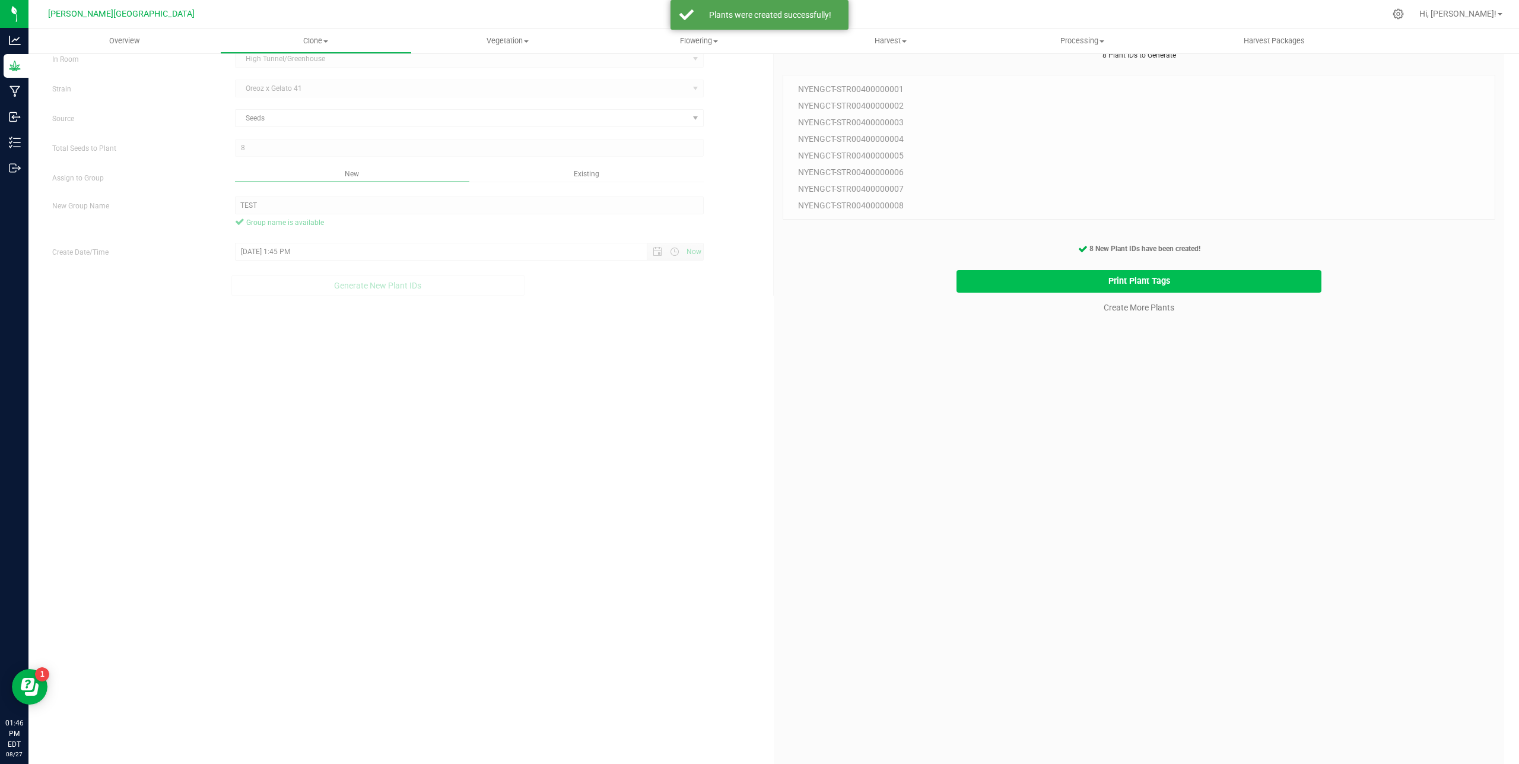
click at [1147, 280] on button "Print Plant Tags" at bounding box center [1138, 281] width 365 height 23
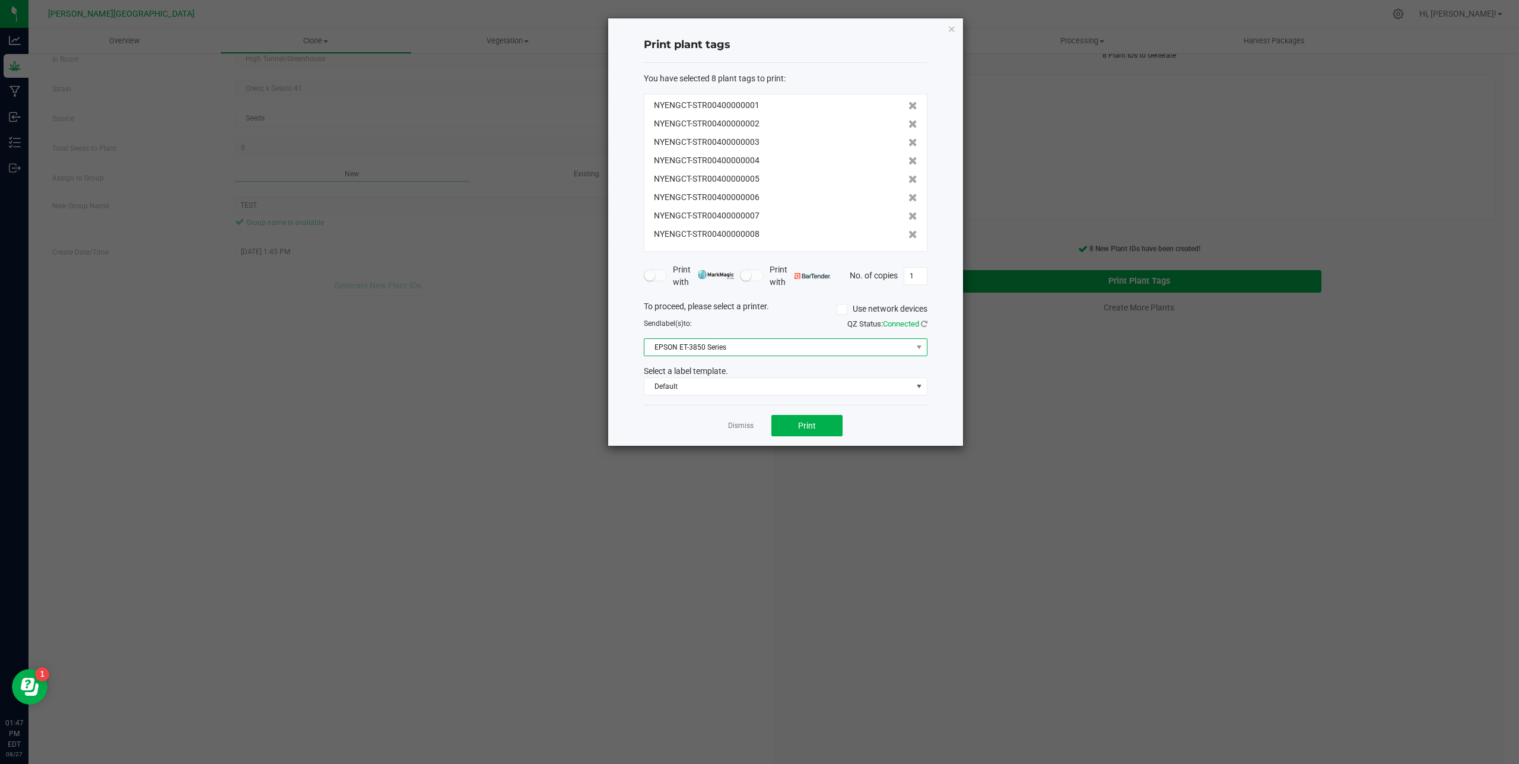
click at [740, 346] on span "EPSON ET-3850 Series" at bounding box center [778, 347] width 268 height 17
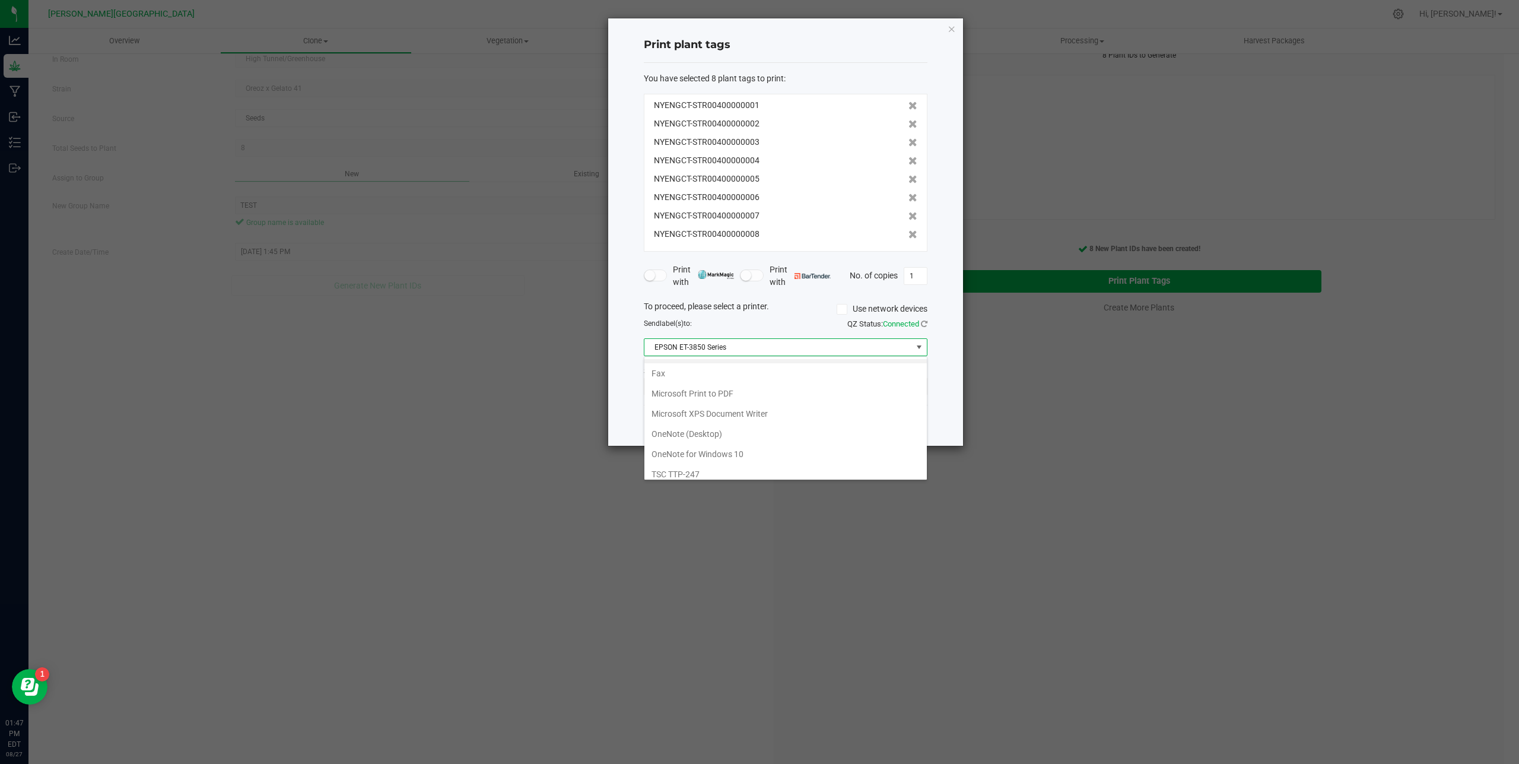
scroll to position [23, 0]
click at [717, 470] on TTP-247 "TSC TTP-247" at bounding box center [785, 467] width 282 height 20
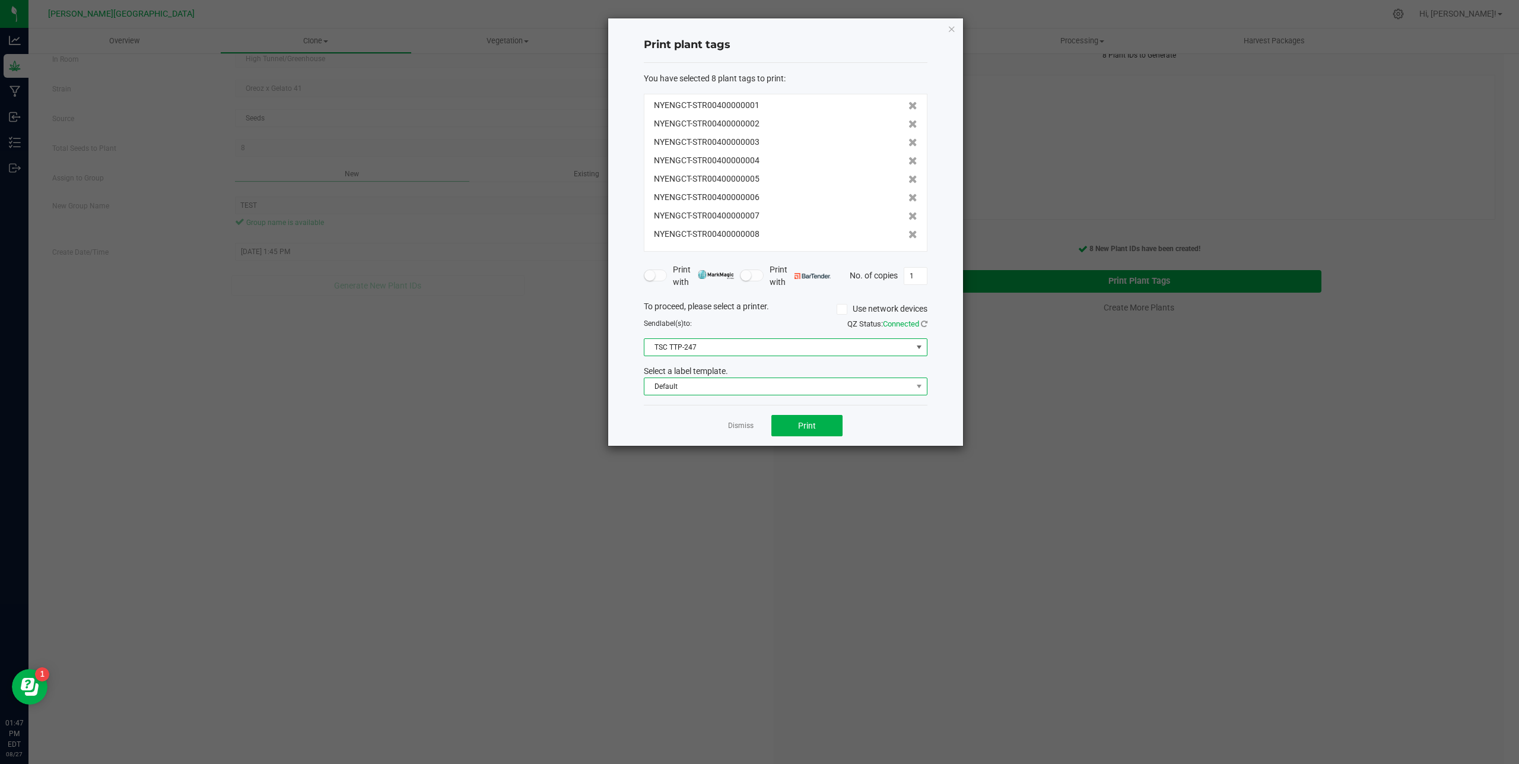
click at [695, 390] on span "Default" at bounding box center [778, 386] width 268 height 17
click at [697, 428] on li "Plant Tag - 4 ZEBRA" at bounding box center [785, 428] width 282 height 20
click at [793, 426] on button "Print" at bounding box center [806, 425] width 71 height 21
click at [738, 426] on link "Dismiss" at bounding box center [741, 426] width 26 height 10
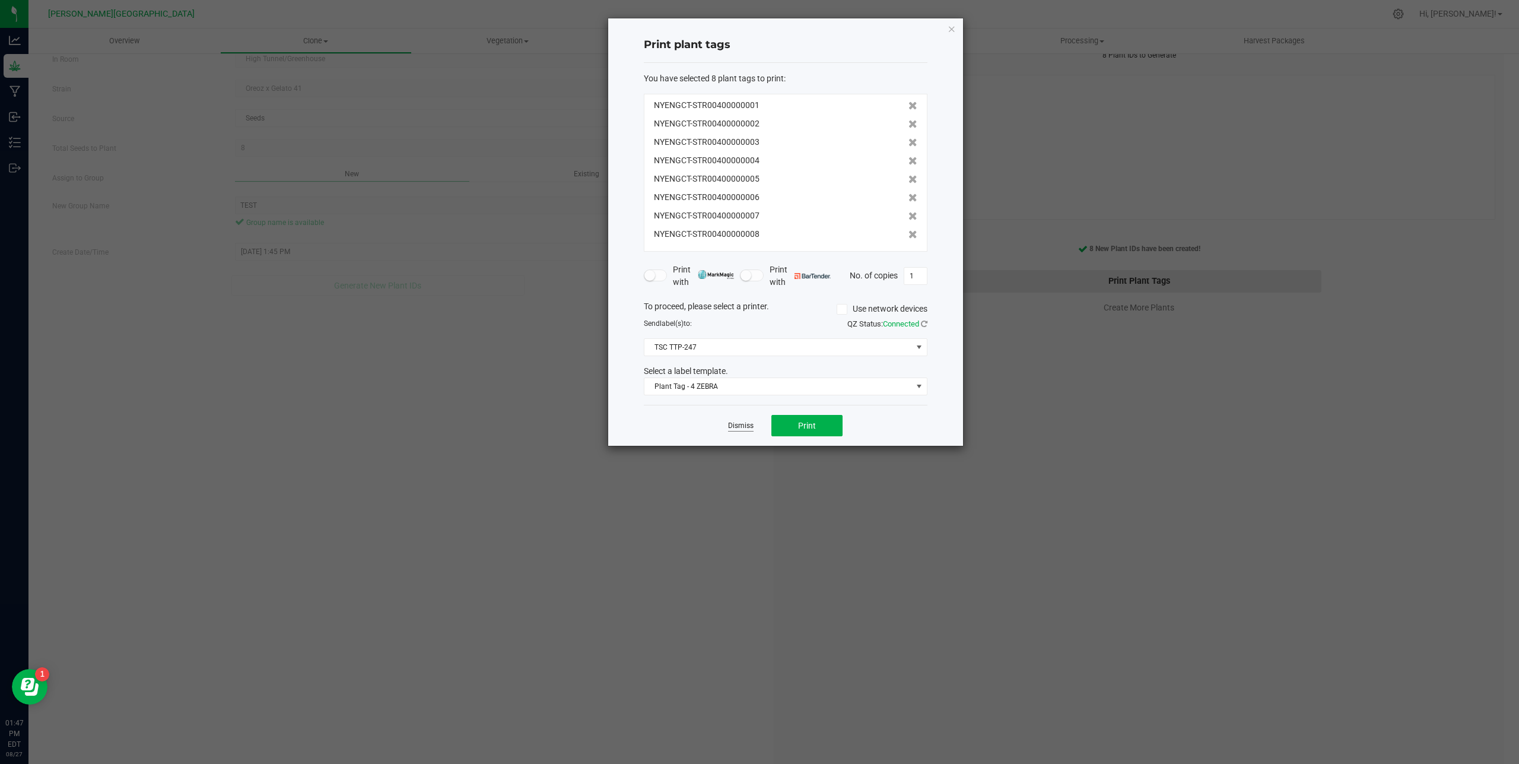
scroll to position [36, 0]
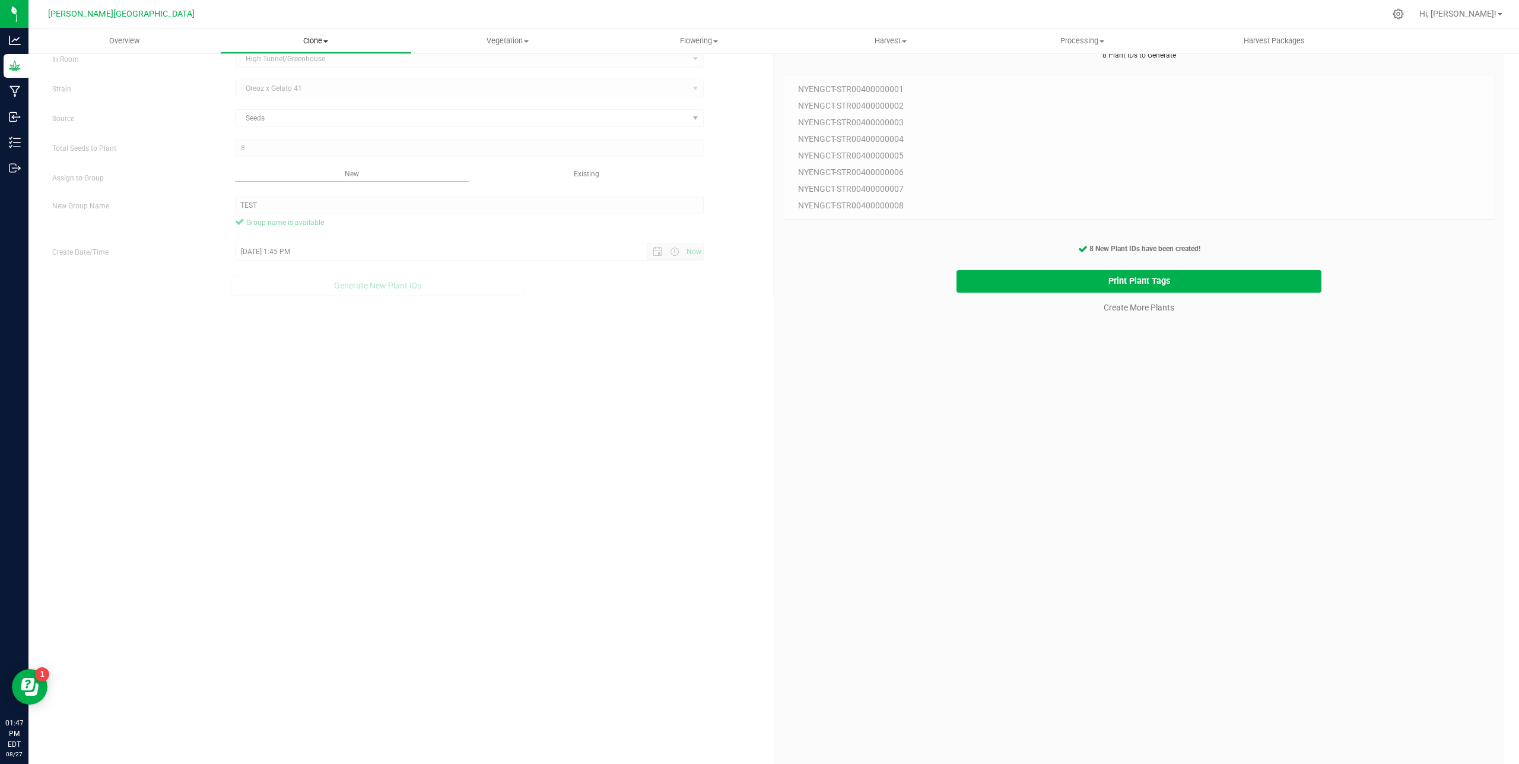
click at [318, 43] on span "Clone" at bounding box center [316, 41] width 190 height 11
click at [290, 83] on span "Cloning groups" at bounding box center [265, 86] width 90 height 10
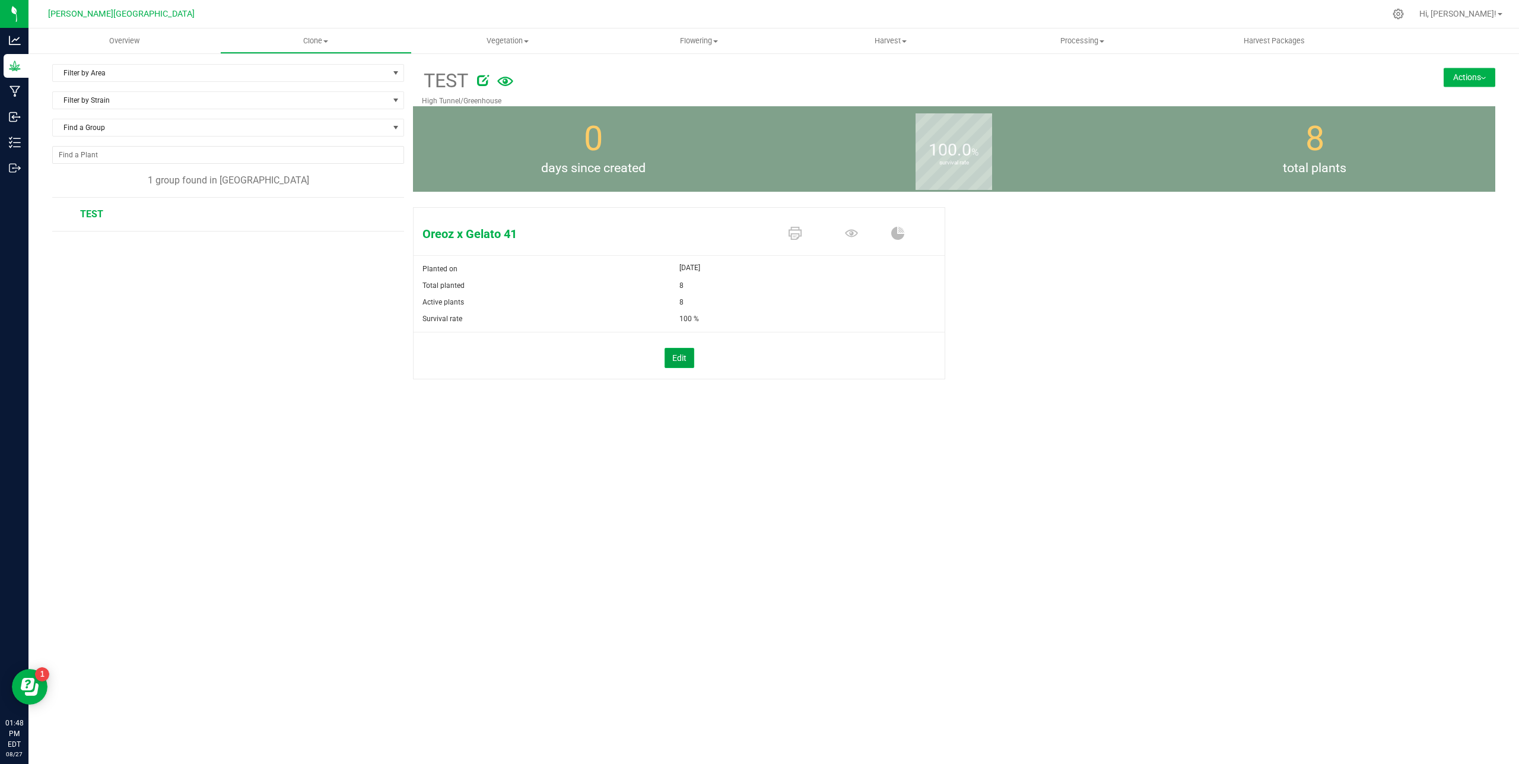
click at [682, 362] on button "Edit" at bounding box center [680, 358] width 30 height 20
click at [704, 305] on span "8 8" at bounding box center [807, 303] width 257 height 18
type input "0"
click at [704, 360] on span "Update" at bounding box center [701, 358] width 27 height 9
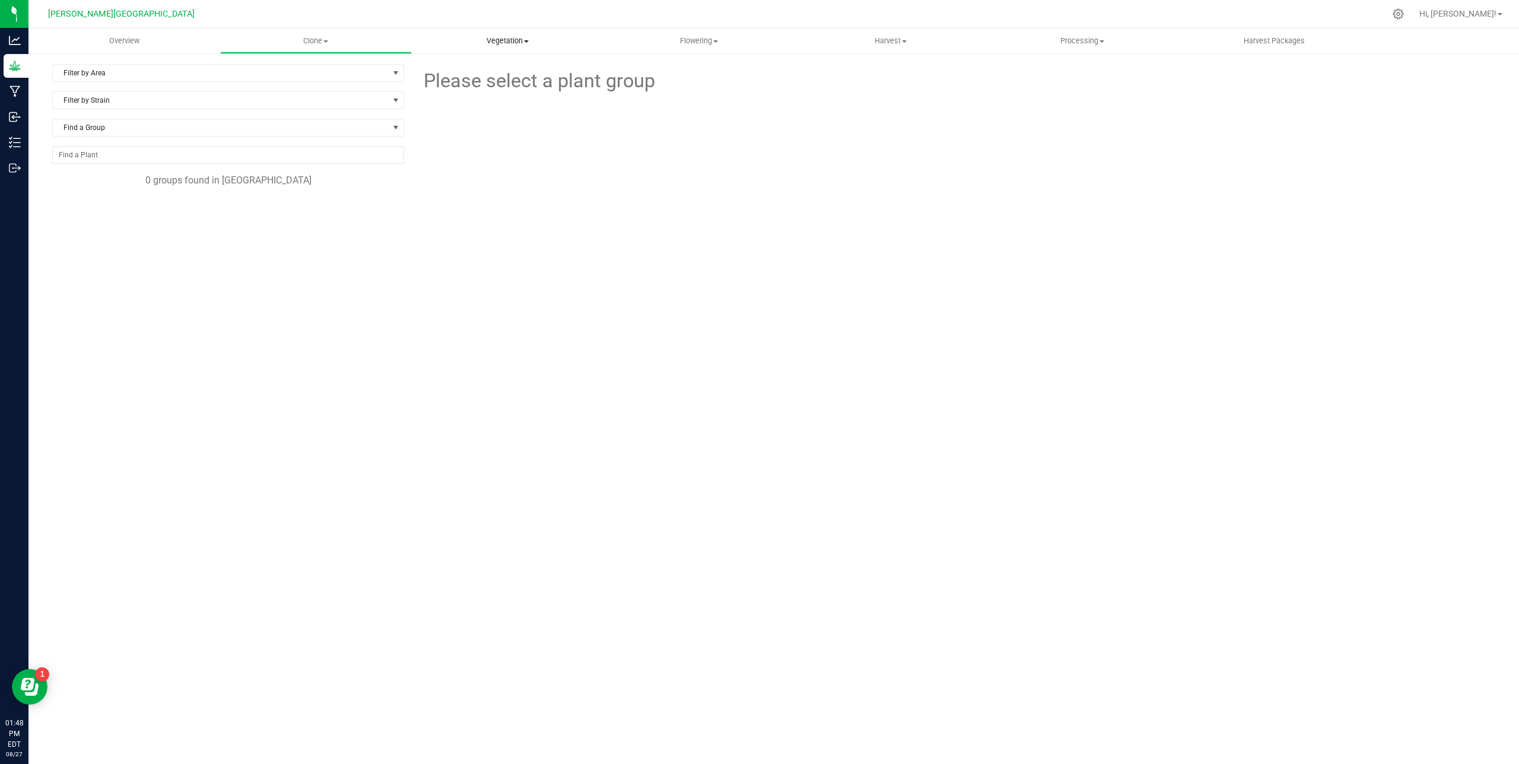
click at [509, 40] on span "Vegetation" at bounding box center [507, 41] width 190 height 11
click at [476, 69] on span "Veg groups" at bounding box center [449, 71] width 75 height 10
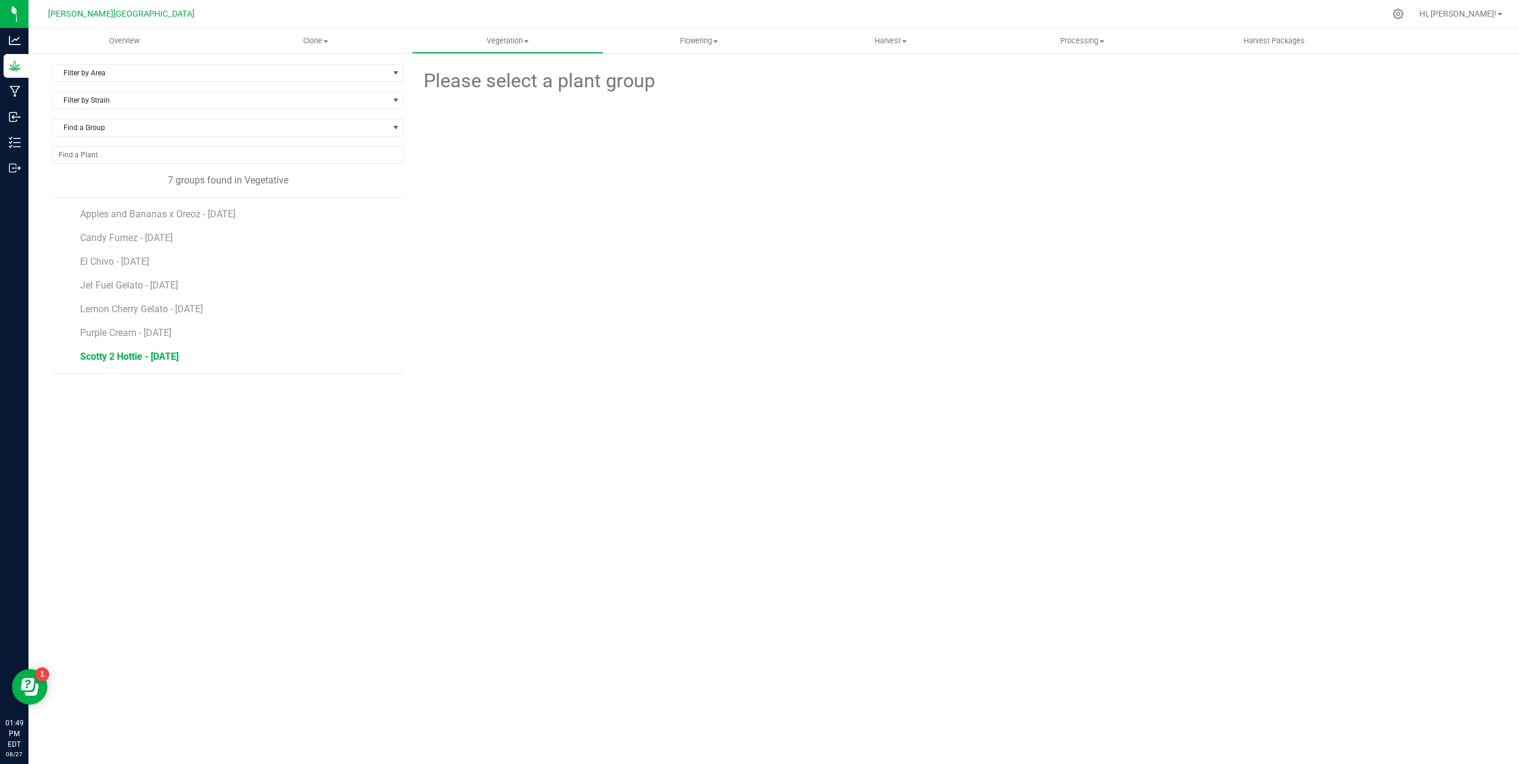
click at [141, 356] on span "Scotty 2 Hottie - [DATE]" at bounding box center [129, 356] width 98 height 11
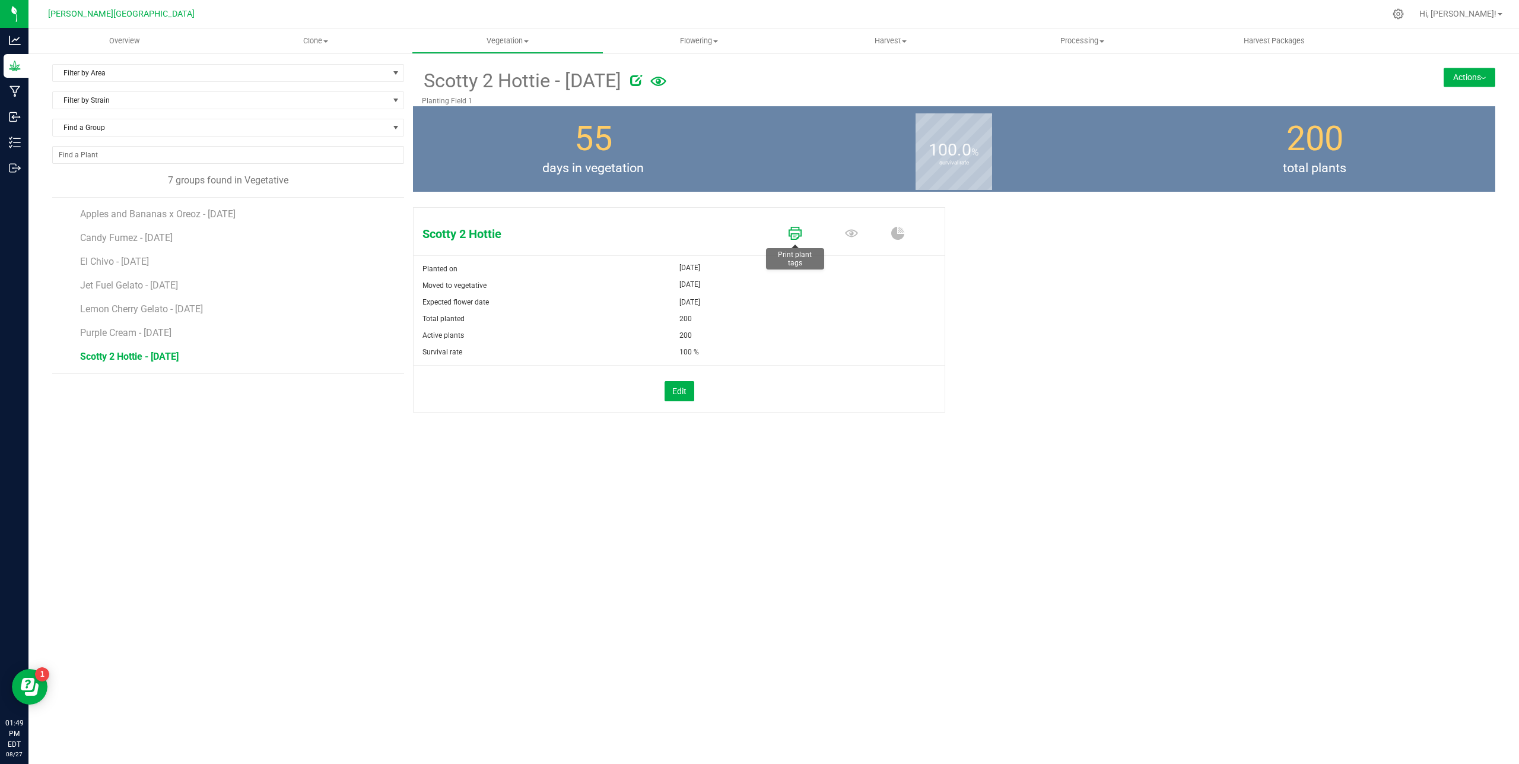
click at [796, 232] on icon at bounding box center [795, 233] width 13 height 13
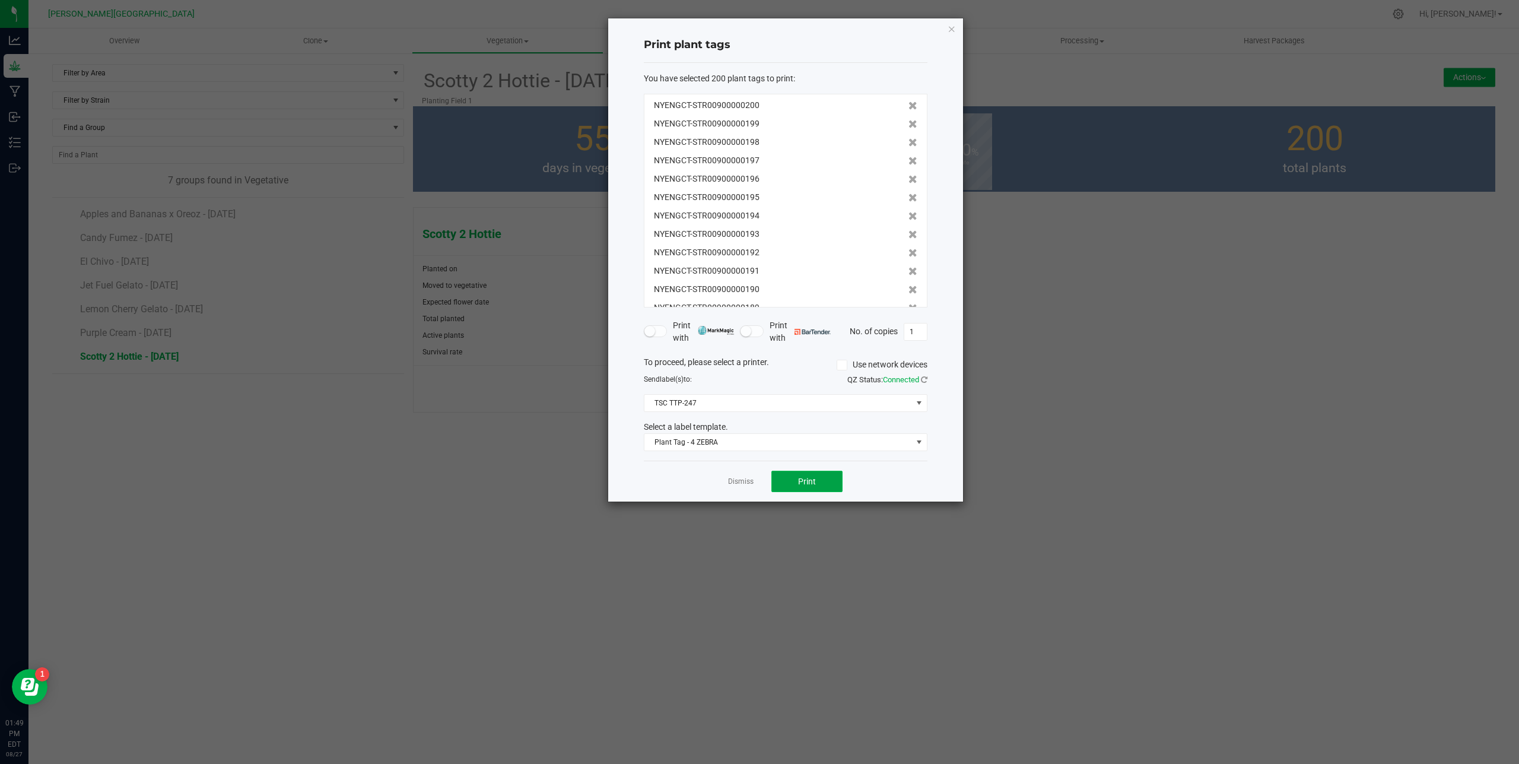
click at [821, 479] on button "Print" at bounding box center [806, 480] width 71 height 21
click at [954, 31] on icon "button" at bounding box center [952, 28] width 8 height 14
